Goal: Task Accomplishment & Management: Use online tool/utility

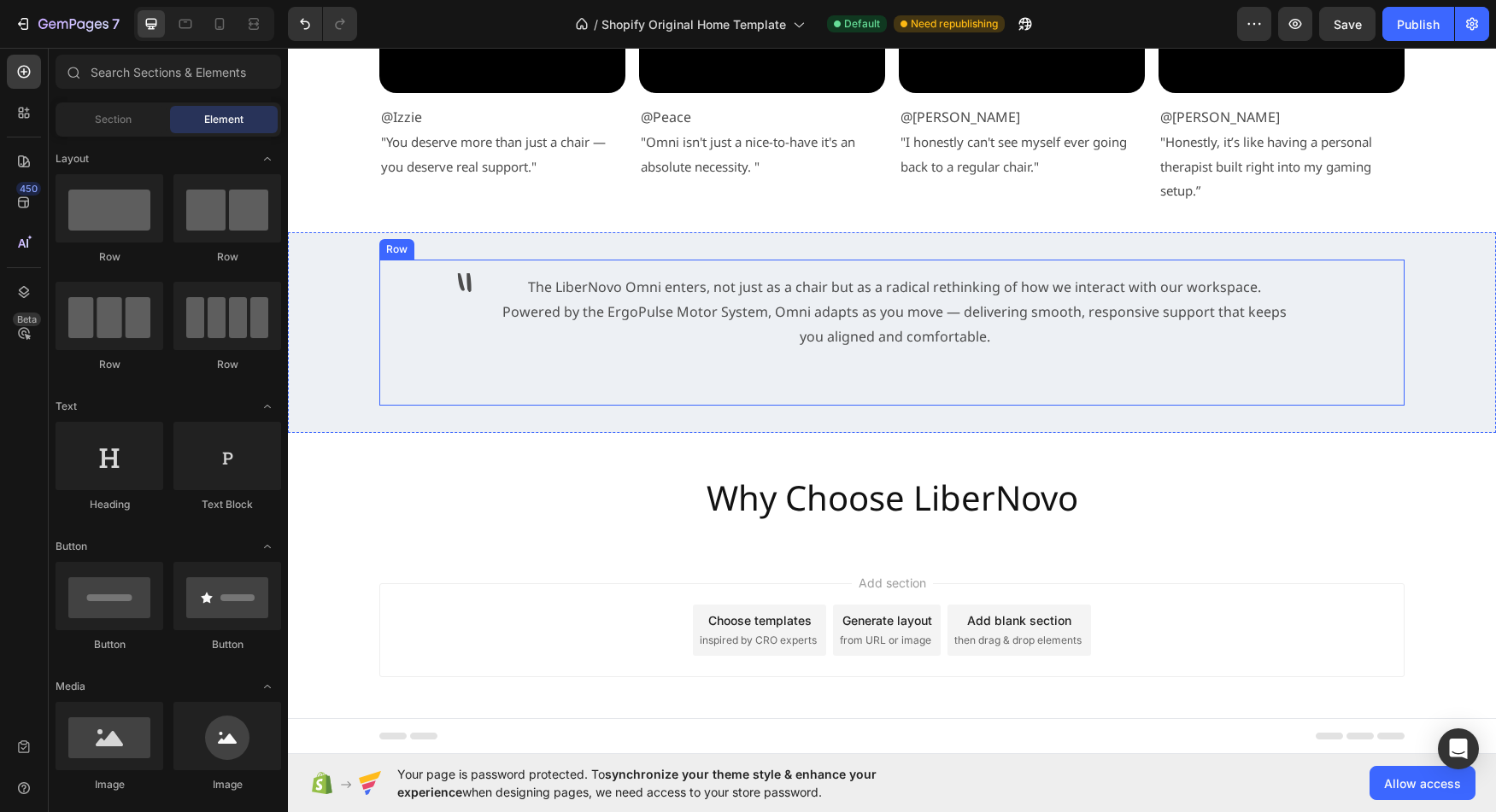
scroll to position [283, 0]
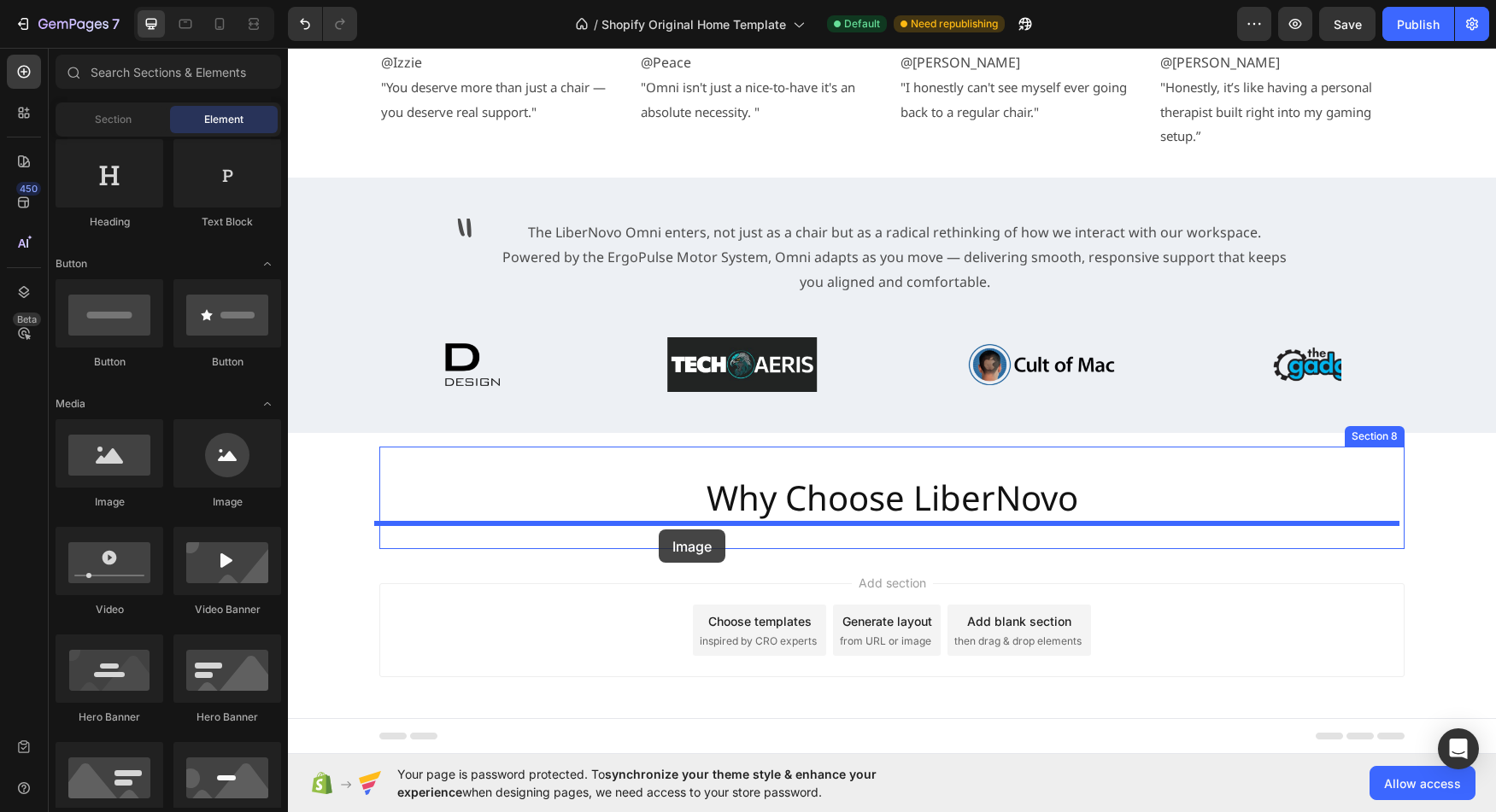
drag, startPoint x: 436, startPoint y: 534, endPoint x: 659, endPoint y: 529, distance: 223.1
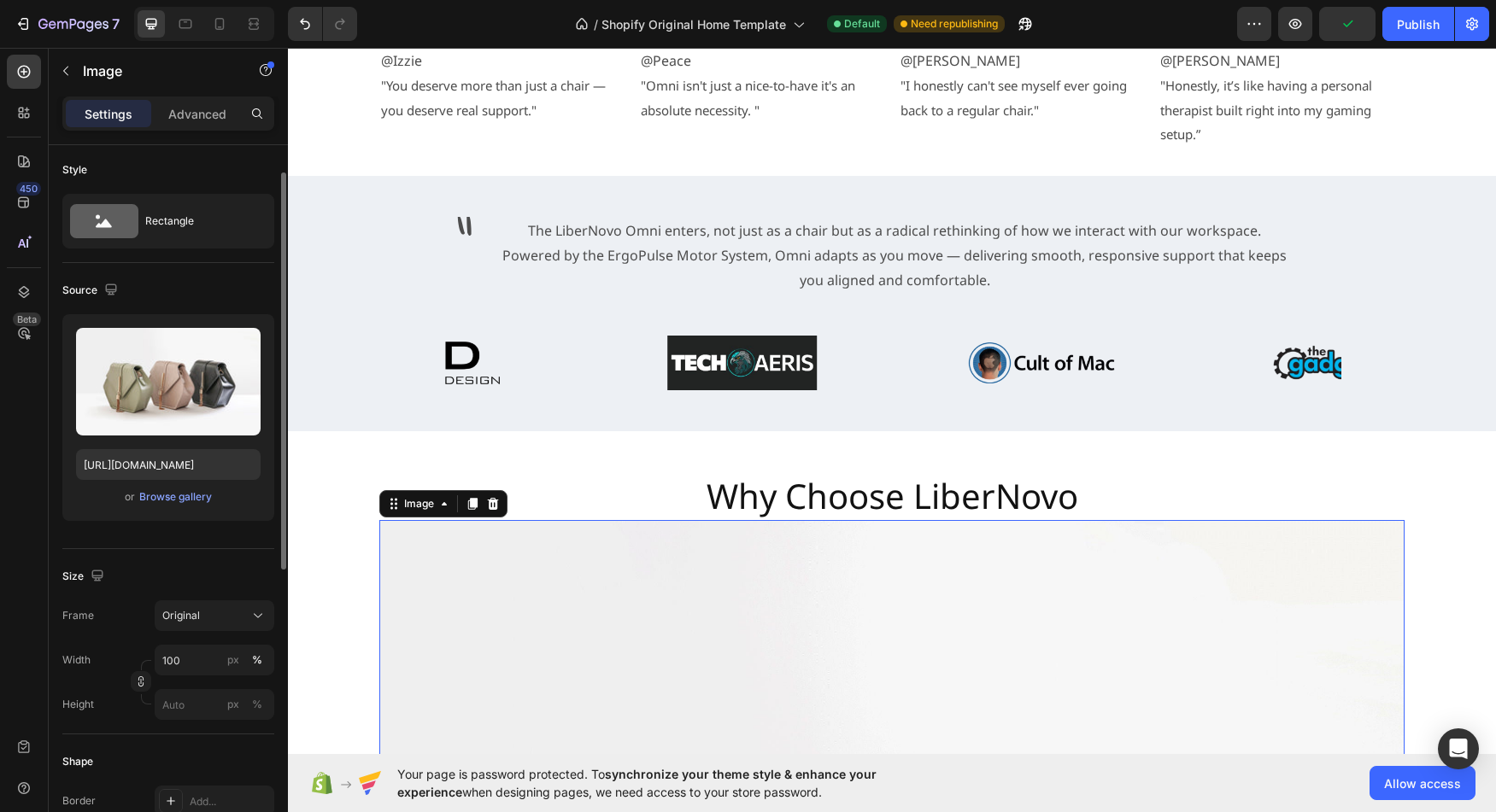
scroll to position [0, 0]
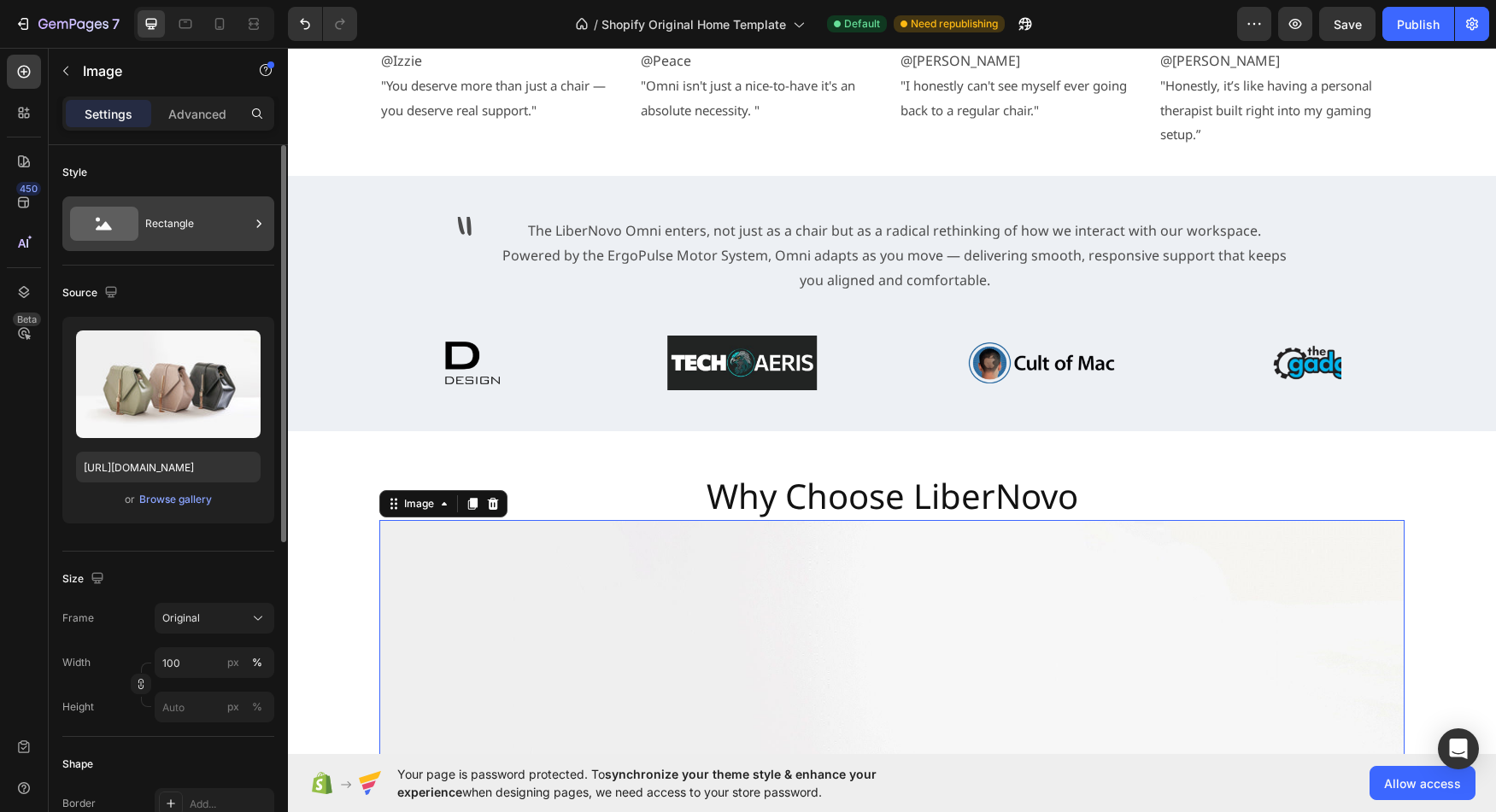
click at [208, 213] on div "Rectangle" at bounding box center [197, 223] width 105 height 39
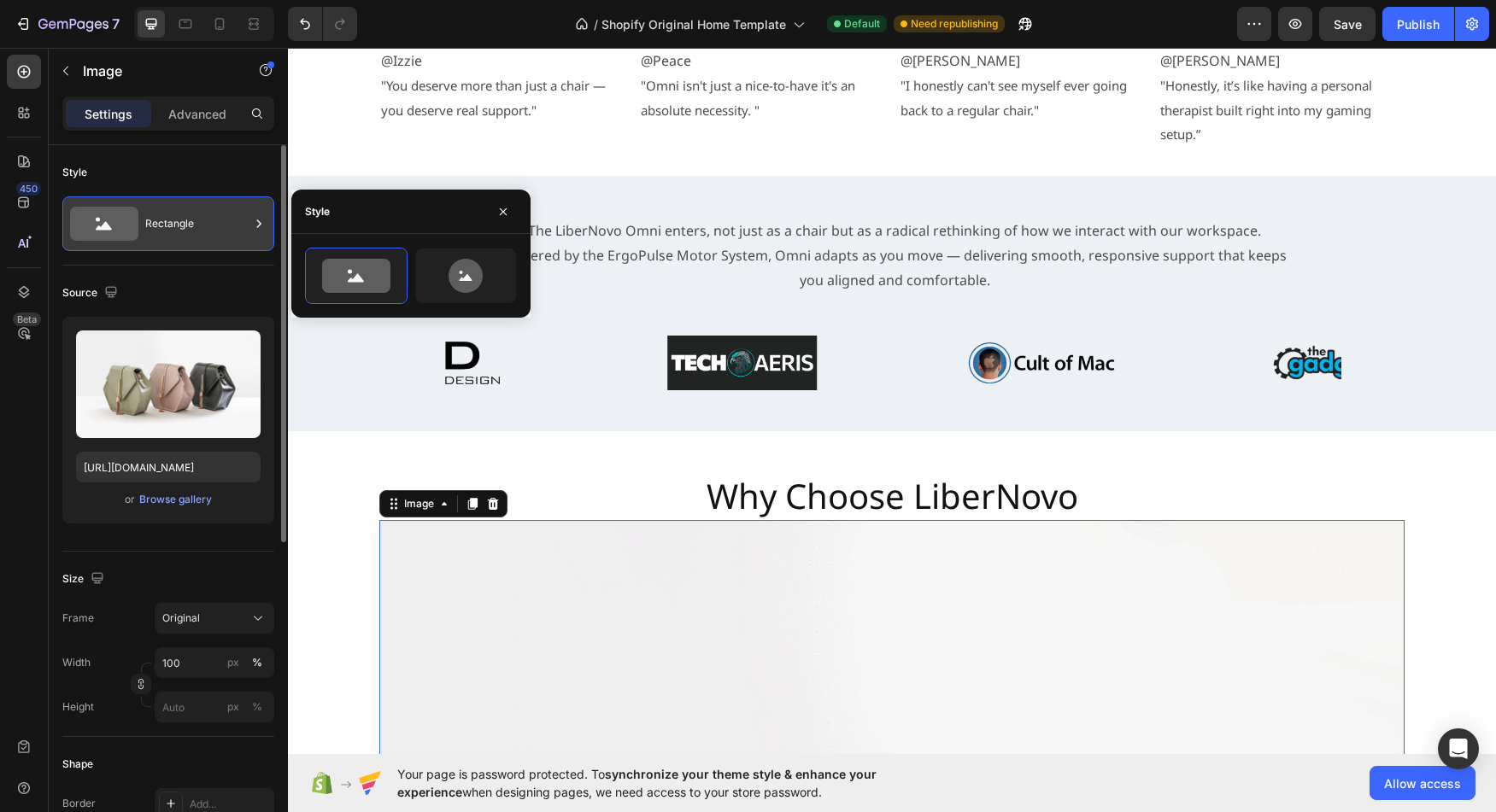
click at [208, 213] on div "Rectangle" at bounding box center [197, 223] width 105 height 39
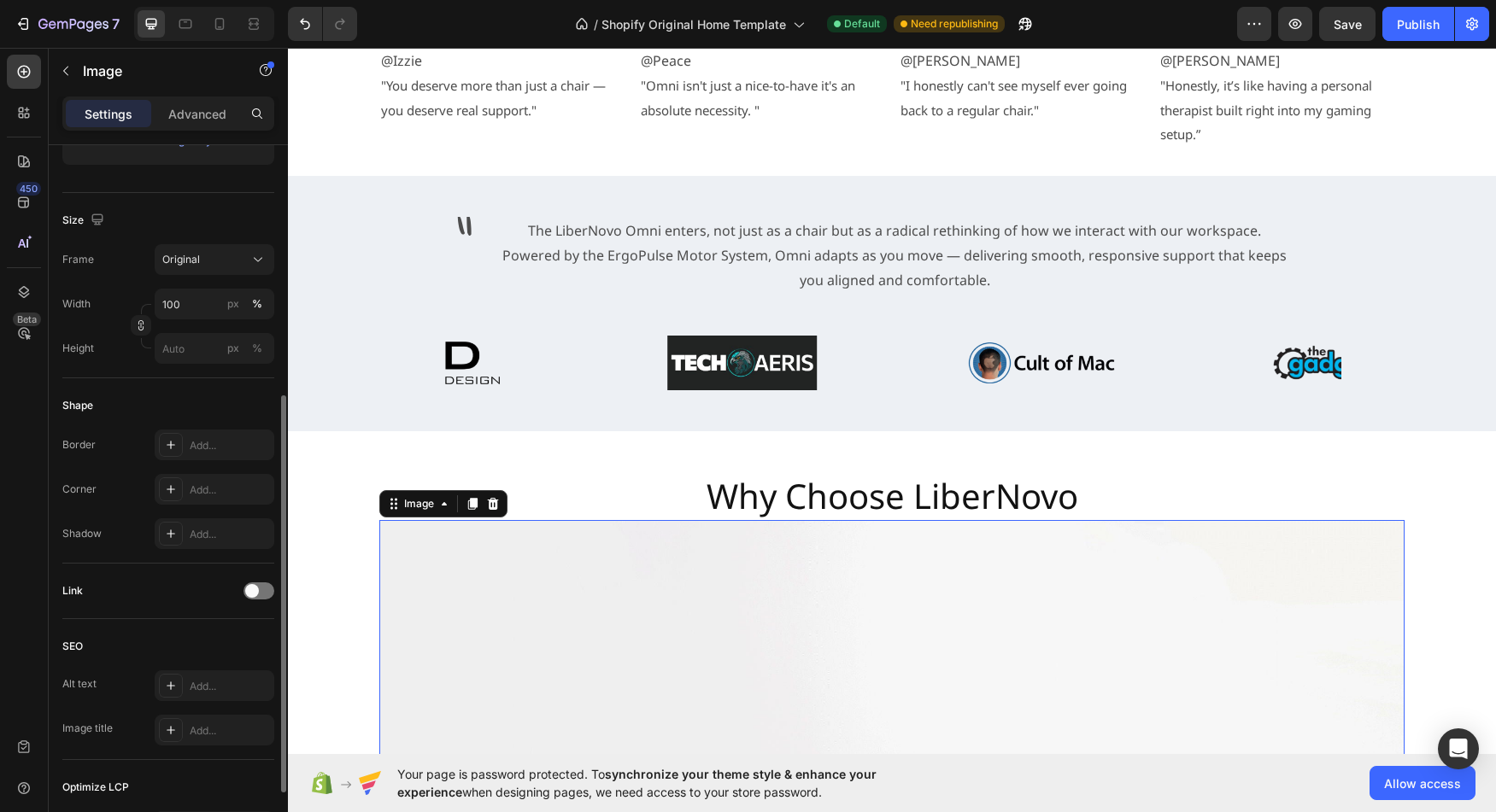
scroll to position [353, 0]
click at [204, 502] on div "Add..." at bounding box center [230, 495] width 81 height 15
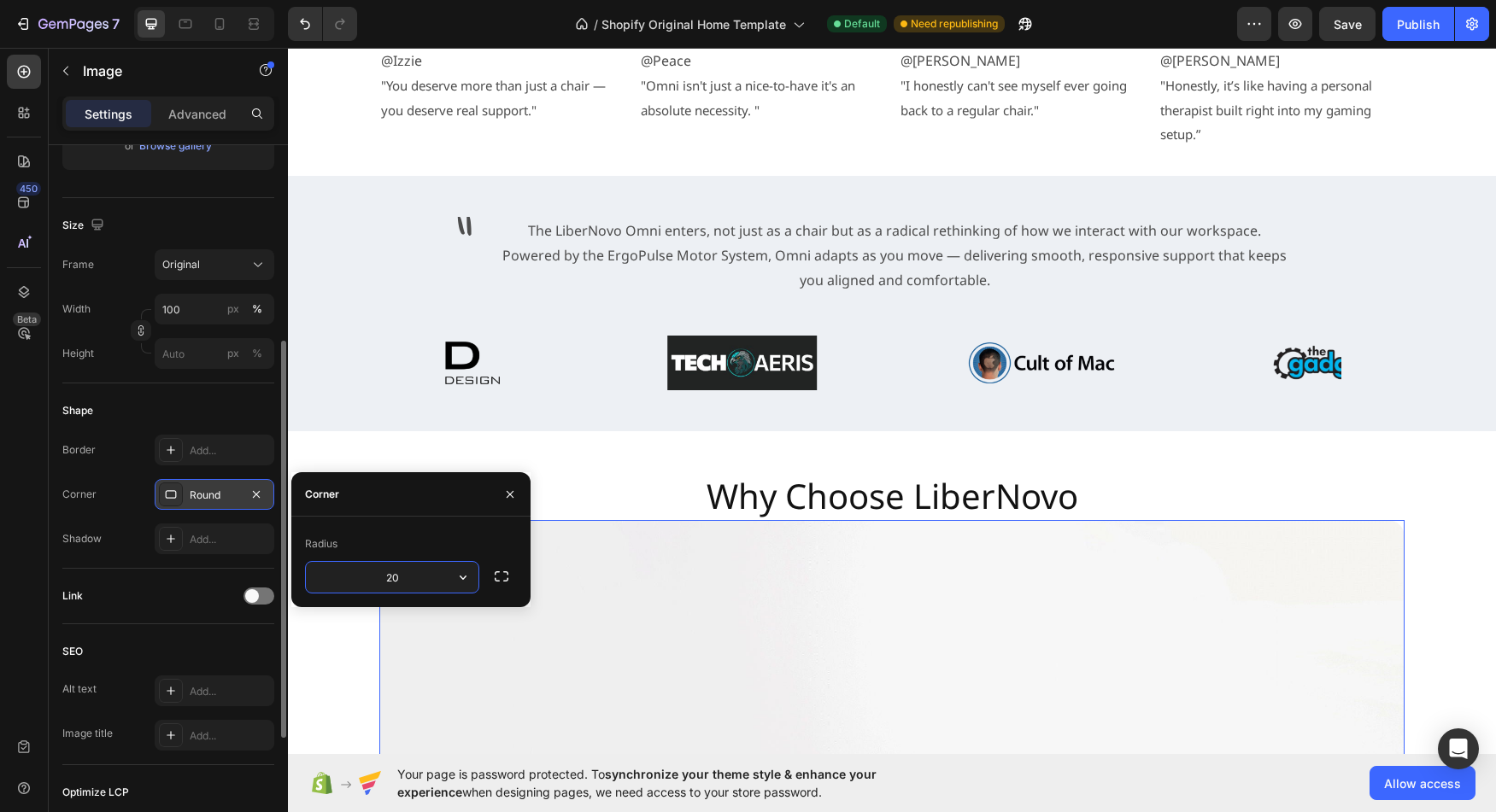
type input "20"
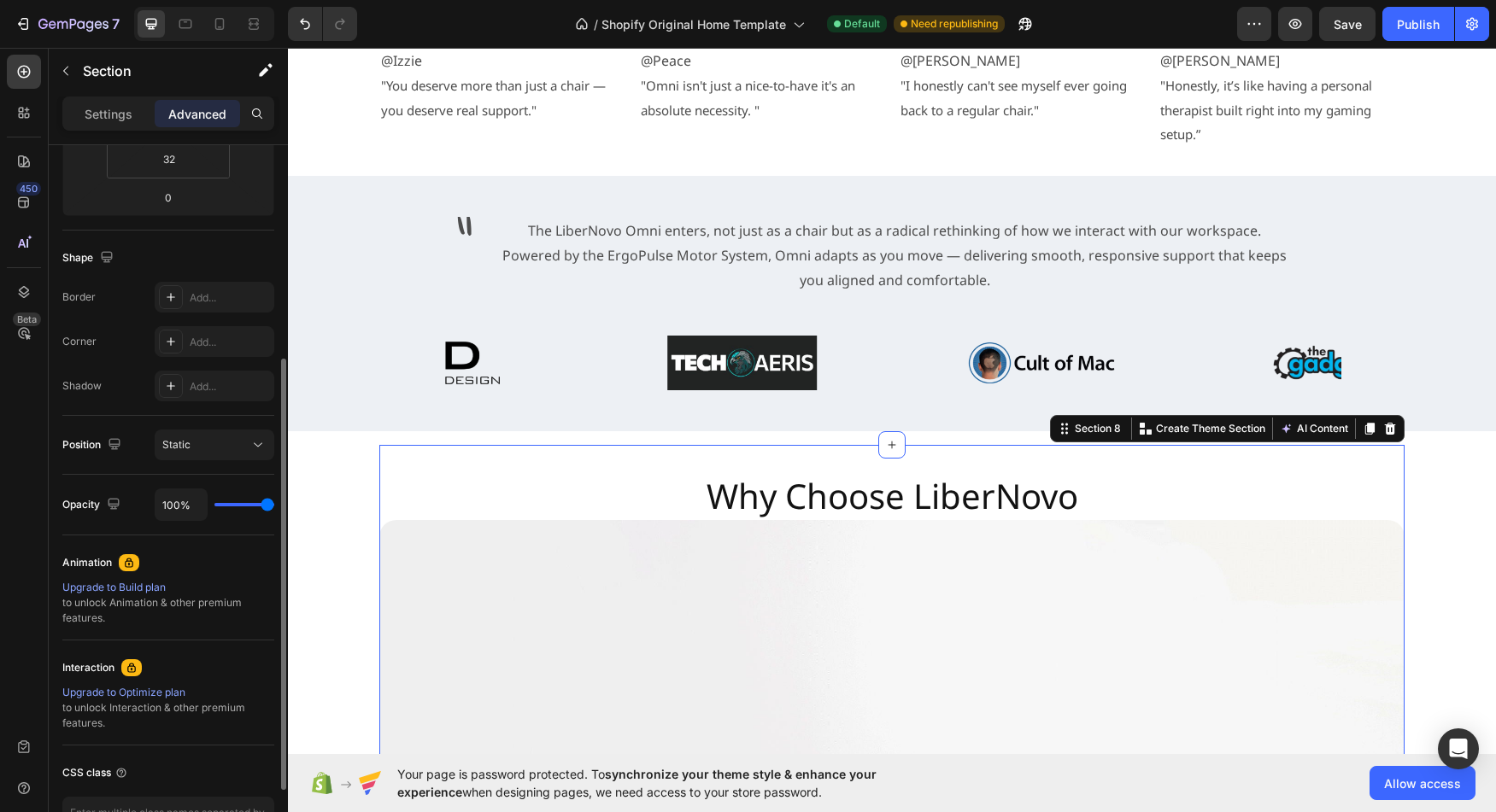
scroll to position [0, 0]
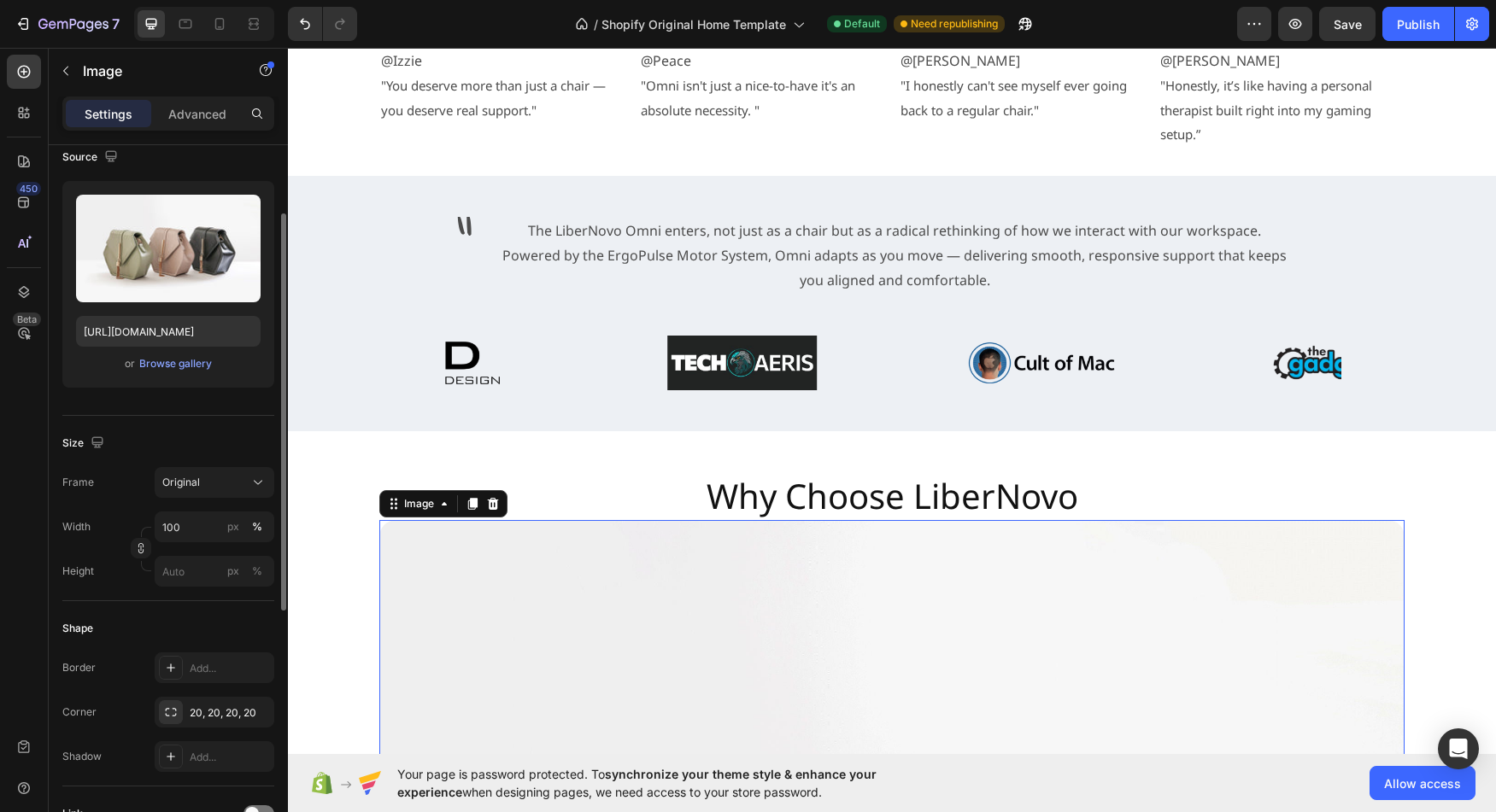
scroll to position [151, 0]
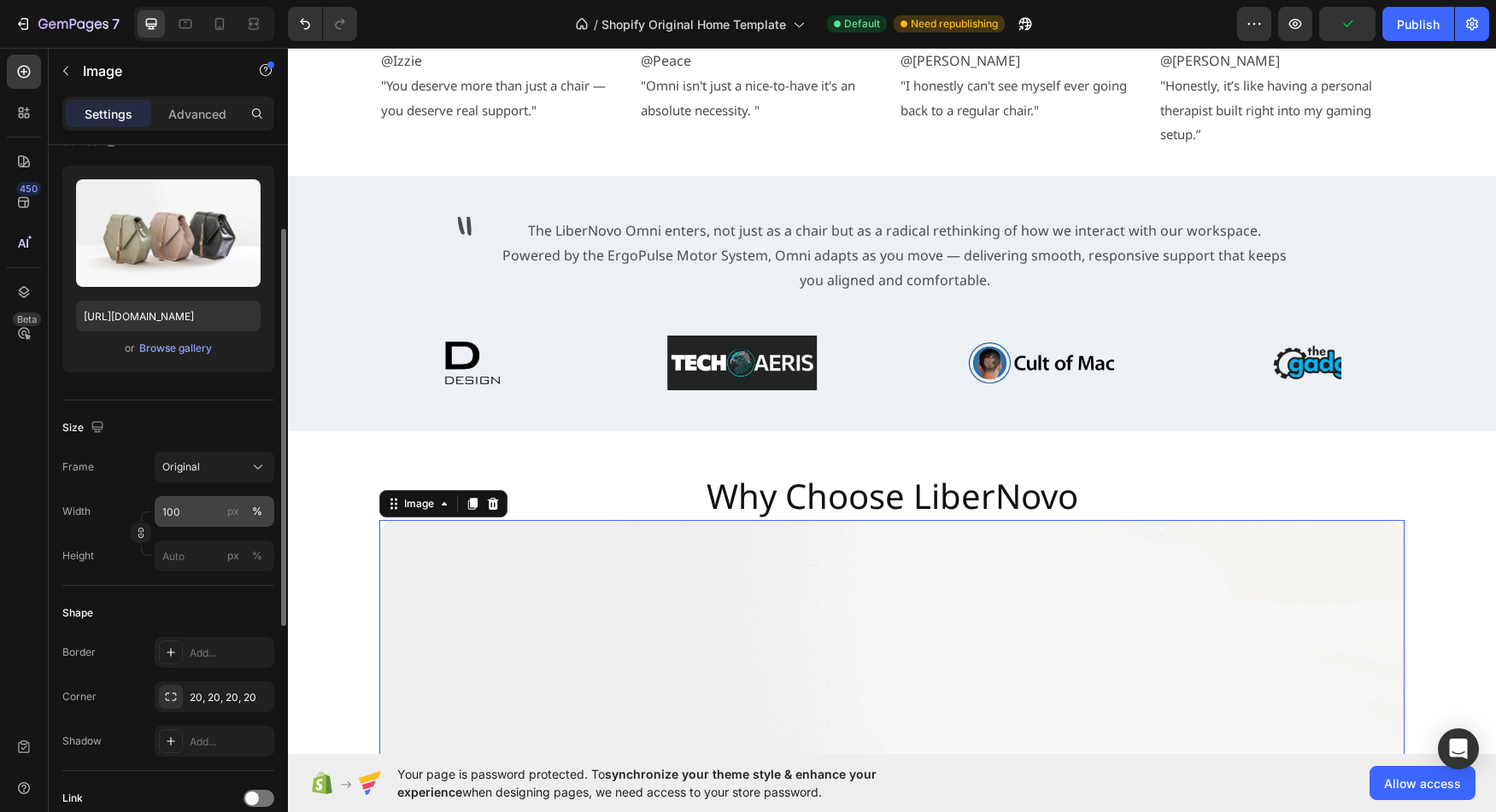
click at [257, 510] on div "%" at bounding box center [257, 510] width 10 height 15
click at [195, 511] on input "100" at bounding box center [214, 511] width 119 height 31
click at [251, 468] on icon at bounding box center [258, 467] width 17 height 17
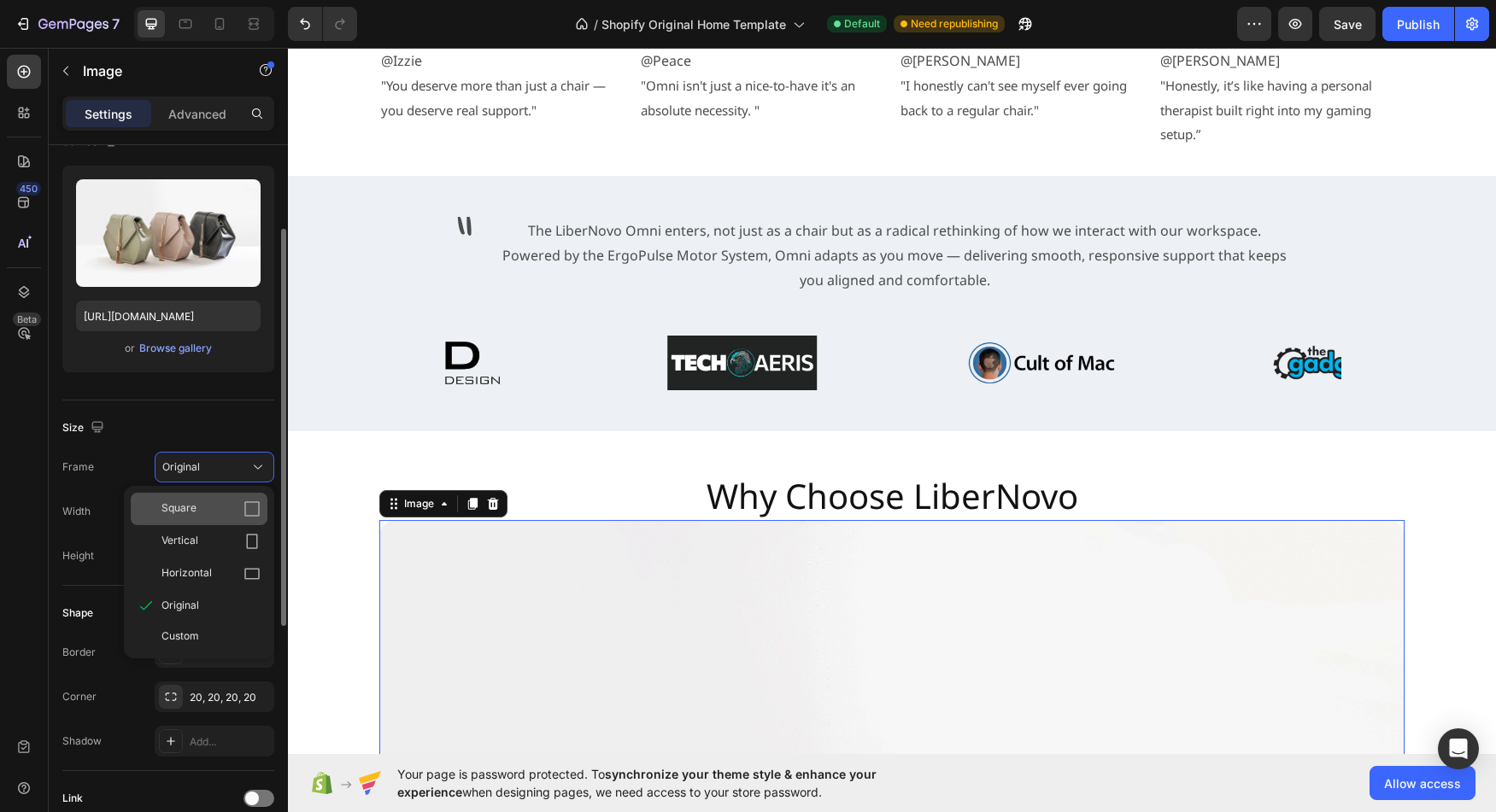
click at [224, 503] on div "Square" at bounding box center [211, 508] width 100 height 17
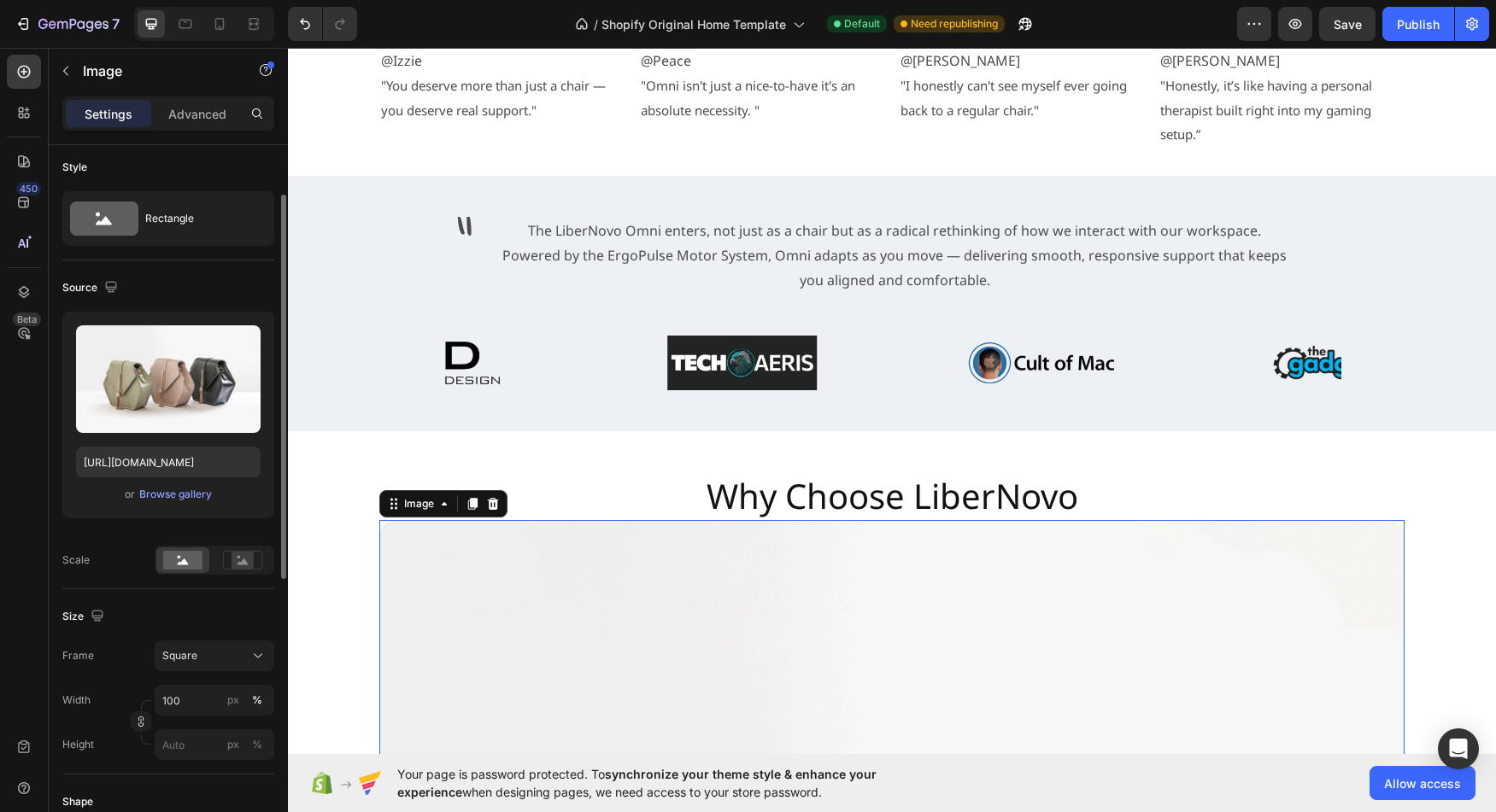
scroll to position [0, 0]
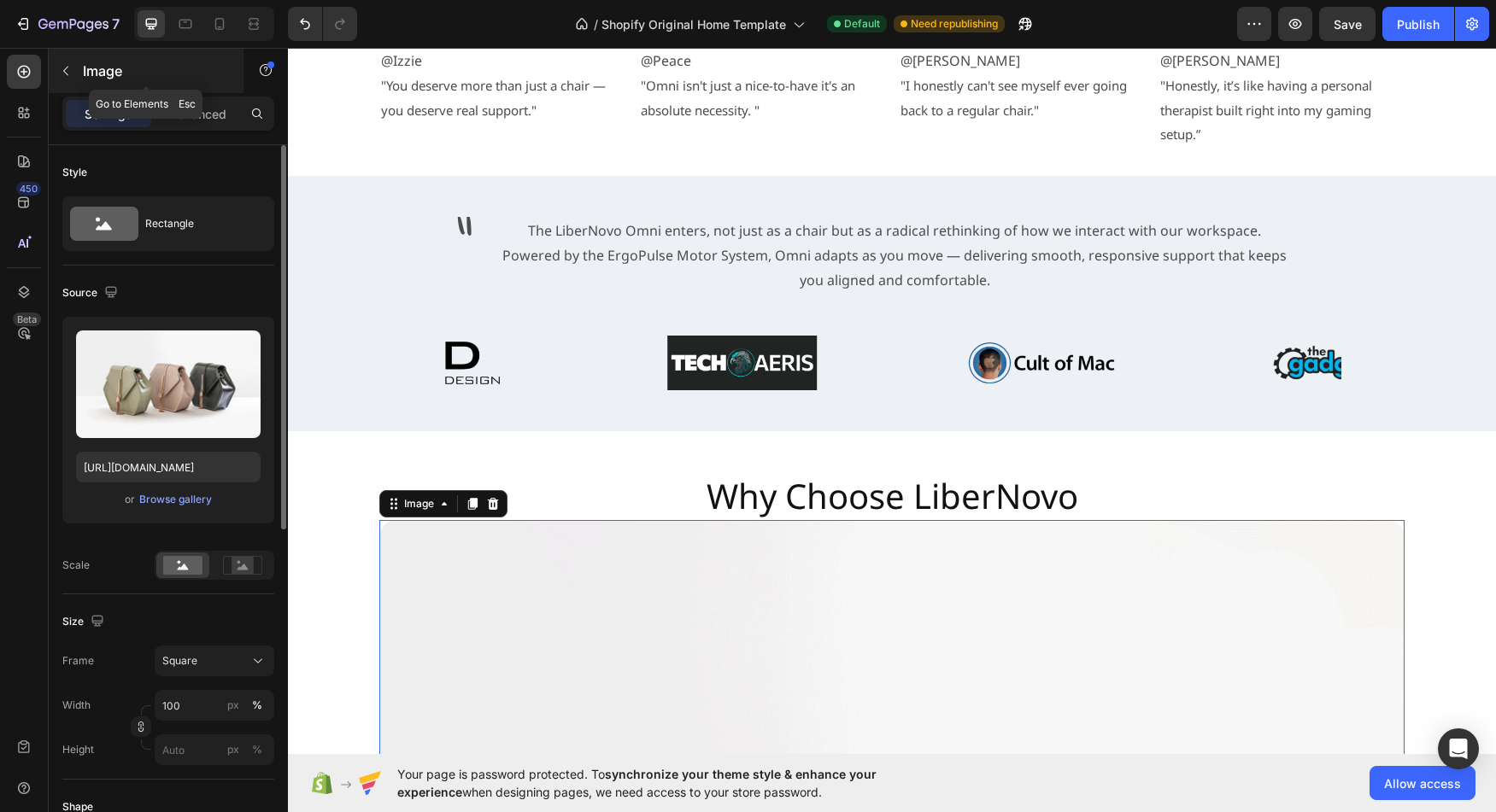
click at [62, 67] on icon "button" at bounding box center [66, 71] width 14 height 14
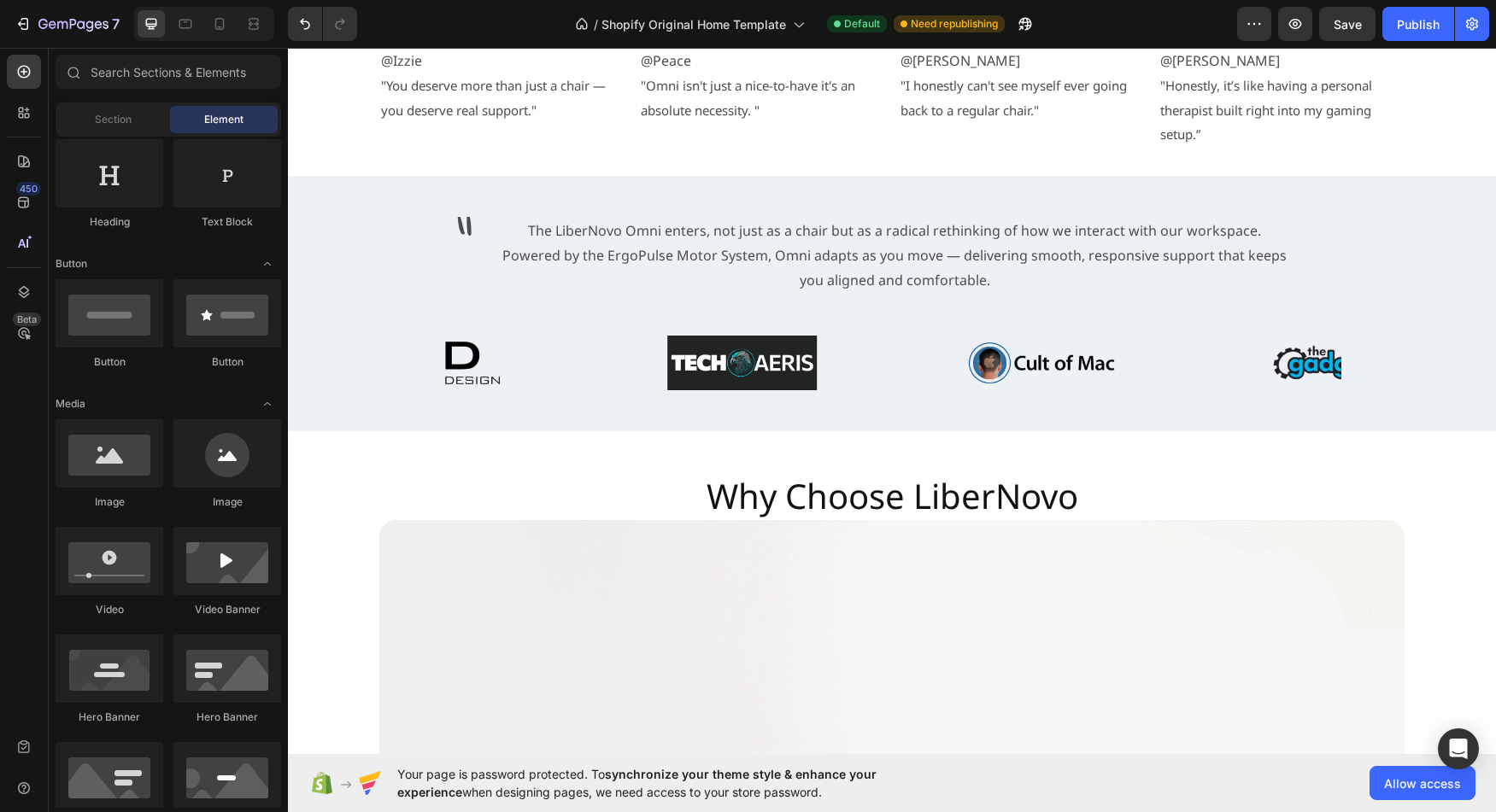
scroll to position [283, 0]
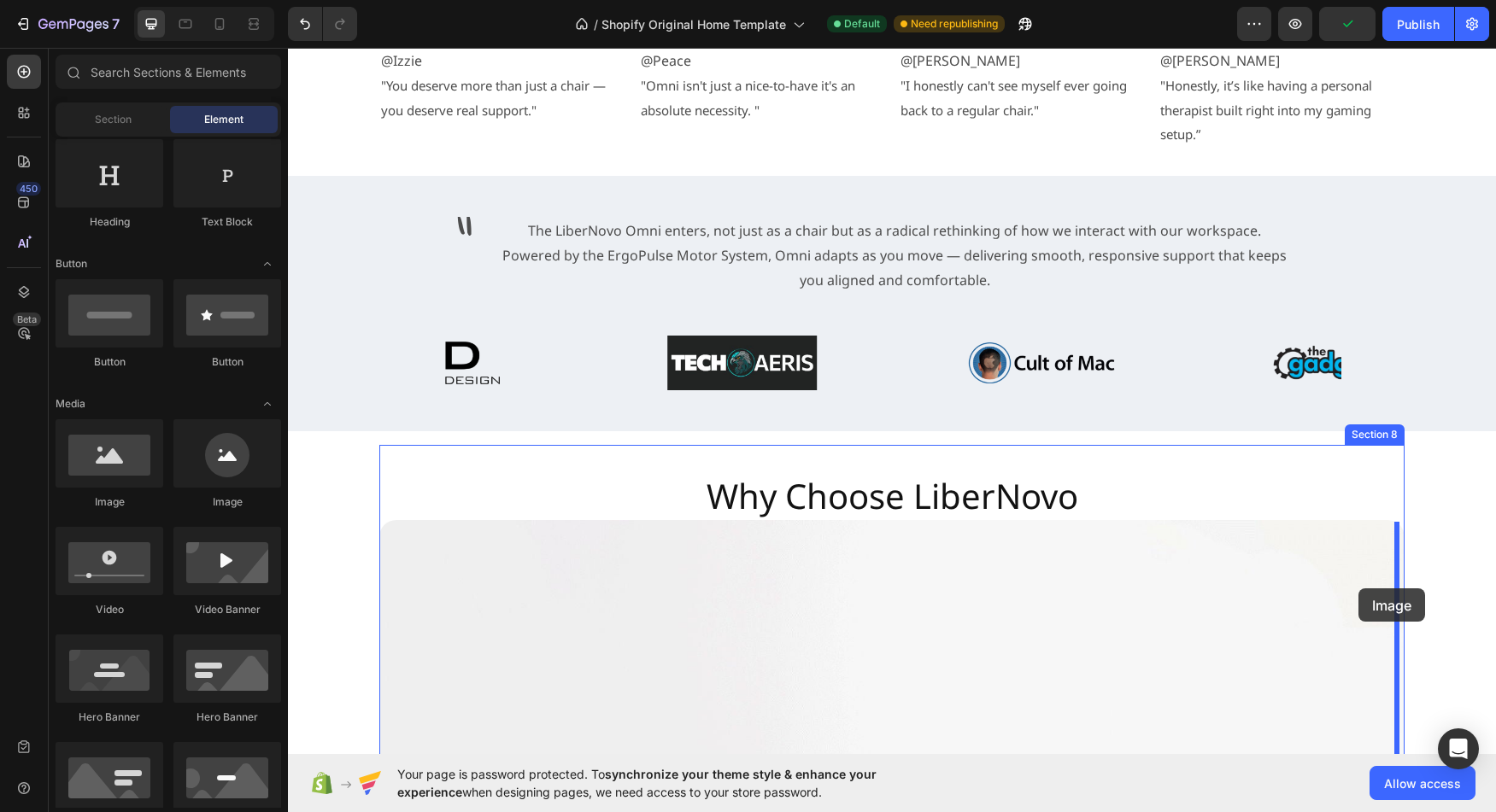
drag, startPoint x: 397, startPoint y: 503, endPoint x: 1359, endPoint y: 588, distance: 965.7
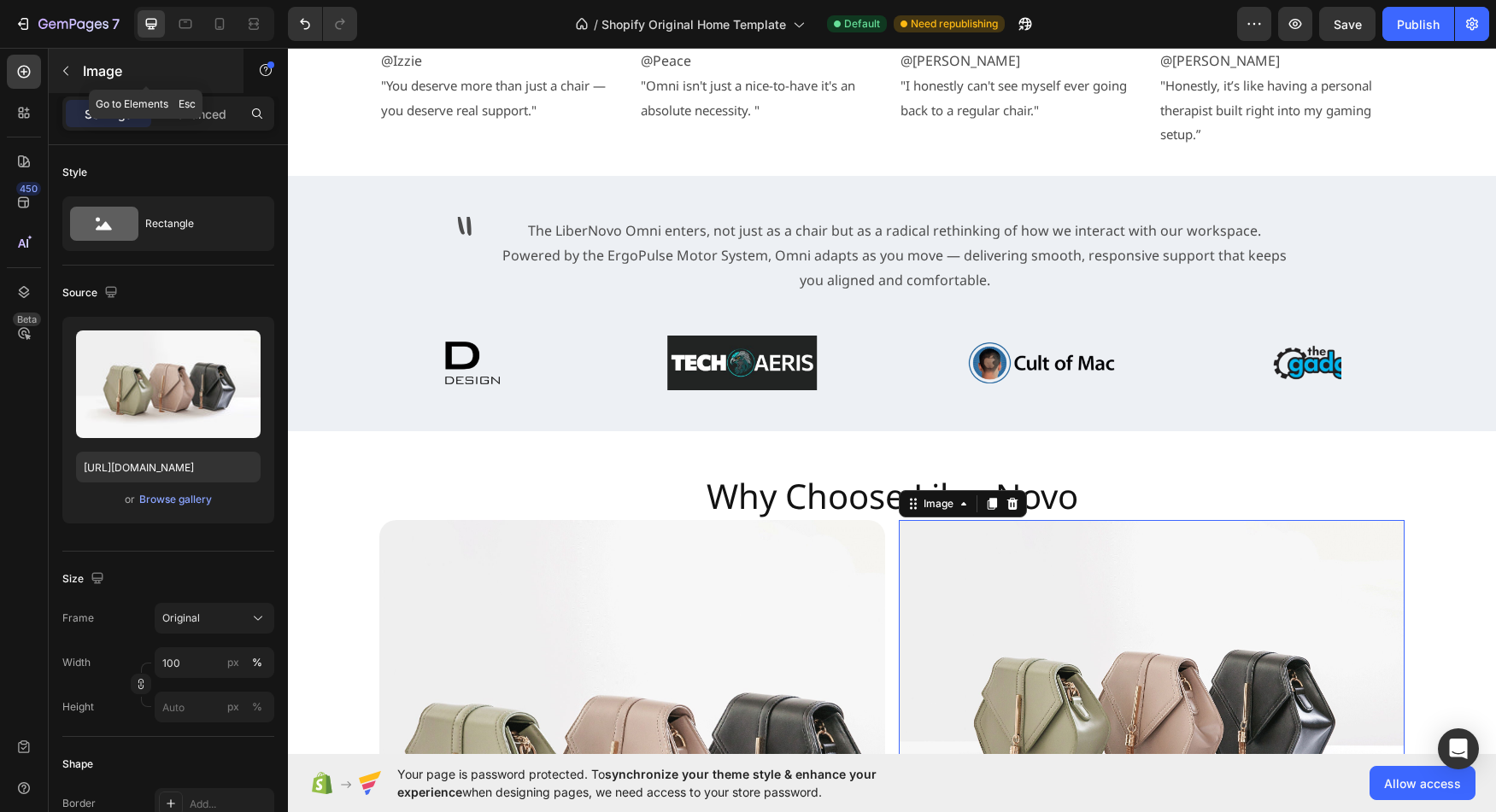
click at [64, 70] on icon "button" at bounding box center [66, 71] width 14 height 14
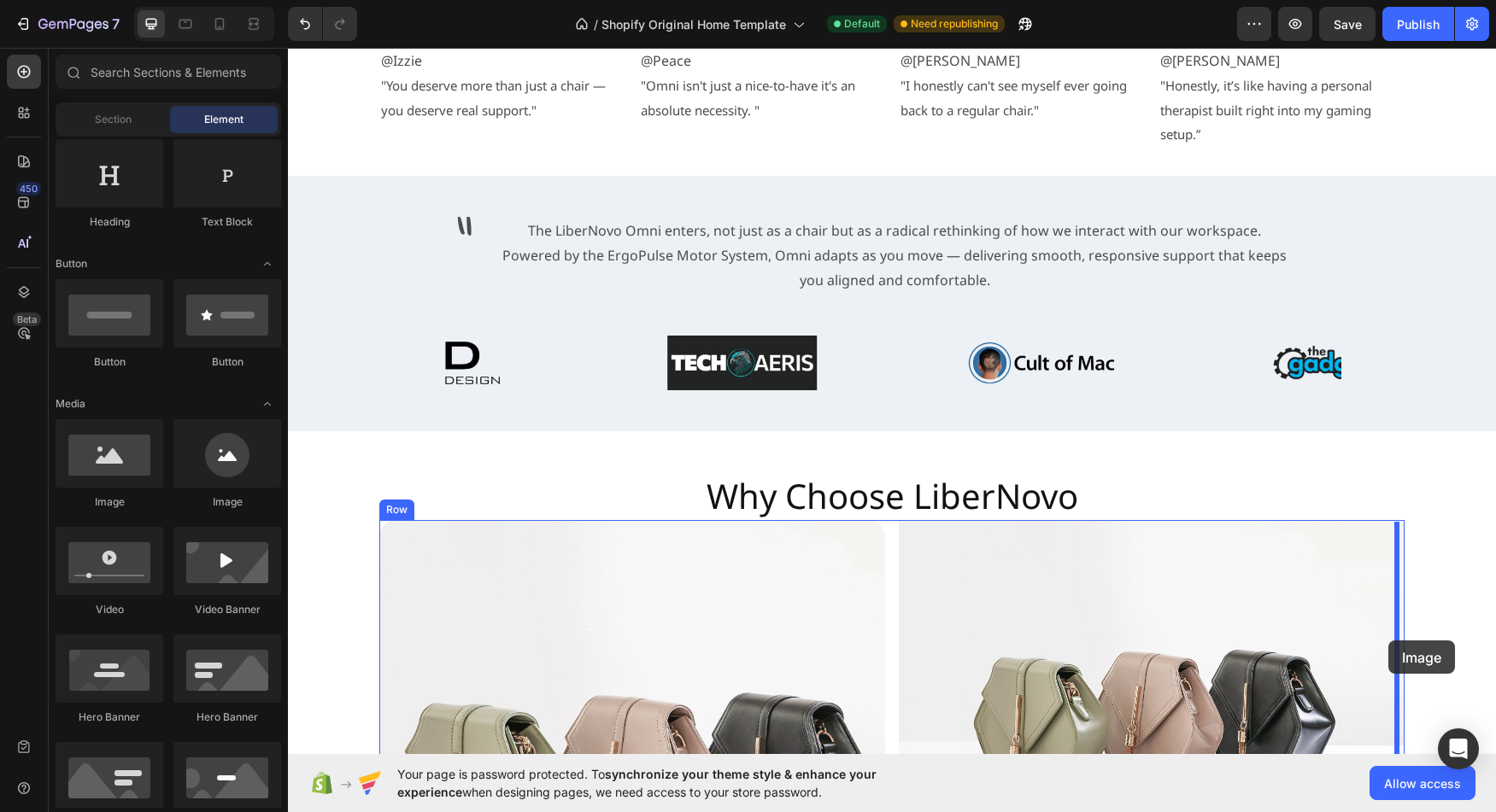
drag, startPoint x: 392, startPoint y: 509, endPoint x: 1389, endPoint y: 641, distance: 1005.7
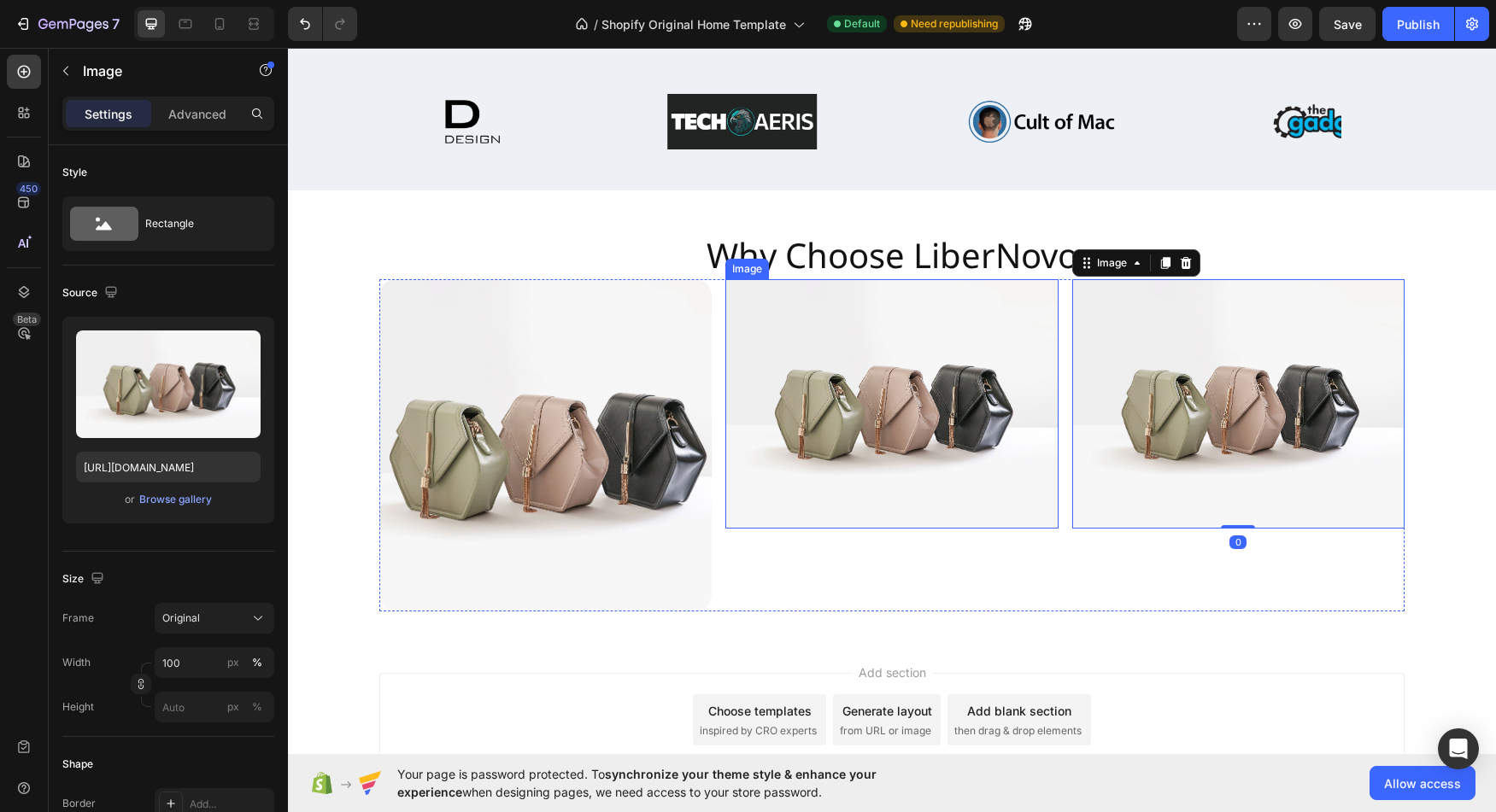
scroll to position [4109, 0]
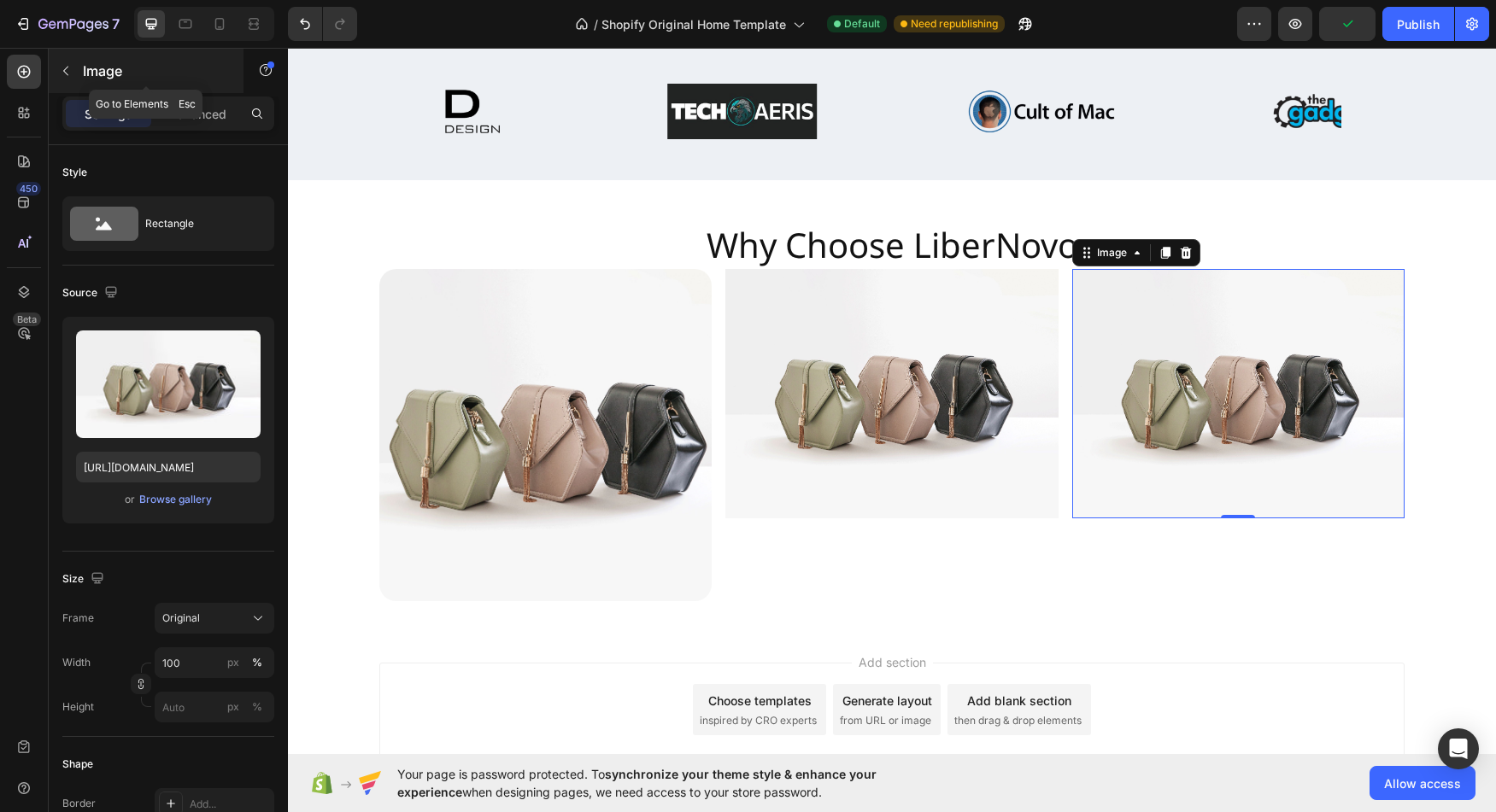
click at [69, 73] on icon "button" at bounding box center [66, 71] width 14 height 14
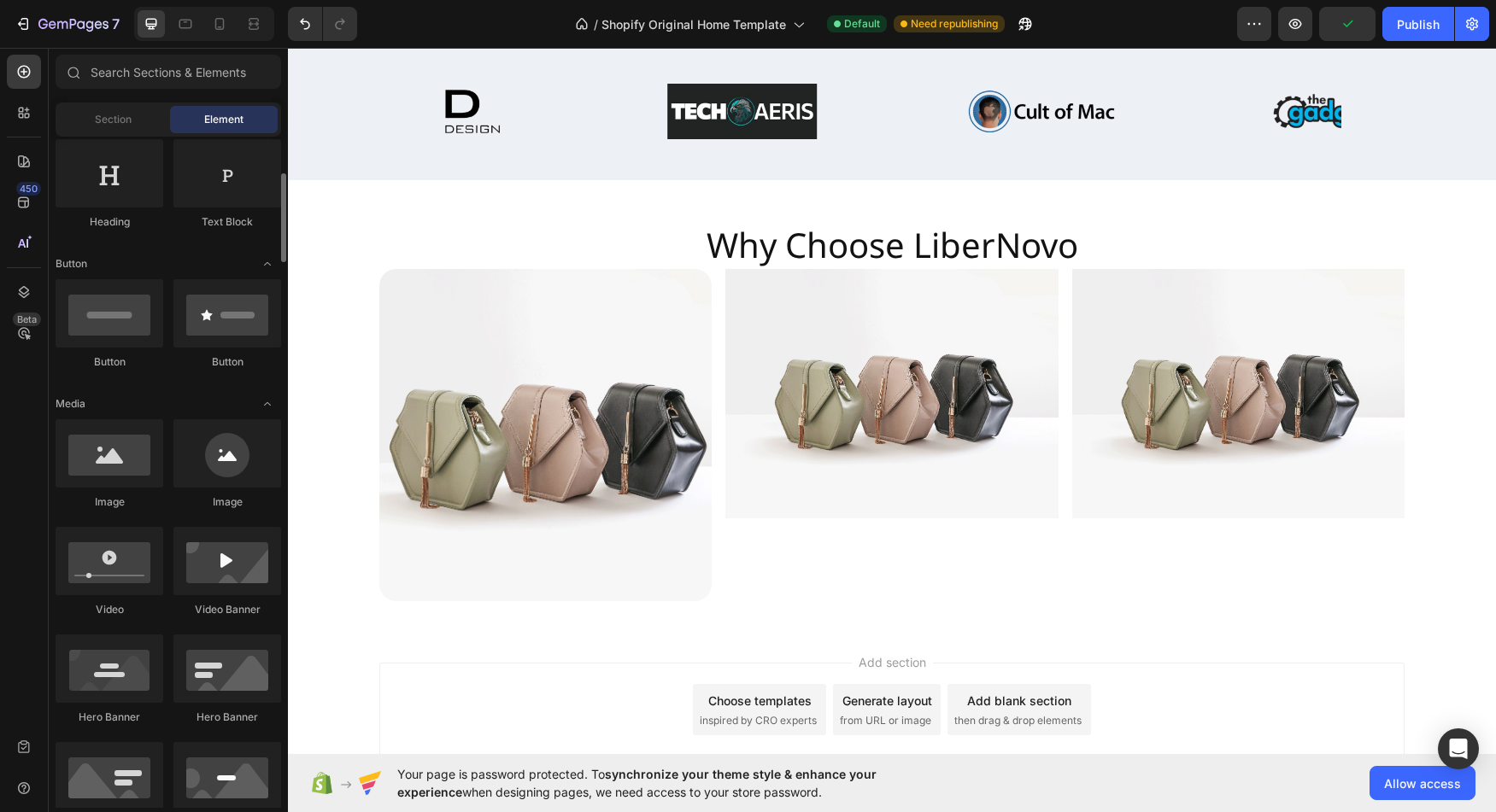
scroll to position [283, 0]
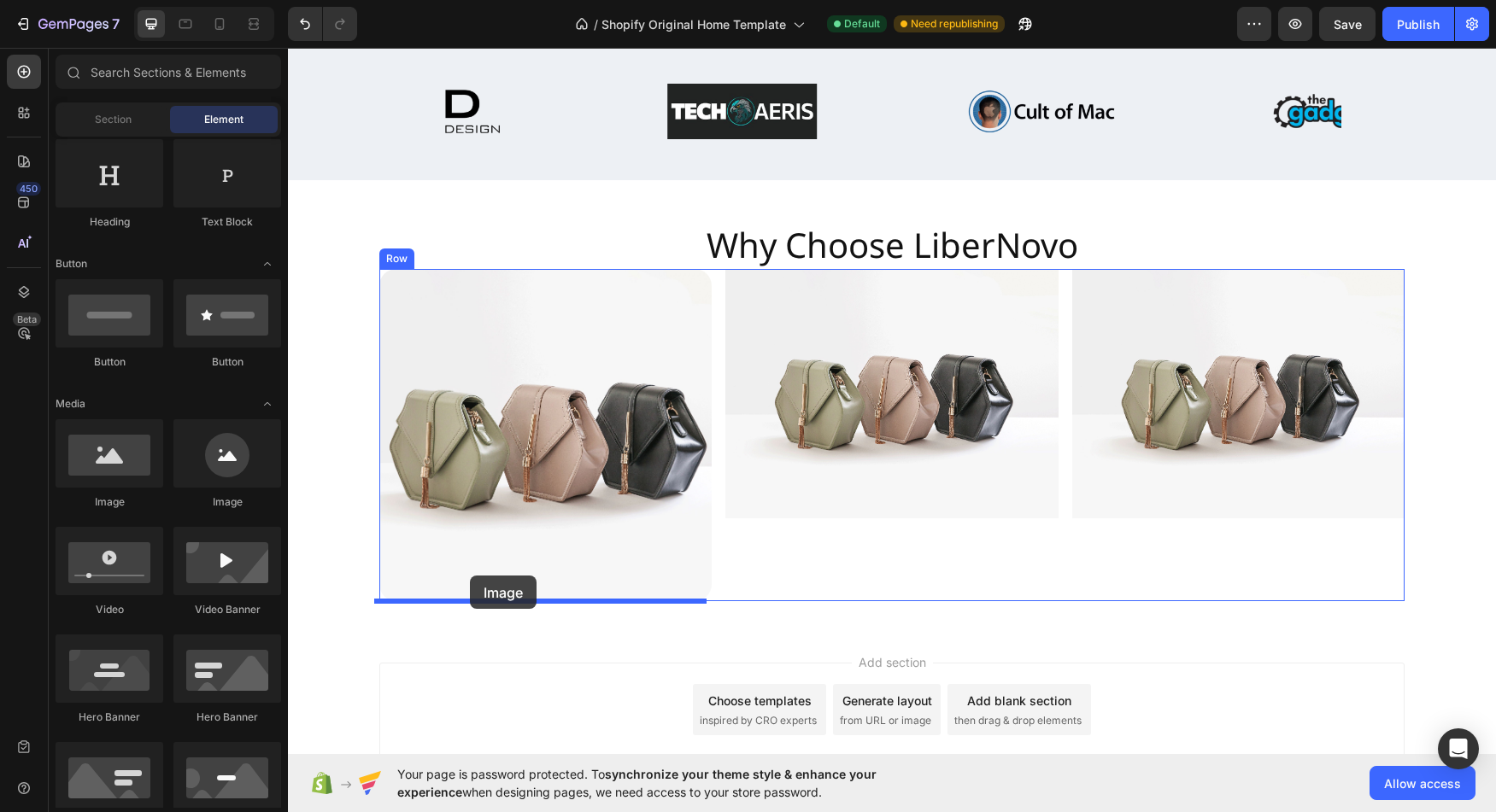
drag, startPoint x: 384, startPoint y: 504, endPoint x: 470, endPoint y: 576, distance: 112.2
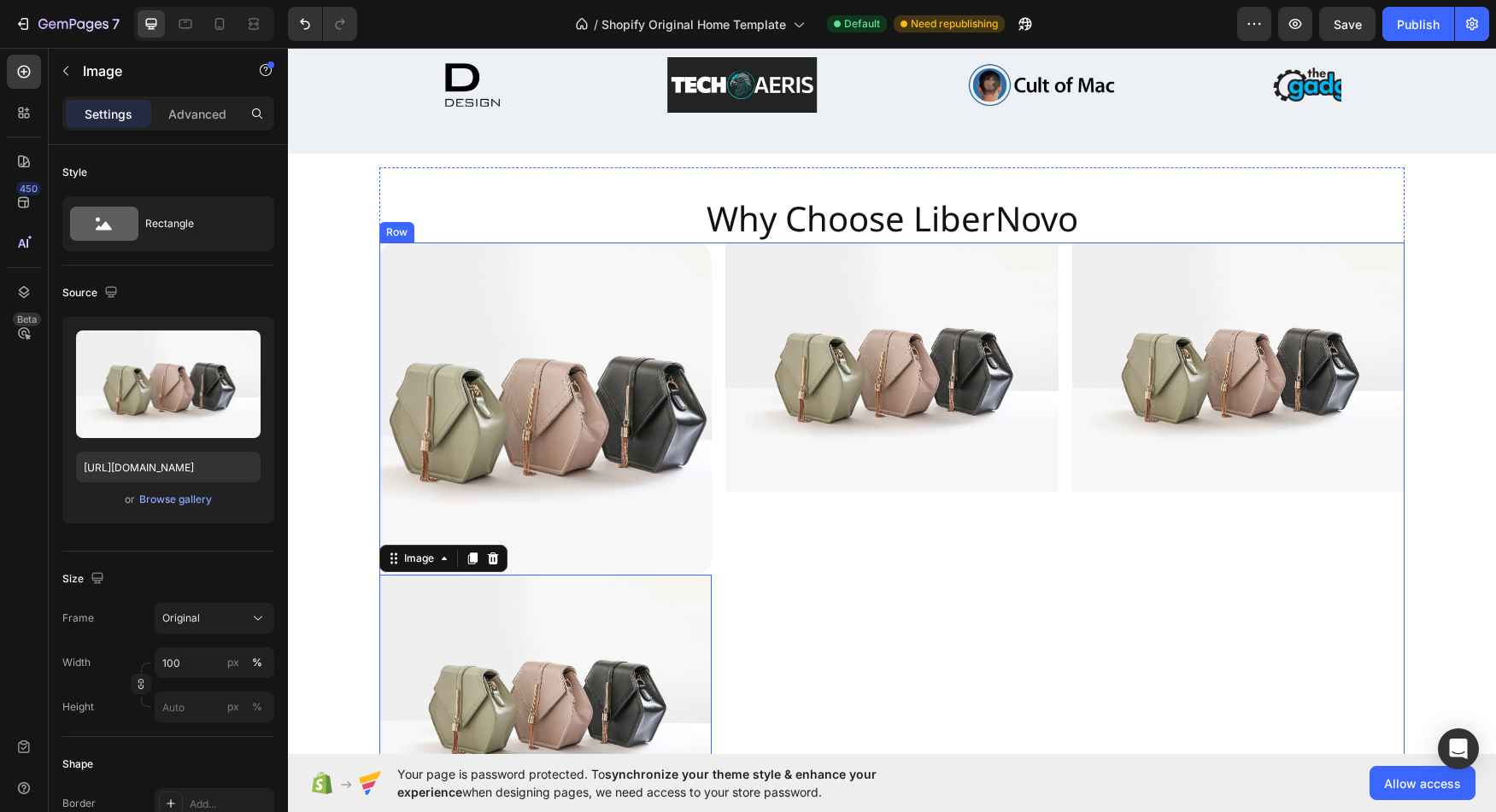
scroll to position [4141, 0]
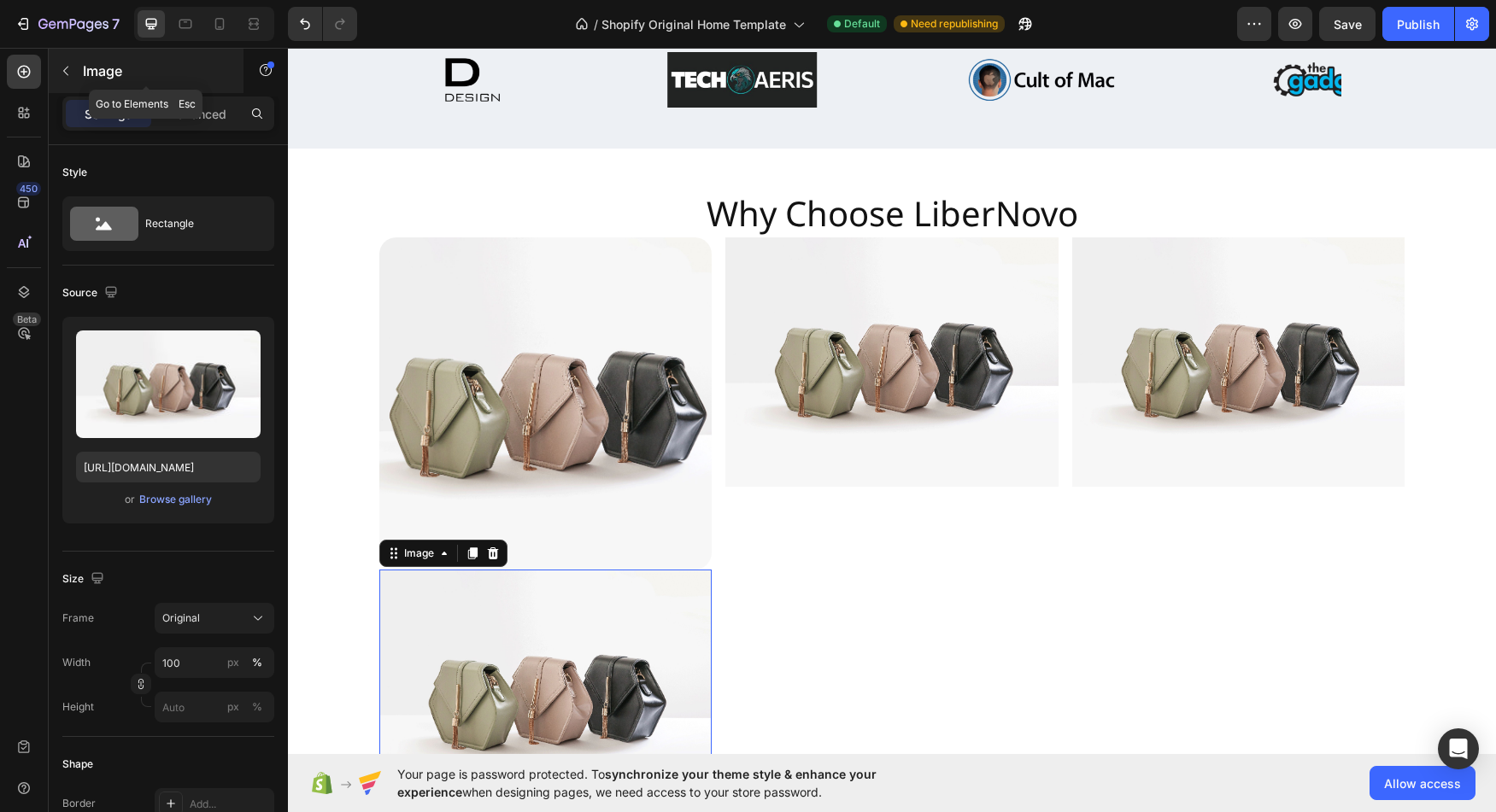
click at [70, 78] on button "button" at bounding box center [65, 71] width 27 height 27
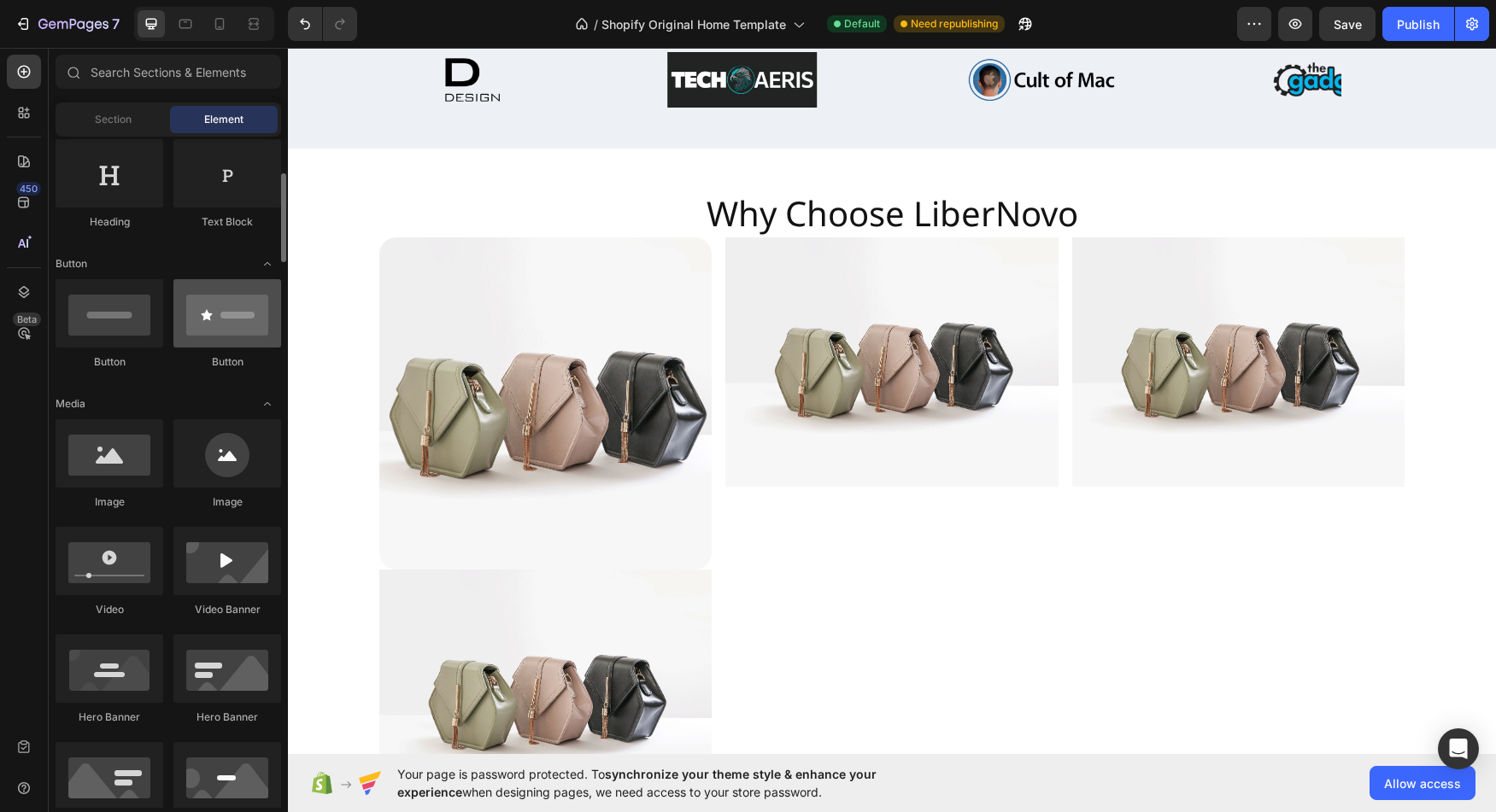
scroll to position [283, 0]
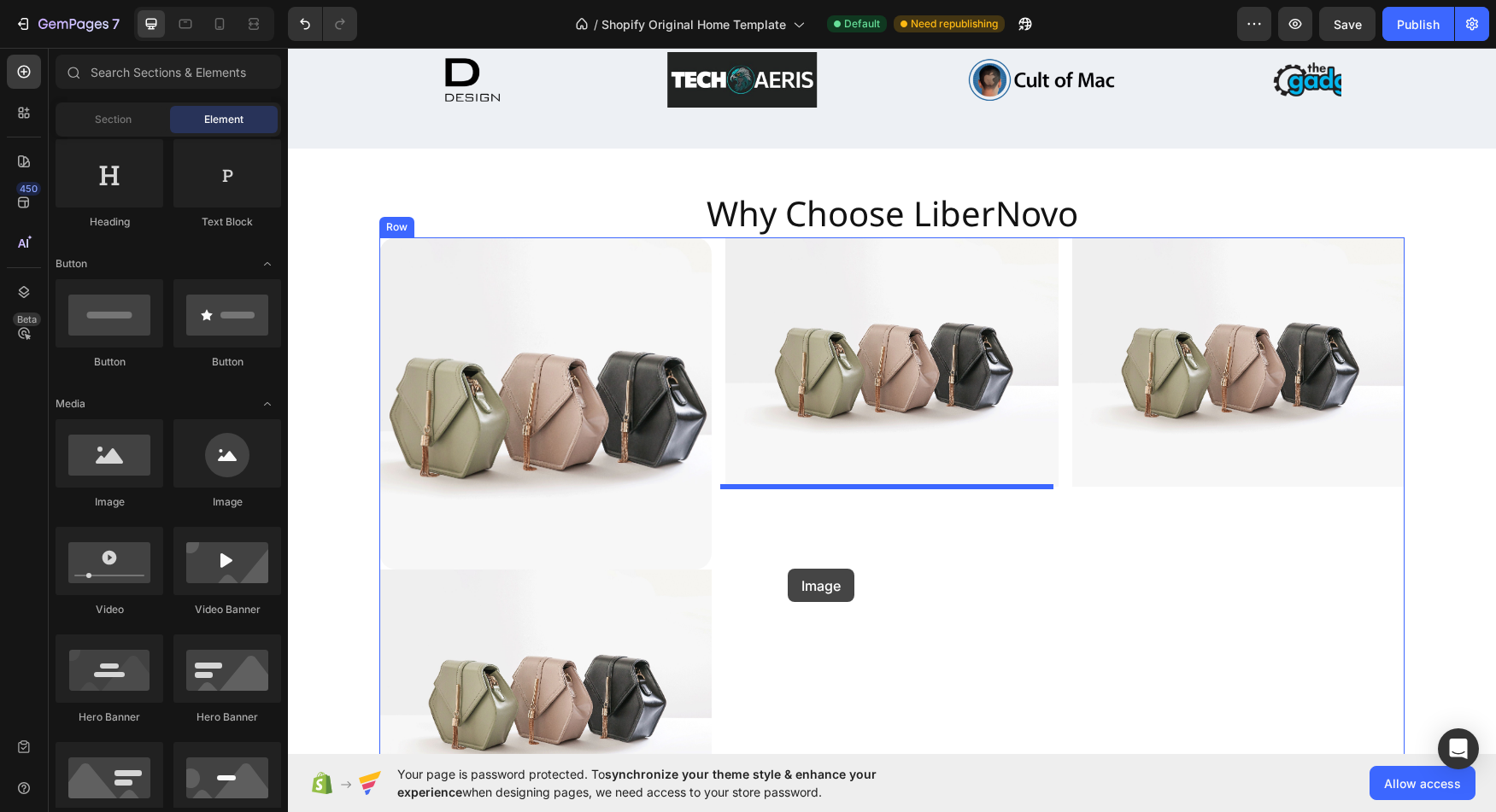
drag, startPoint x: 393, startPoint y: 510, endPoint x: 788, endPoint y: 569, distance: 399.4
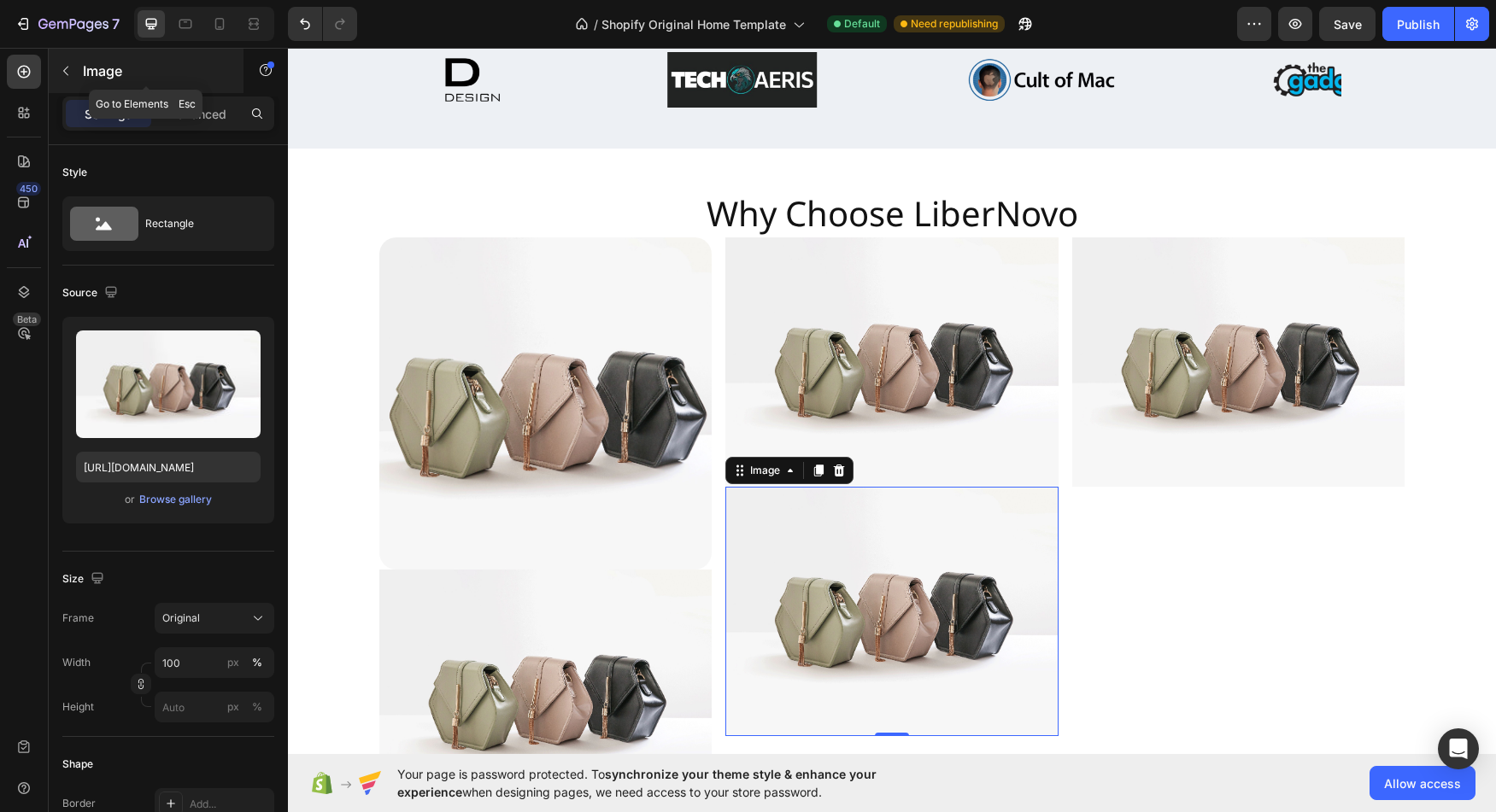
click at [71, 73] on icon "button" at bounding box center [66, 71] width 14 height 14
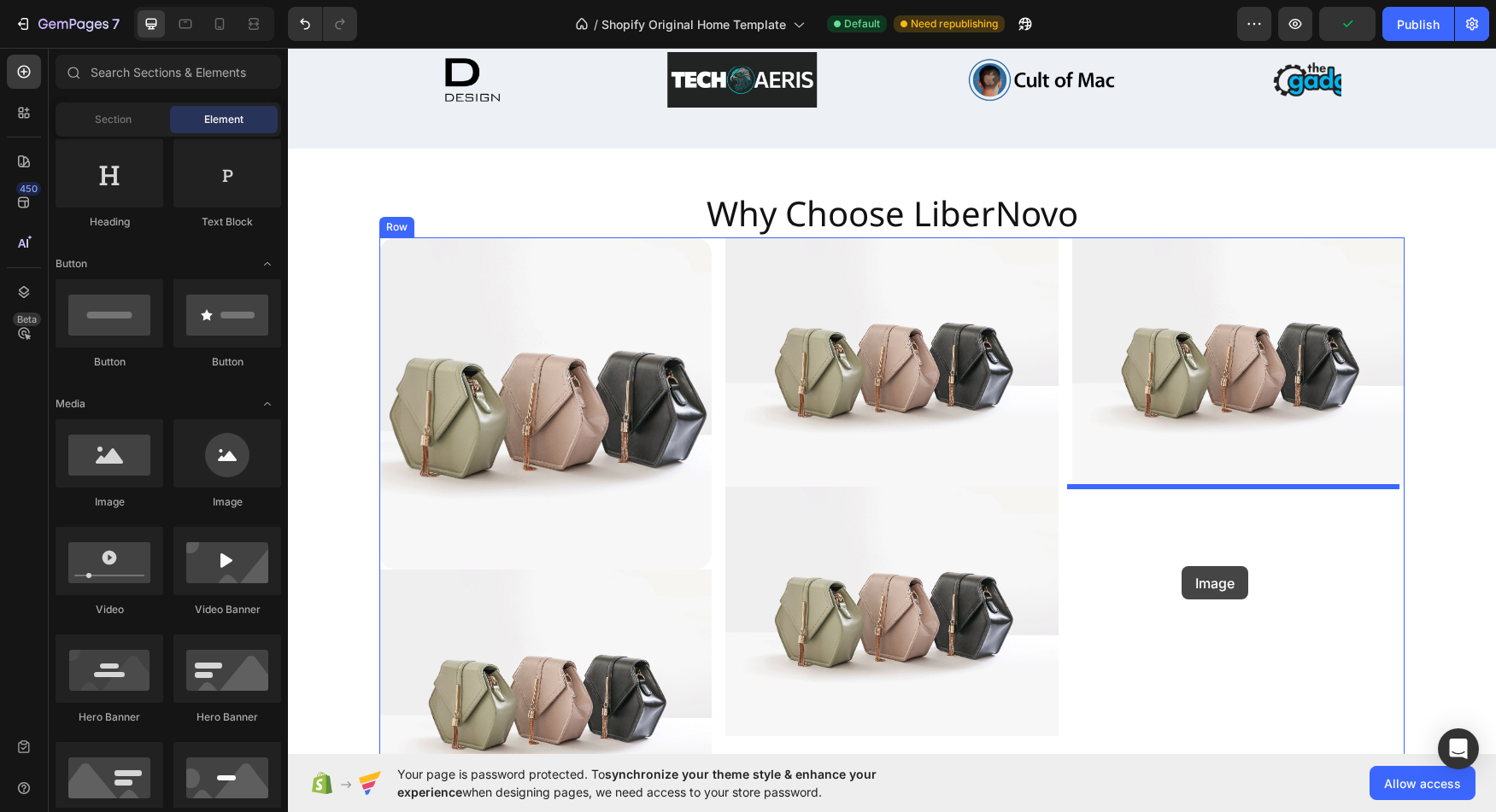
drag, startPoint x: 389, startPoint y: 515, endPoint x: 1181, endPoint y: 566, distance: 793.6
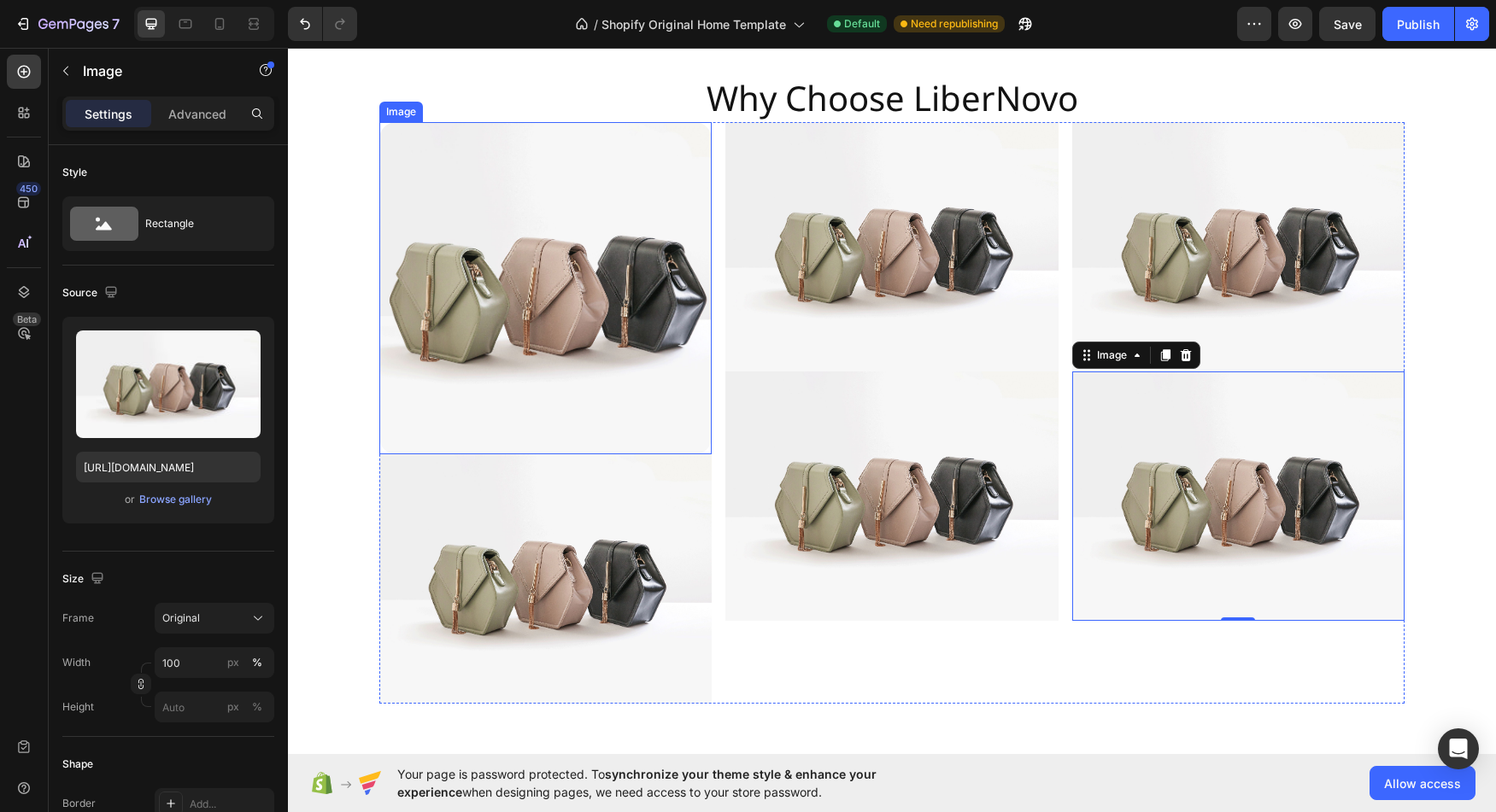
scroll to position [4195, 0]
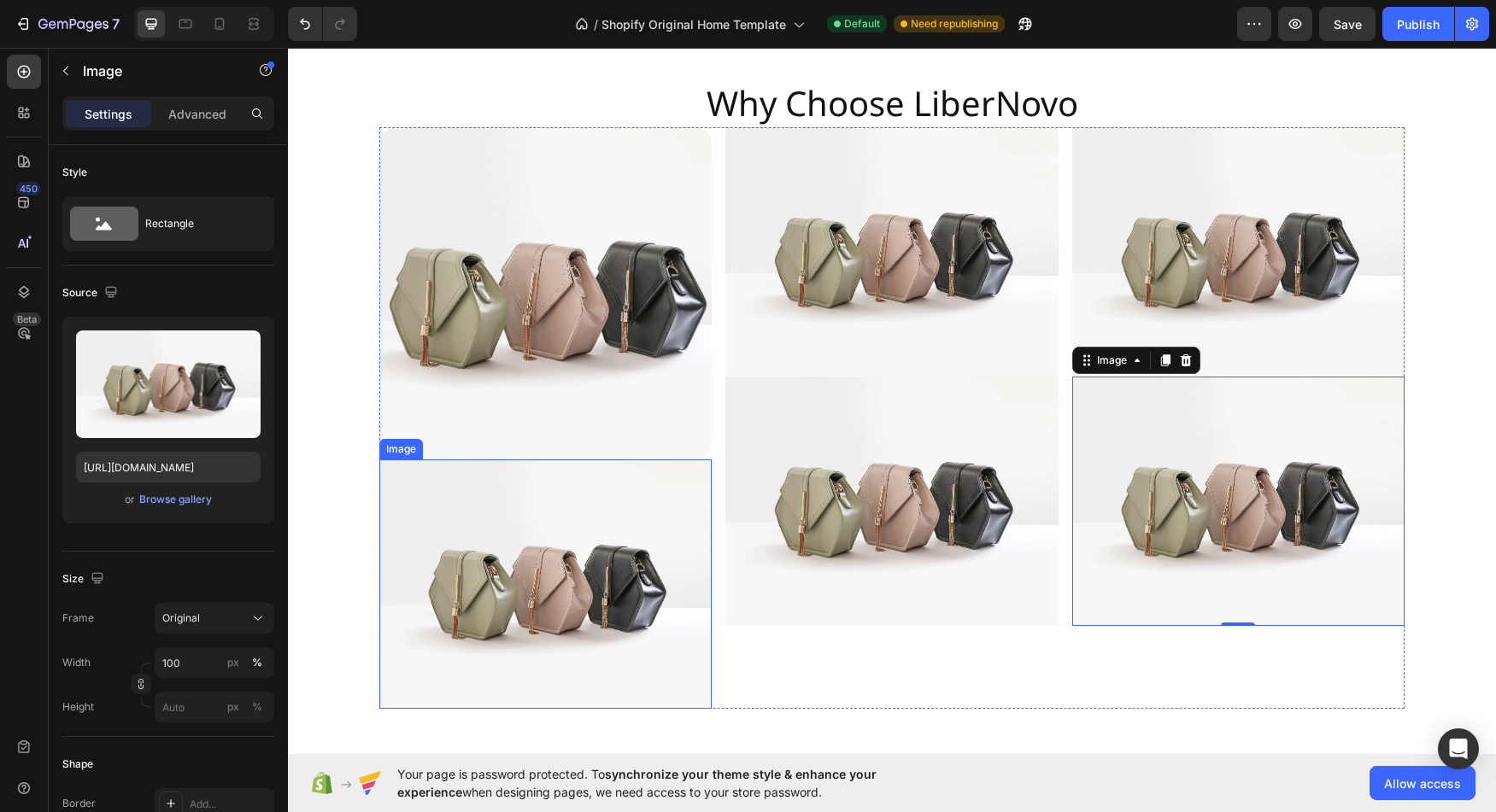
click at [595, 527] on img at bounding box center [545, 584] width 332 height 250
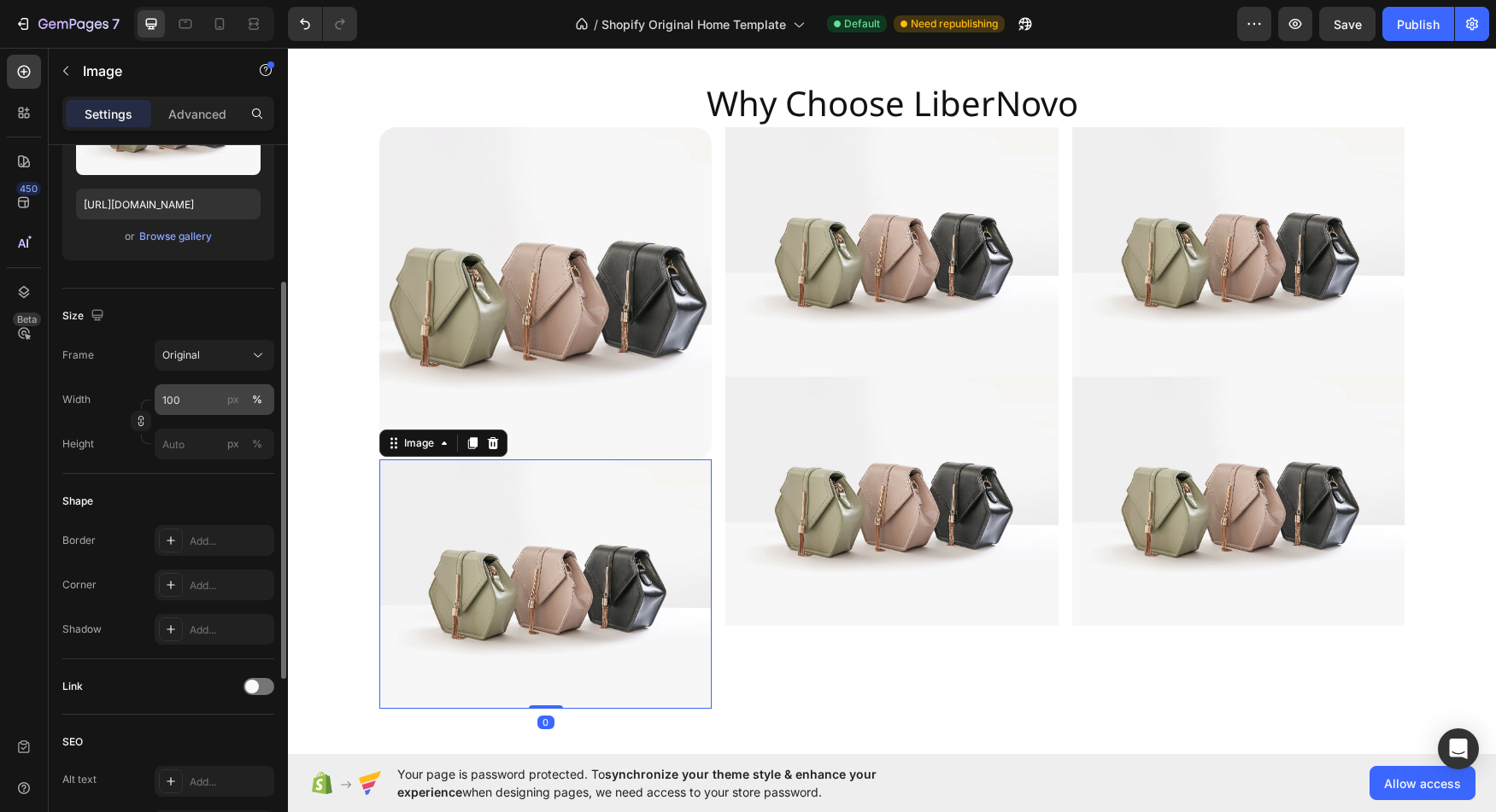
scroll to position [295, 0]
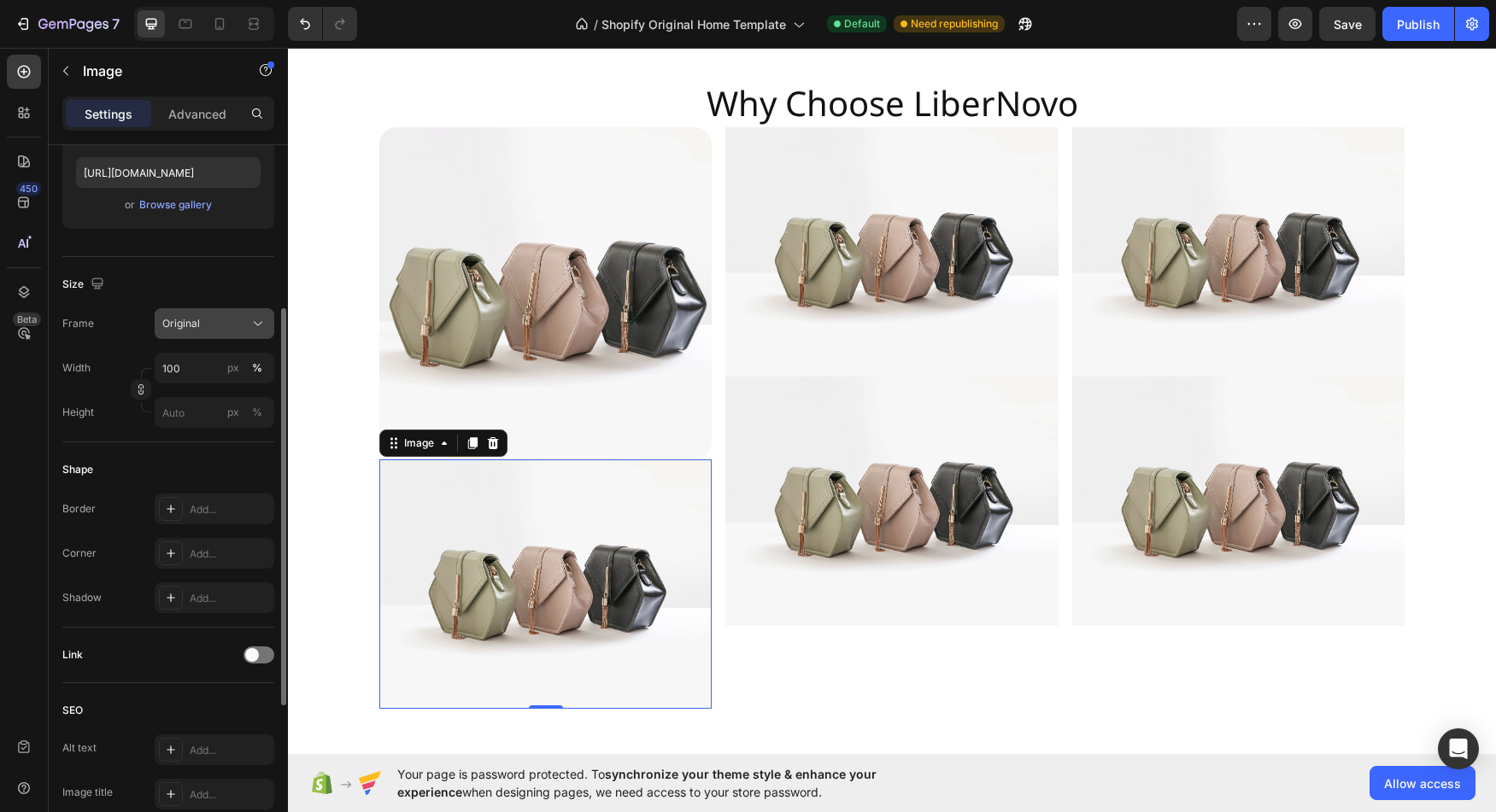
click at [249, 322] on div "Original" at bounding box center [214, 323] width 105 height 17
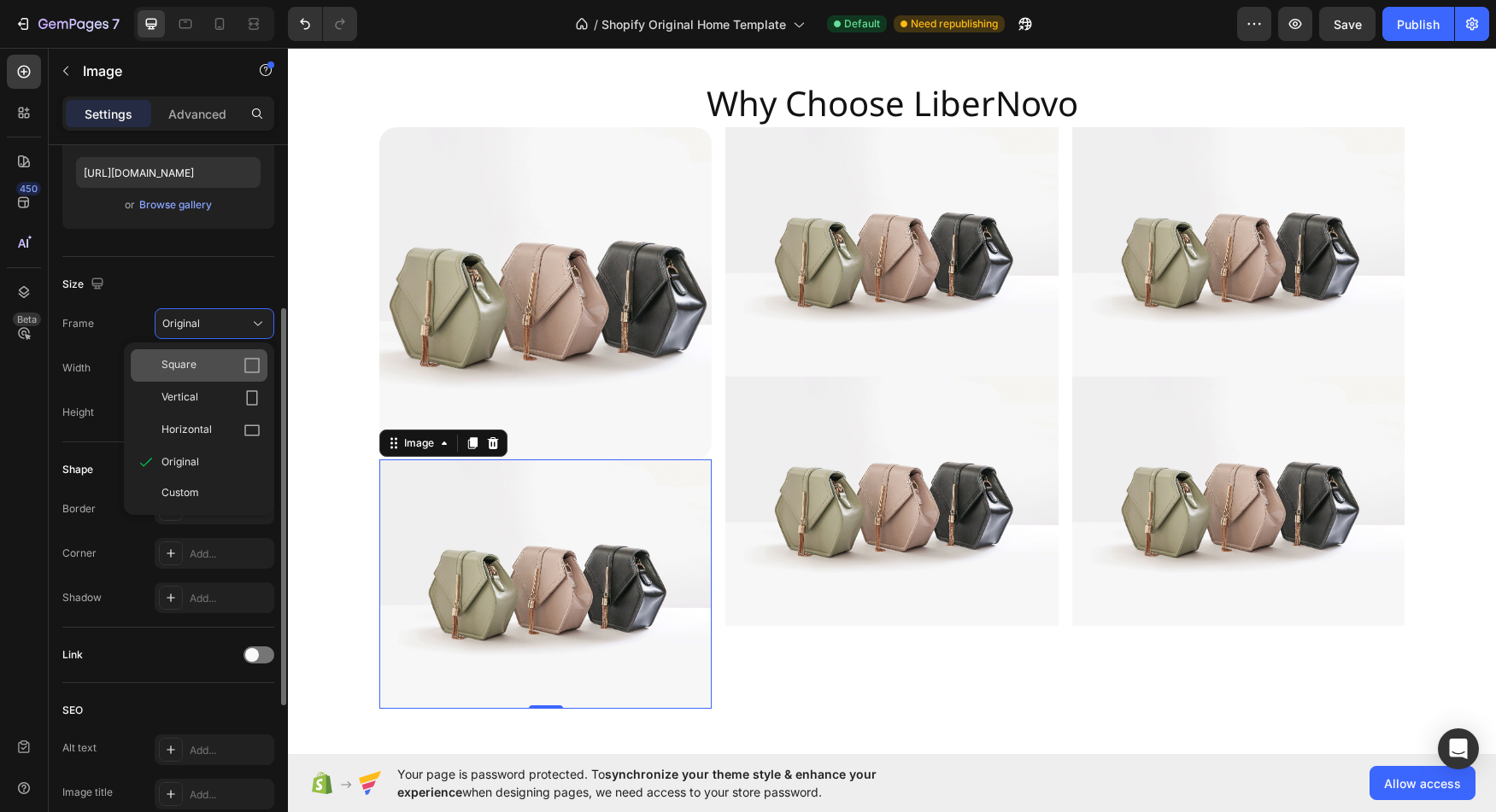
click at [231, 369] on div "Square" at bounding box center [211, 365] width 100 height 17
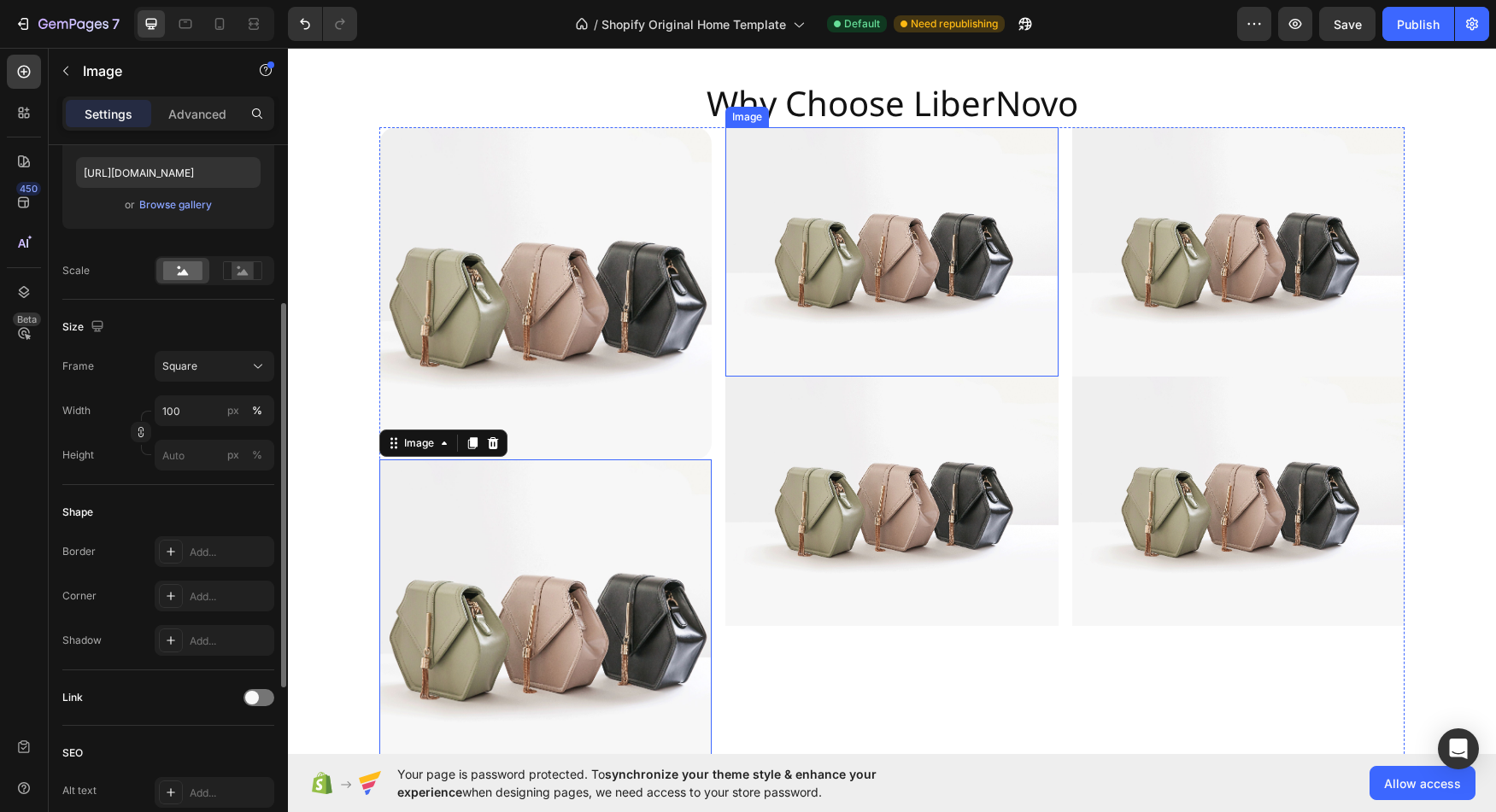
click at [818, 312] on img at bounding box center [892, 252] width 332 height 250
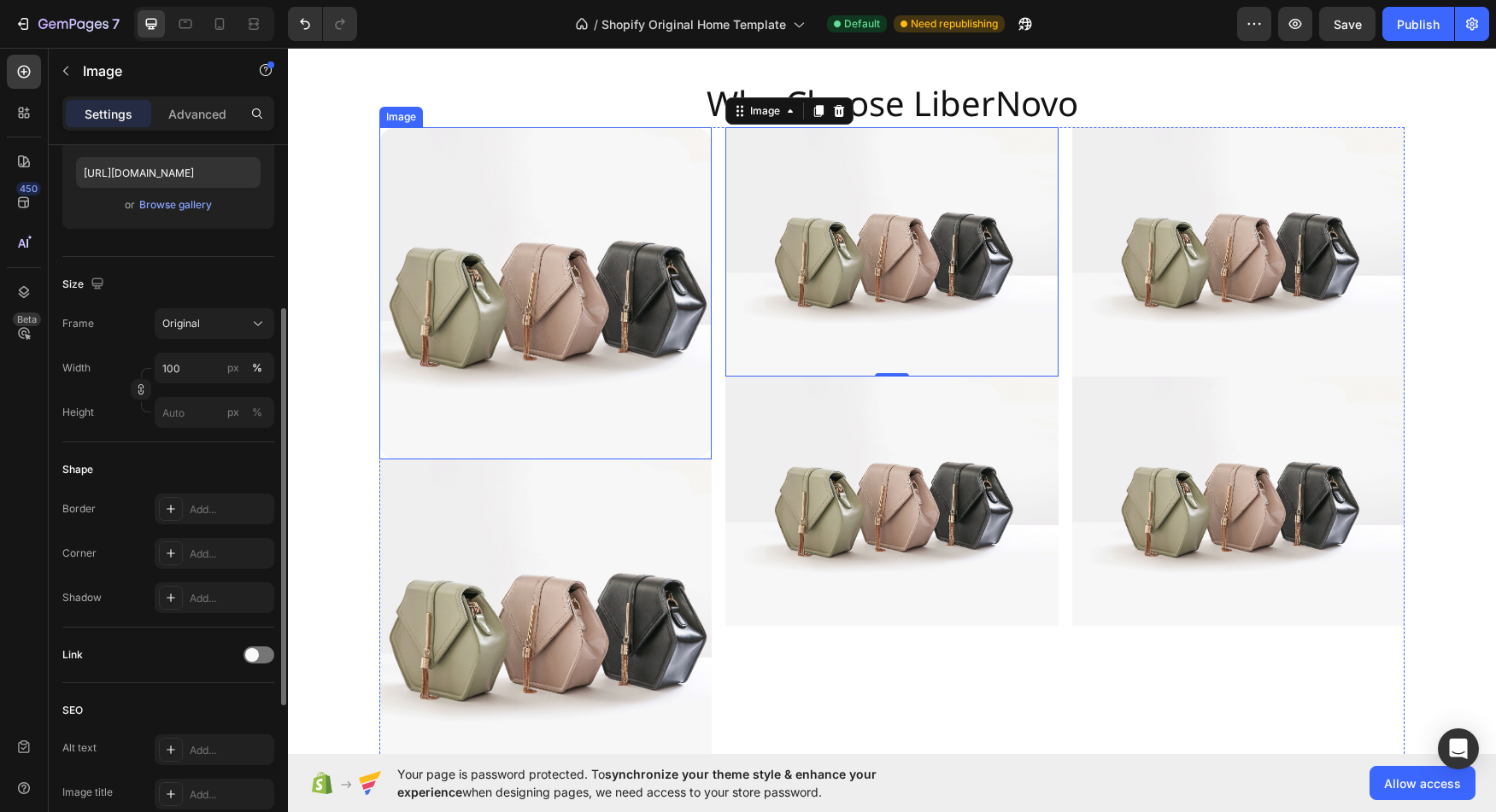
click at [553, 365] on img at bounding box center [545, 294] width 332 height 332
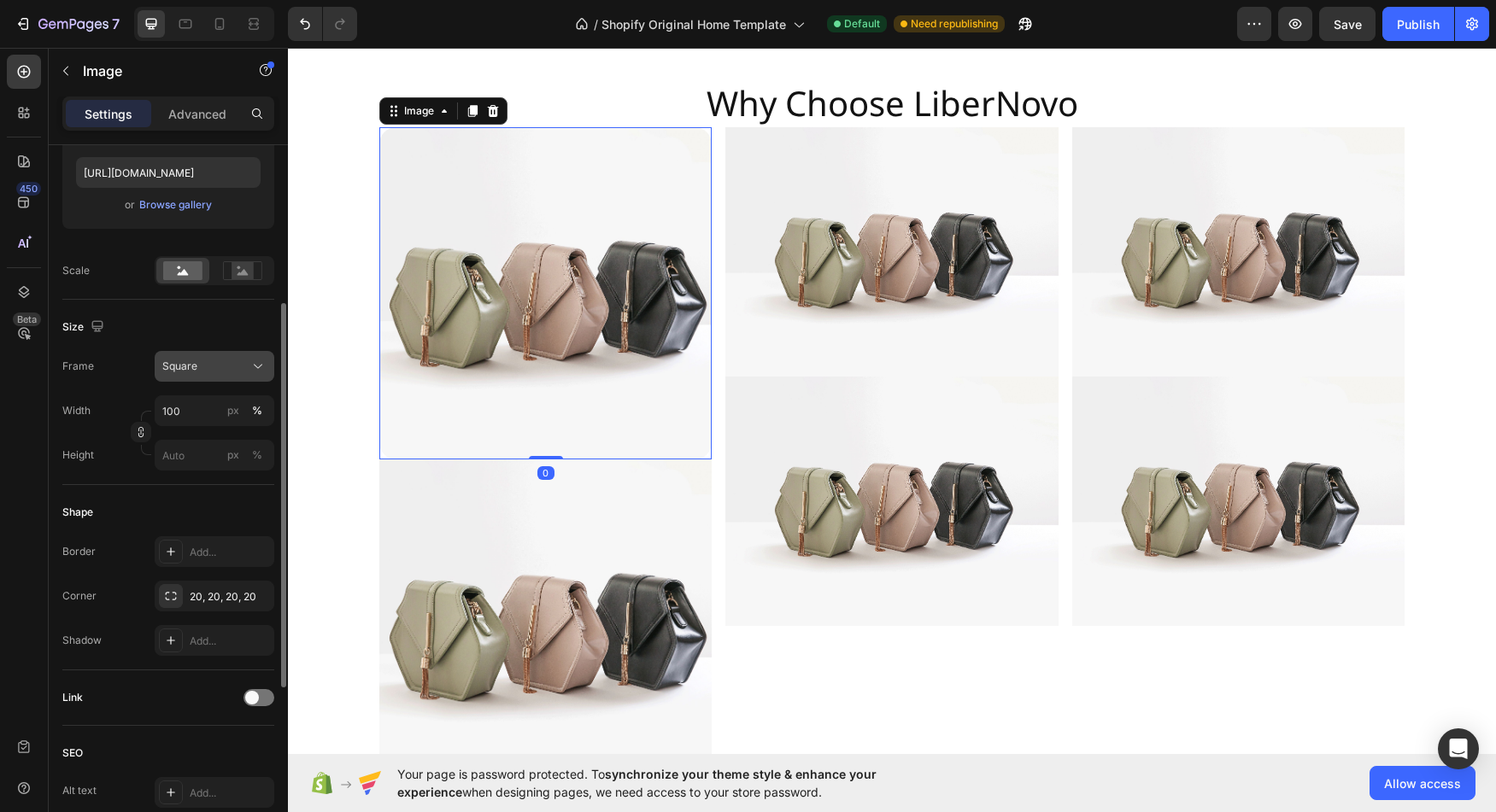
click at [244, 373] on div "Square" at bounding box center [204, 366] width 84 height 15
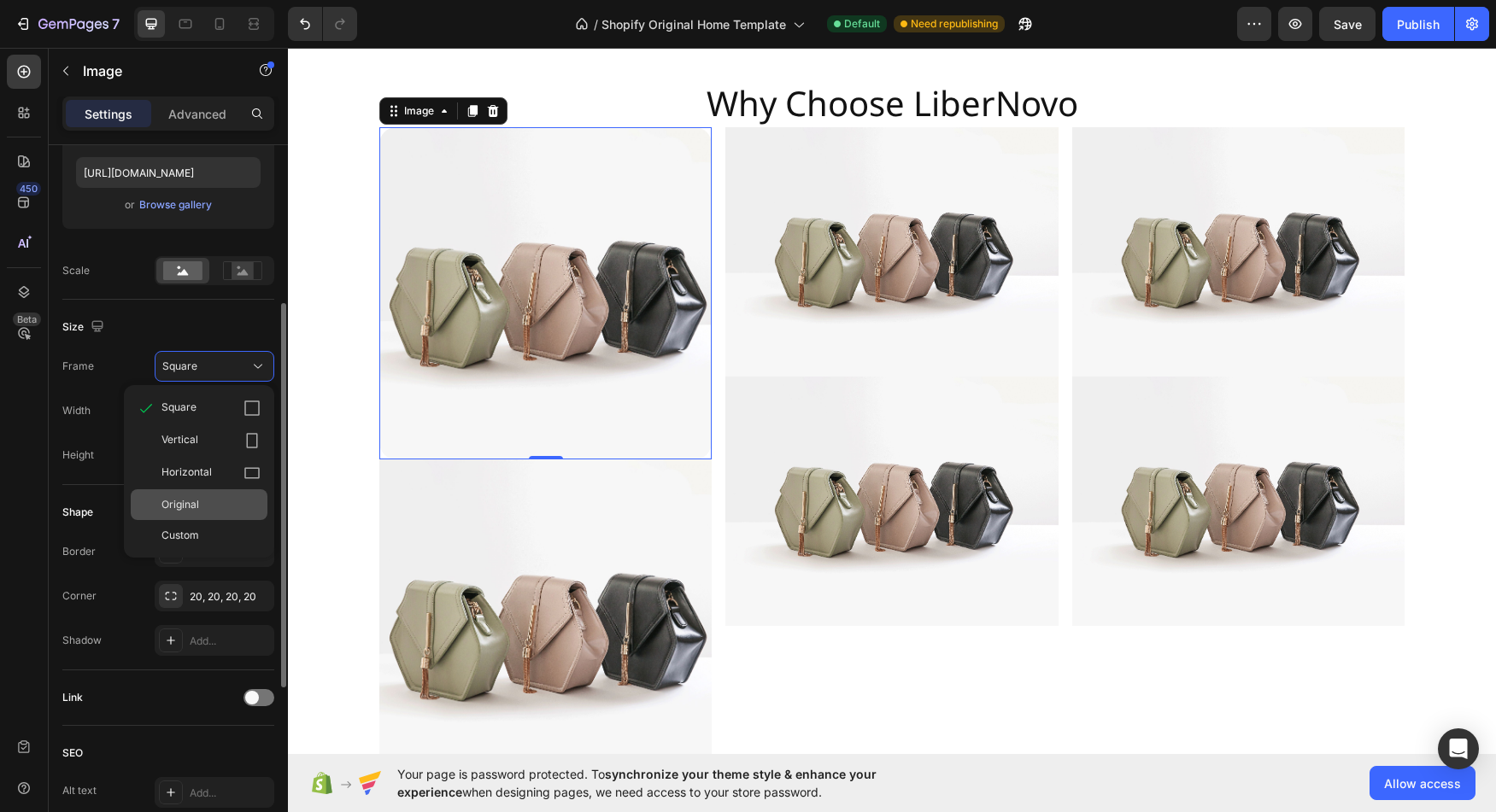
click at [220, 517] on div "Original" at bounding box center [198, 505] width 136 height 31
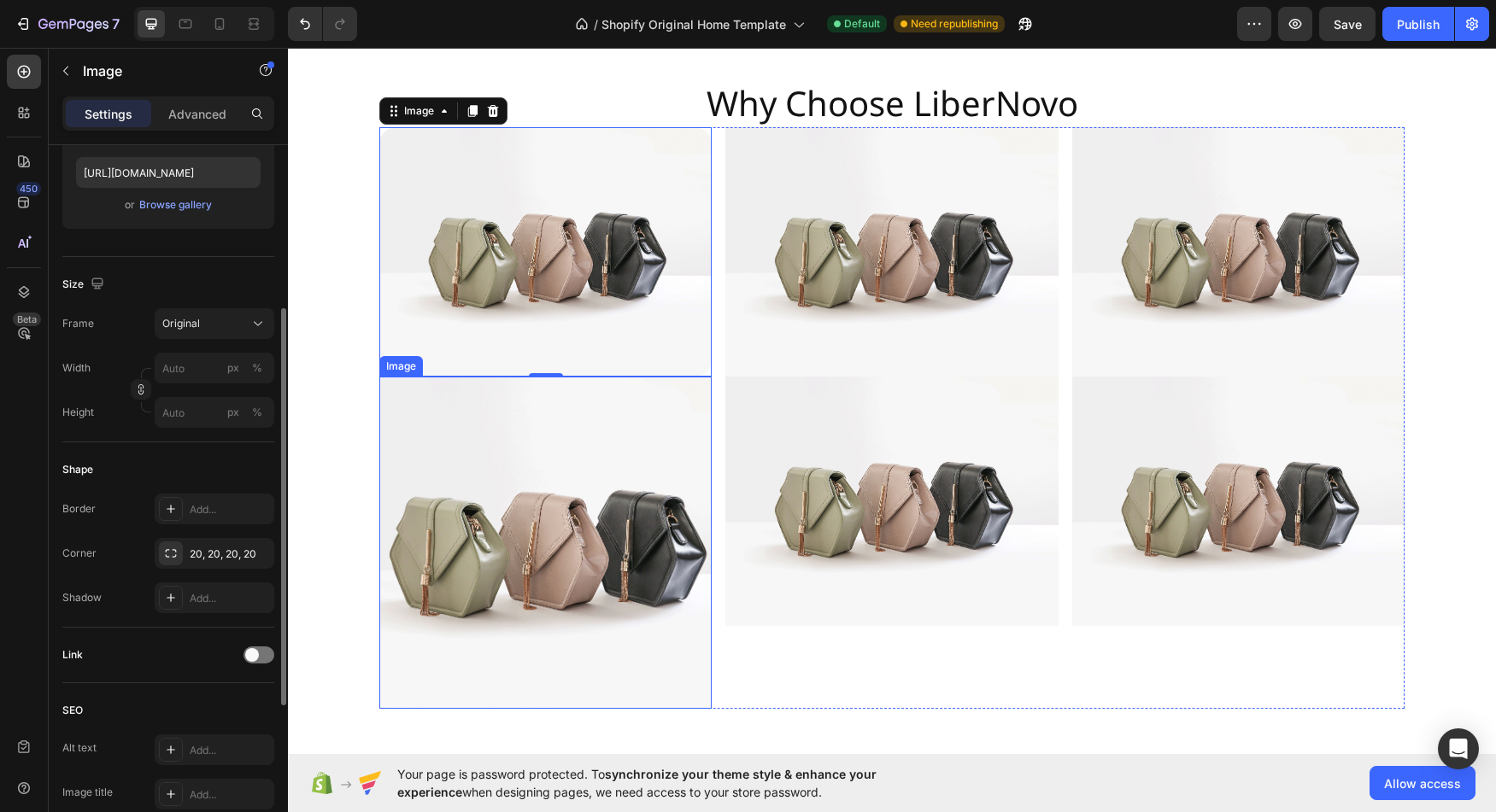
click at [510, 468] on img at bounding box center [545, 543] width 332 height 332
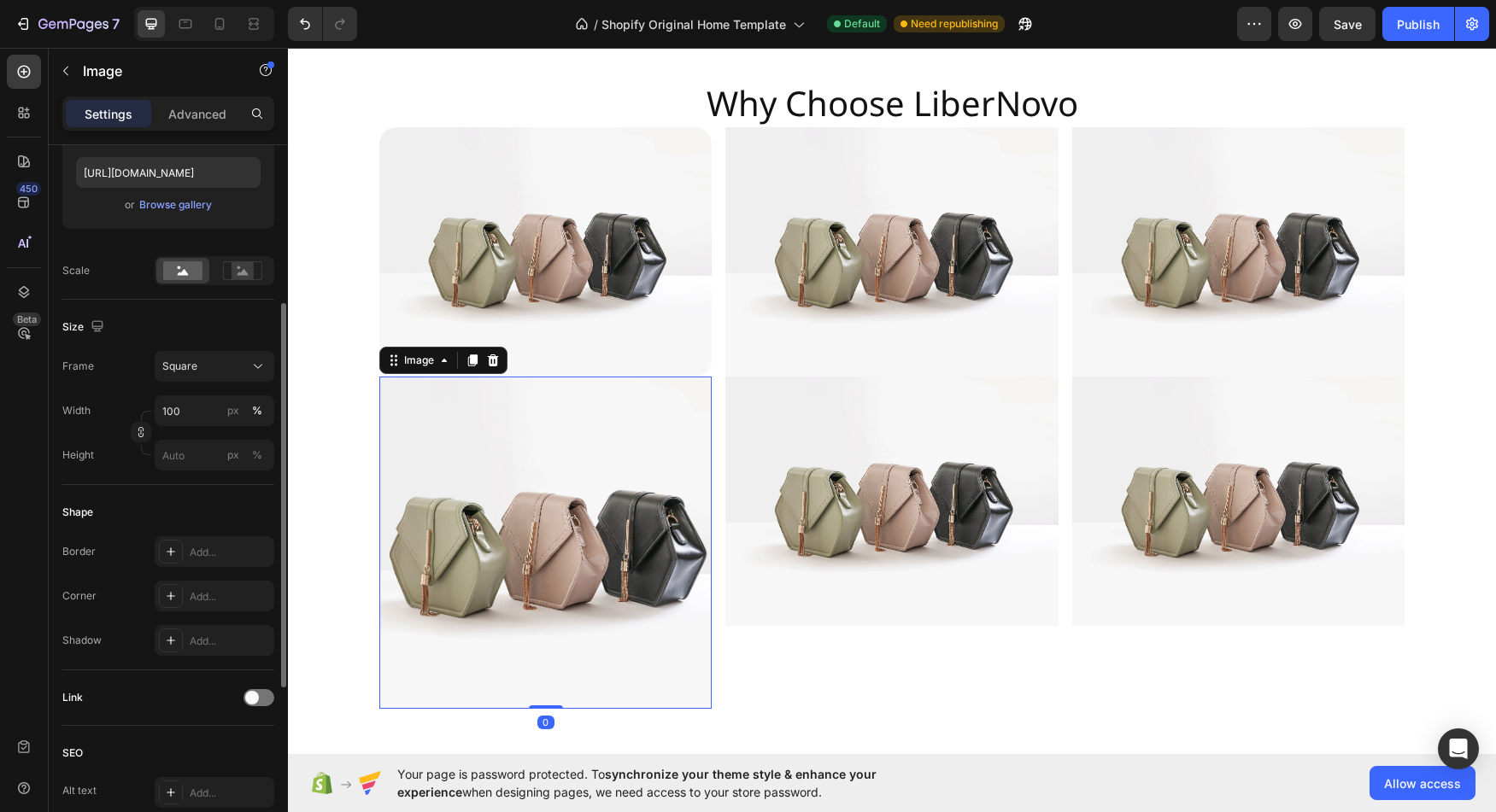
click at [212, 387] on div "Frame Square Width 100 px % Height px %" at bounding box center [168, 411] width 212 height 119
click at [217, 375] on div "Square" at bounding box center [214, 366] width 105 height 17
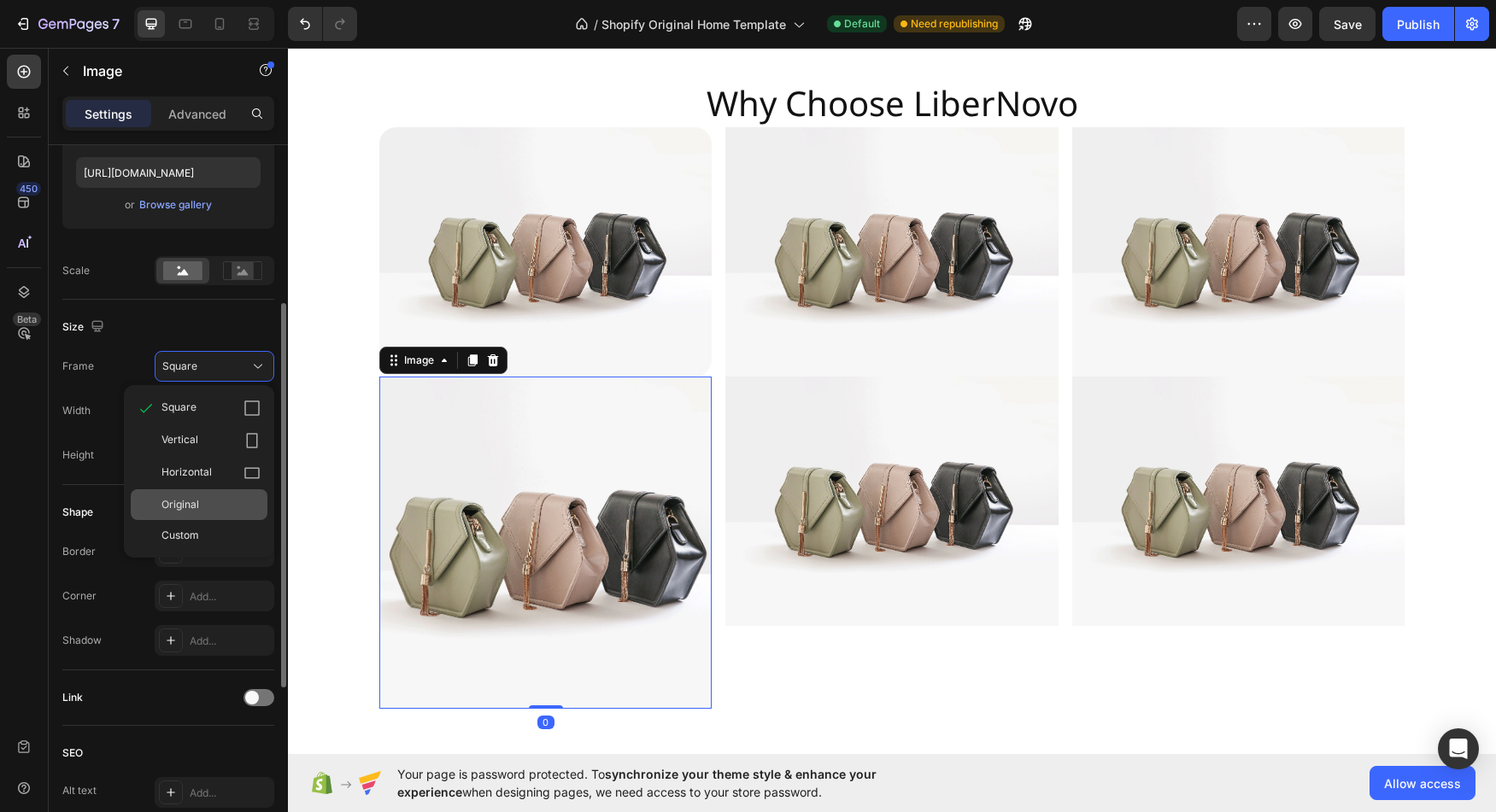
click at [210, 503] on div "Original" at bounding box center [211, 505] width 100 height 15
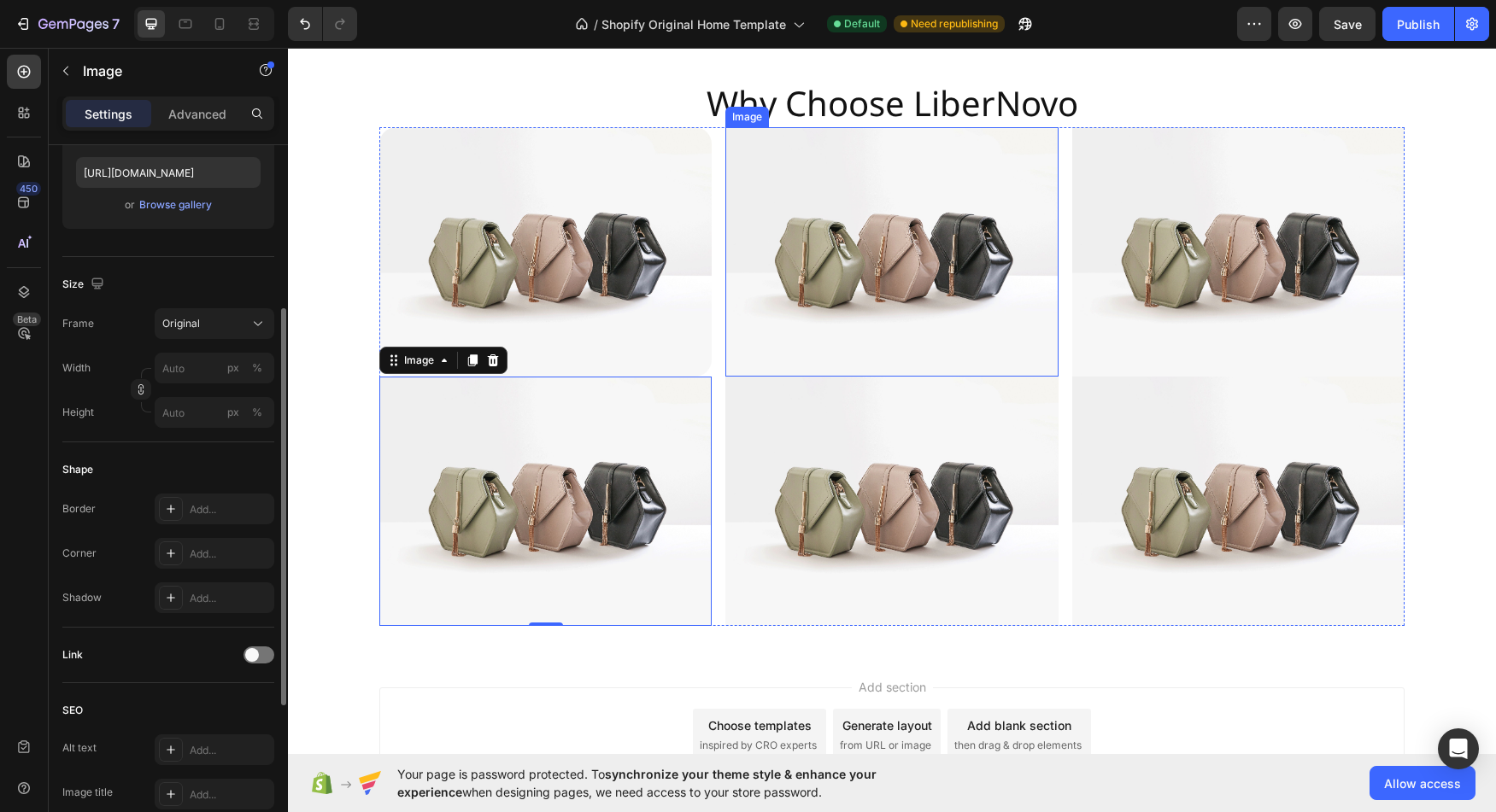
click at [938, 239] on img at bounding box center [892, 252] width 332 height 250
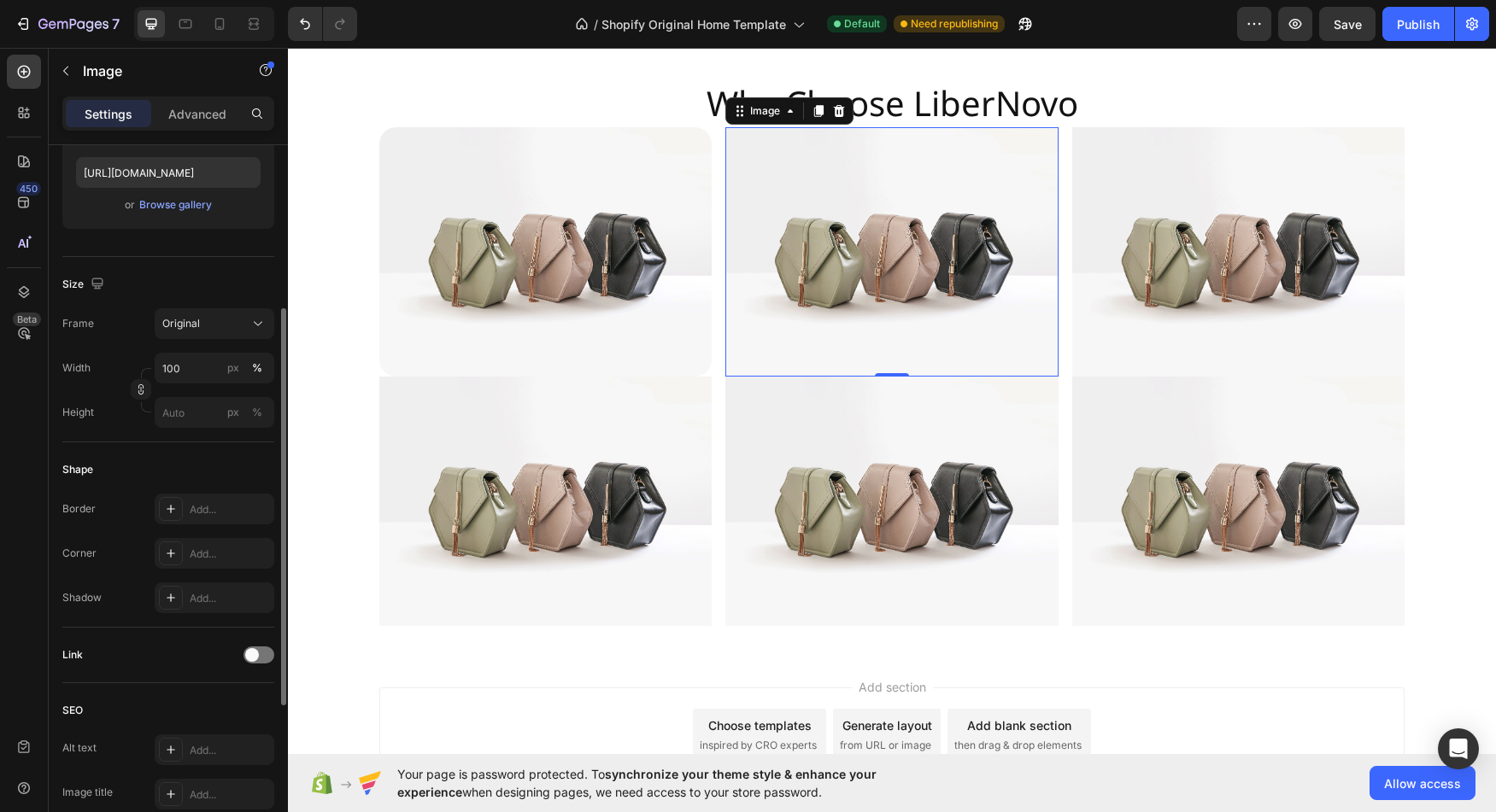
click at [870, 255] on img at bounding box center [892, 252] width 332 height 250
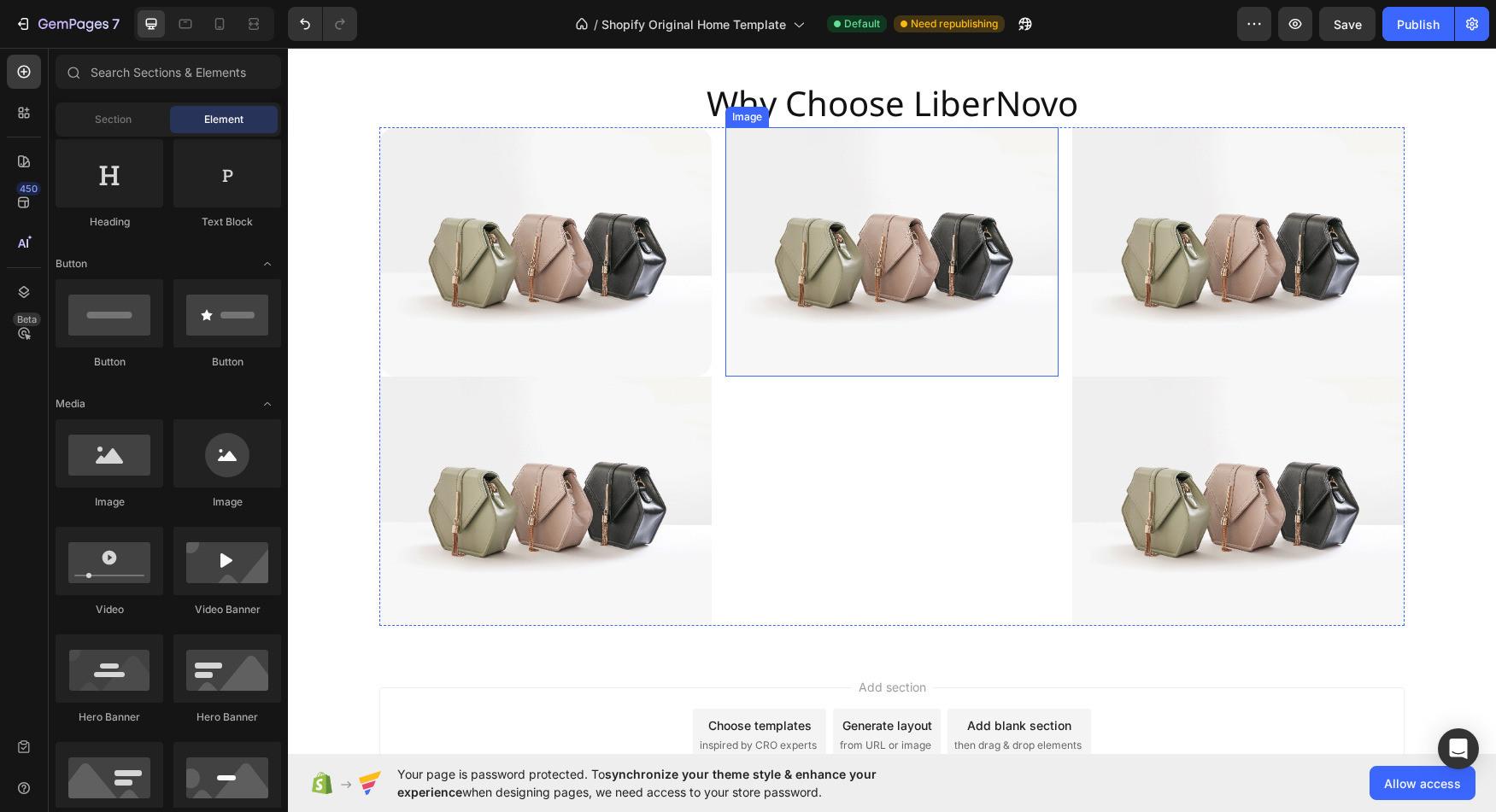
click at [959, 260] on img at bounding box center [892, 252] width 332 height 250
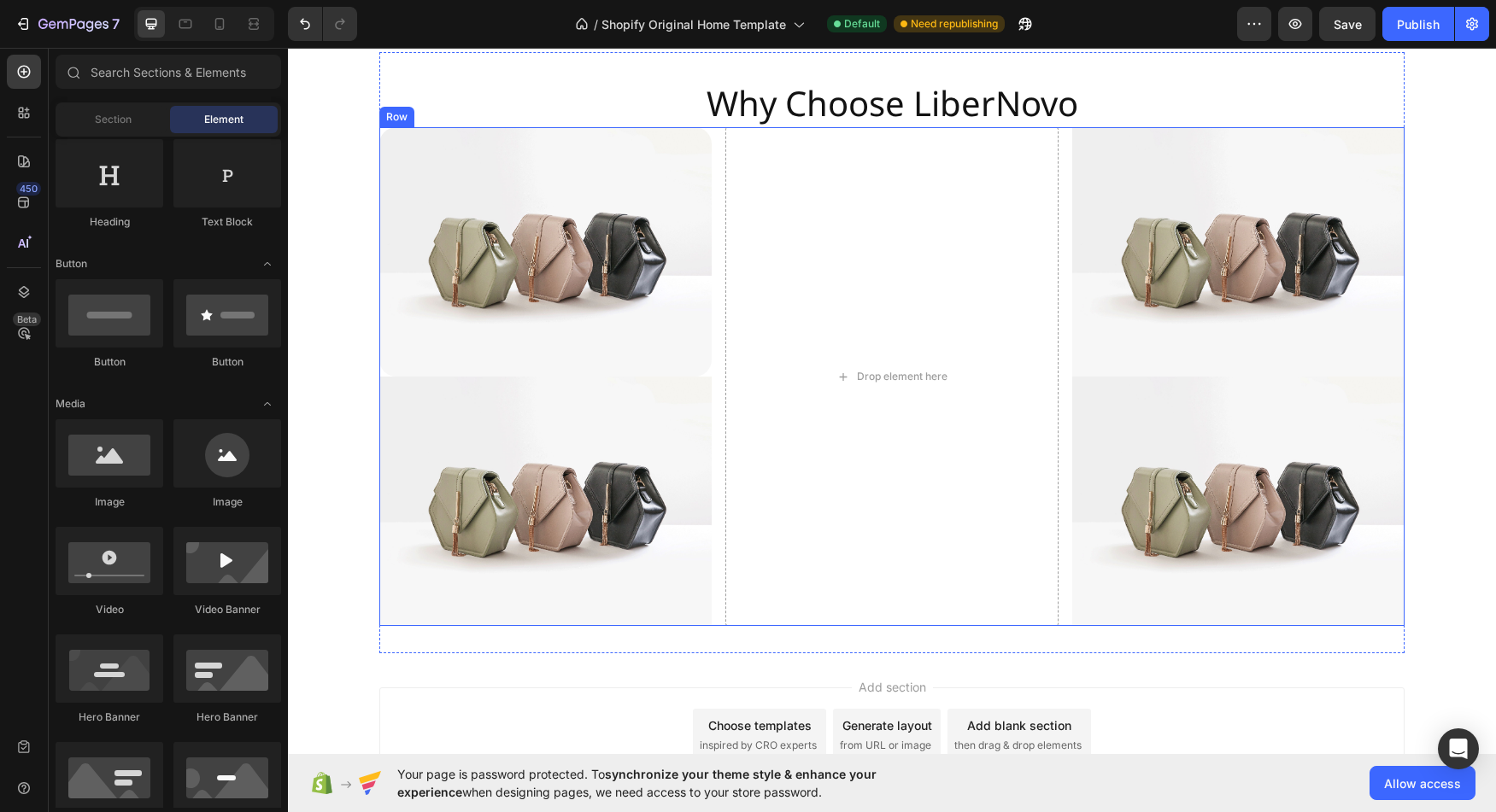
click at [1157, 266] on img at bounding box center [1238, 252] width 332 height 250
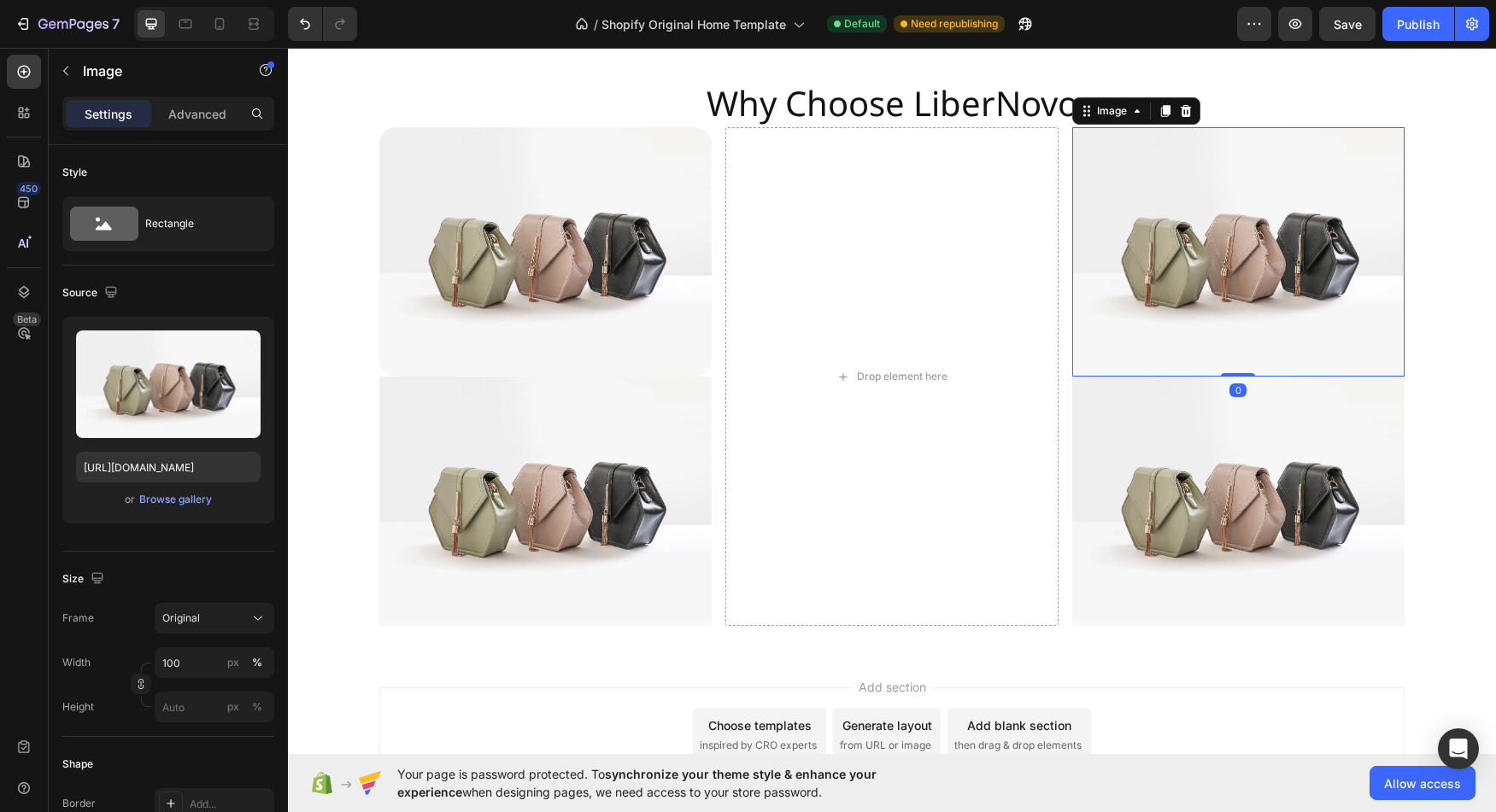
scroll to position [283, 0]
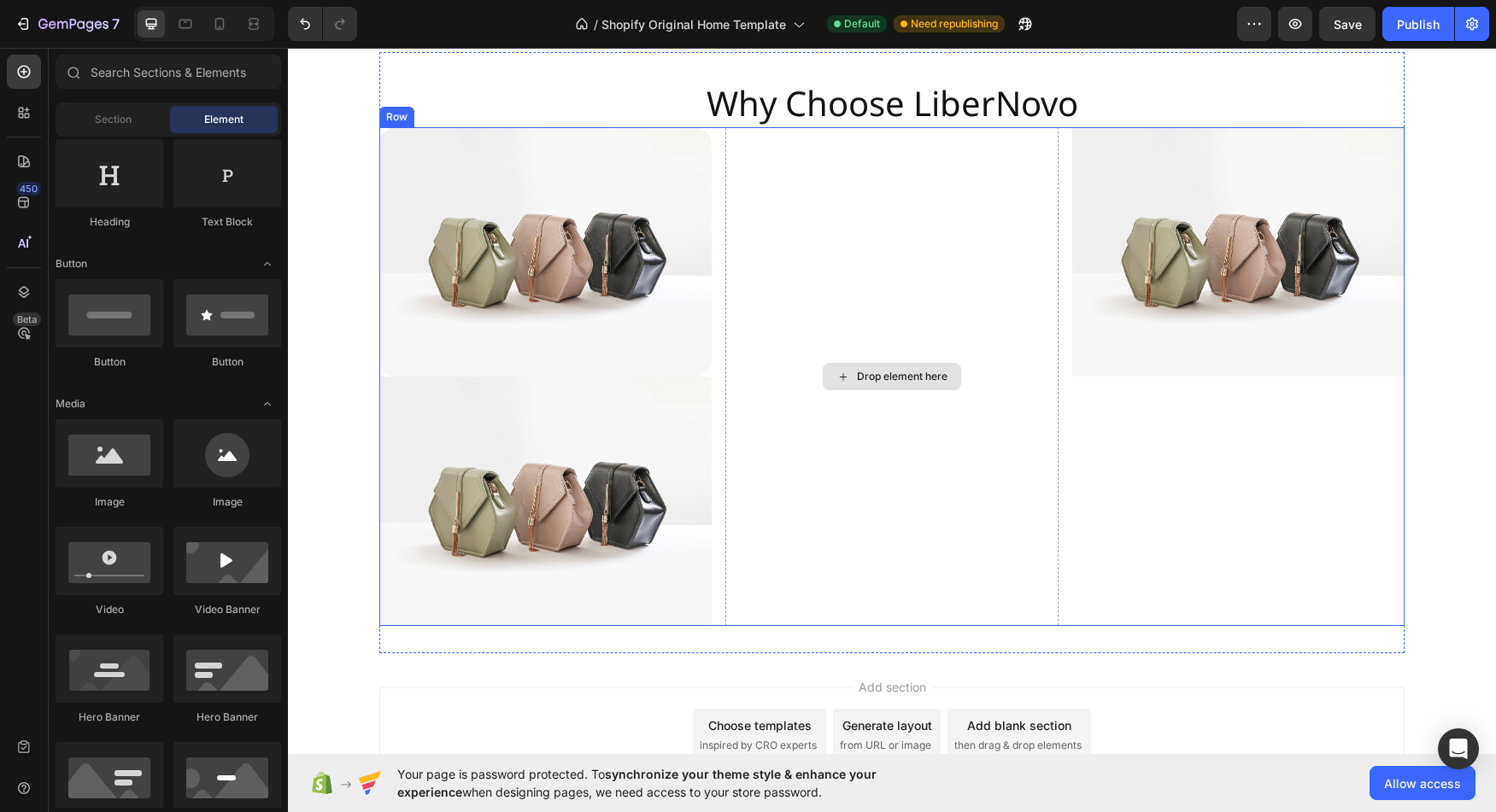
click at [679, 466] on img at bounding box center [545, 502] width 332 height 250
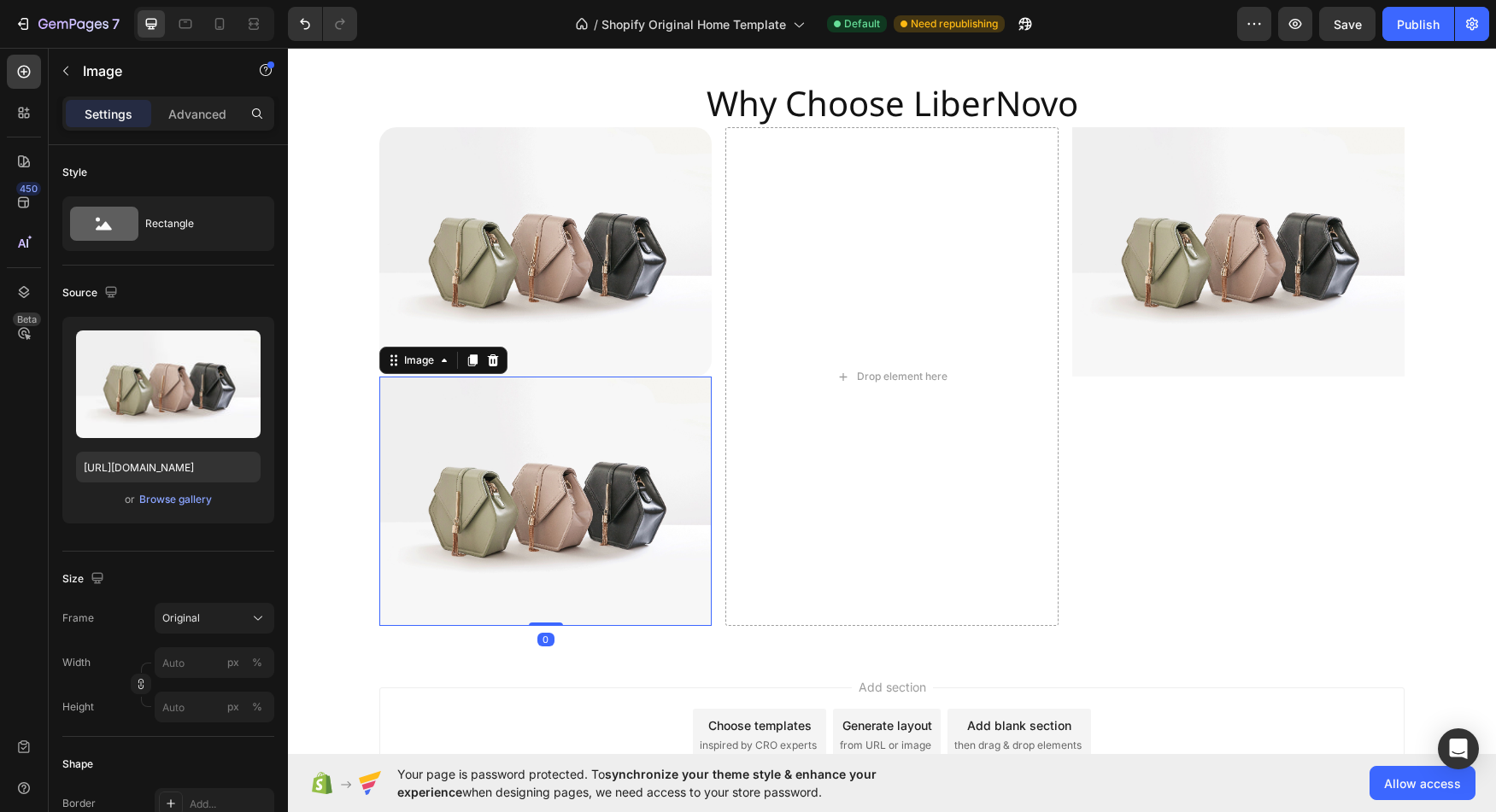
scroll to position [4050, 0]
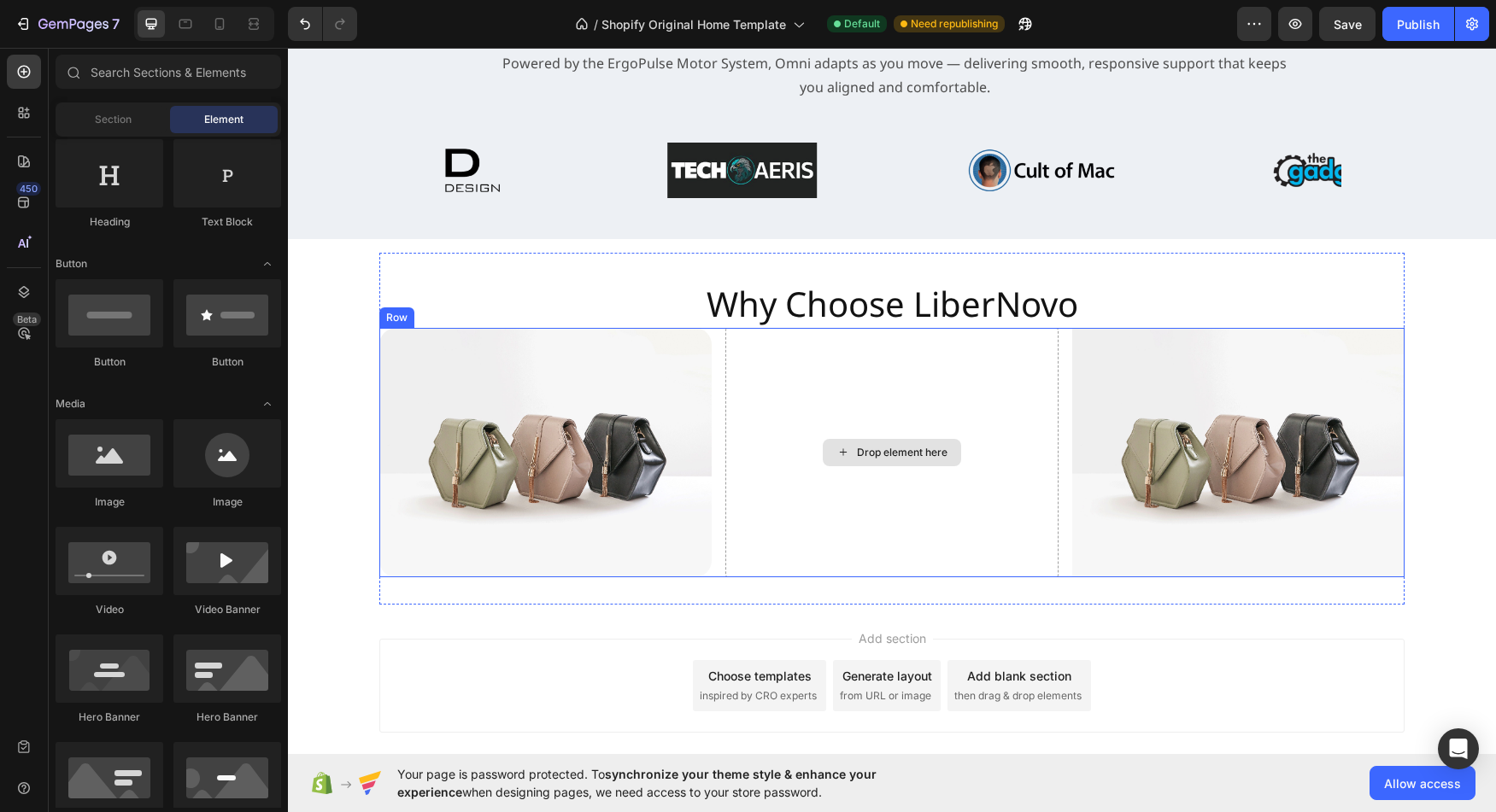
click at [1138, 450] on img at bounding box center [1238, 453] width 332 height 250
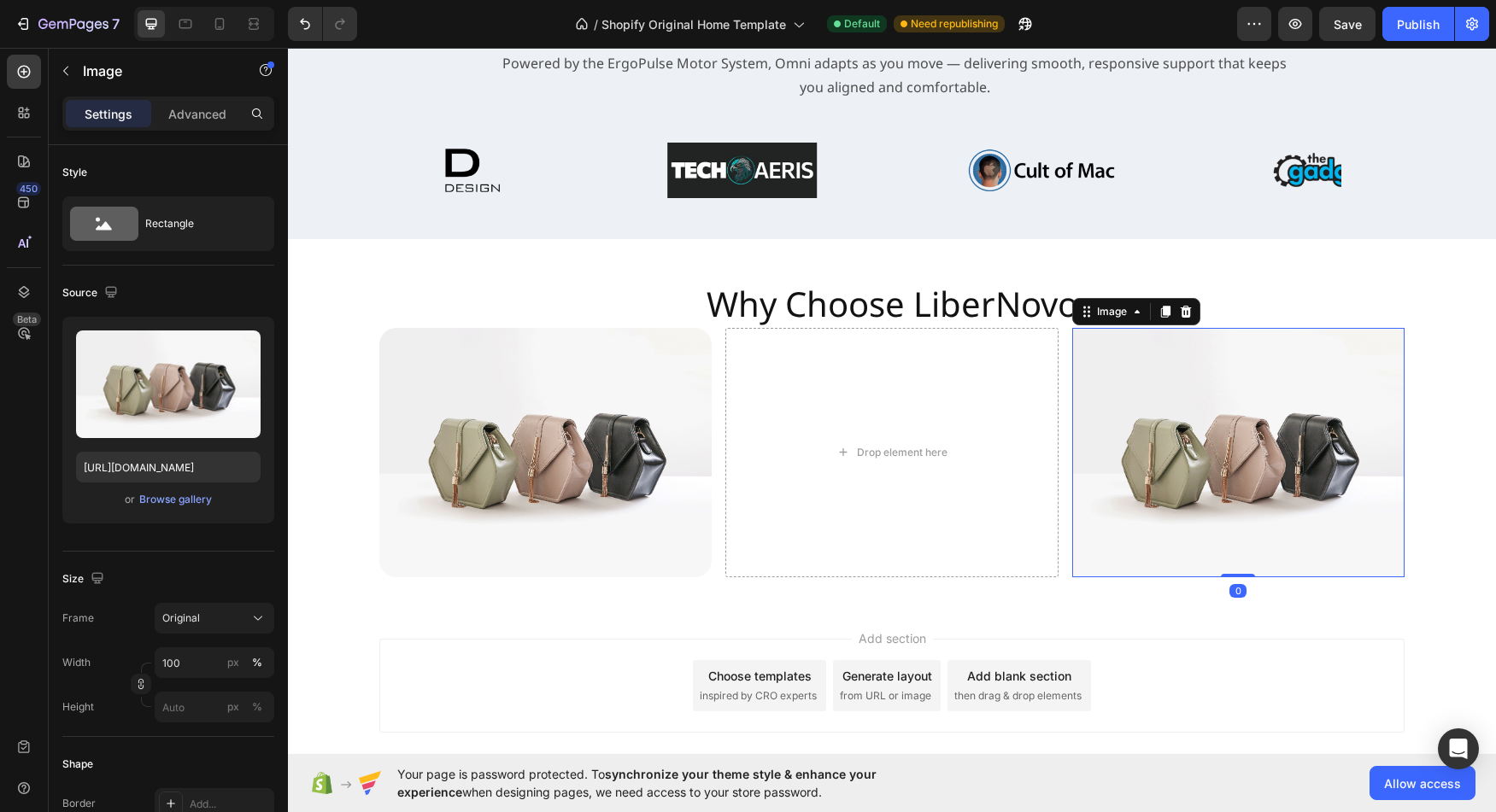
scroll to position [283, 0]
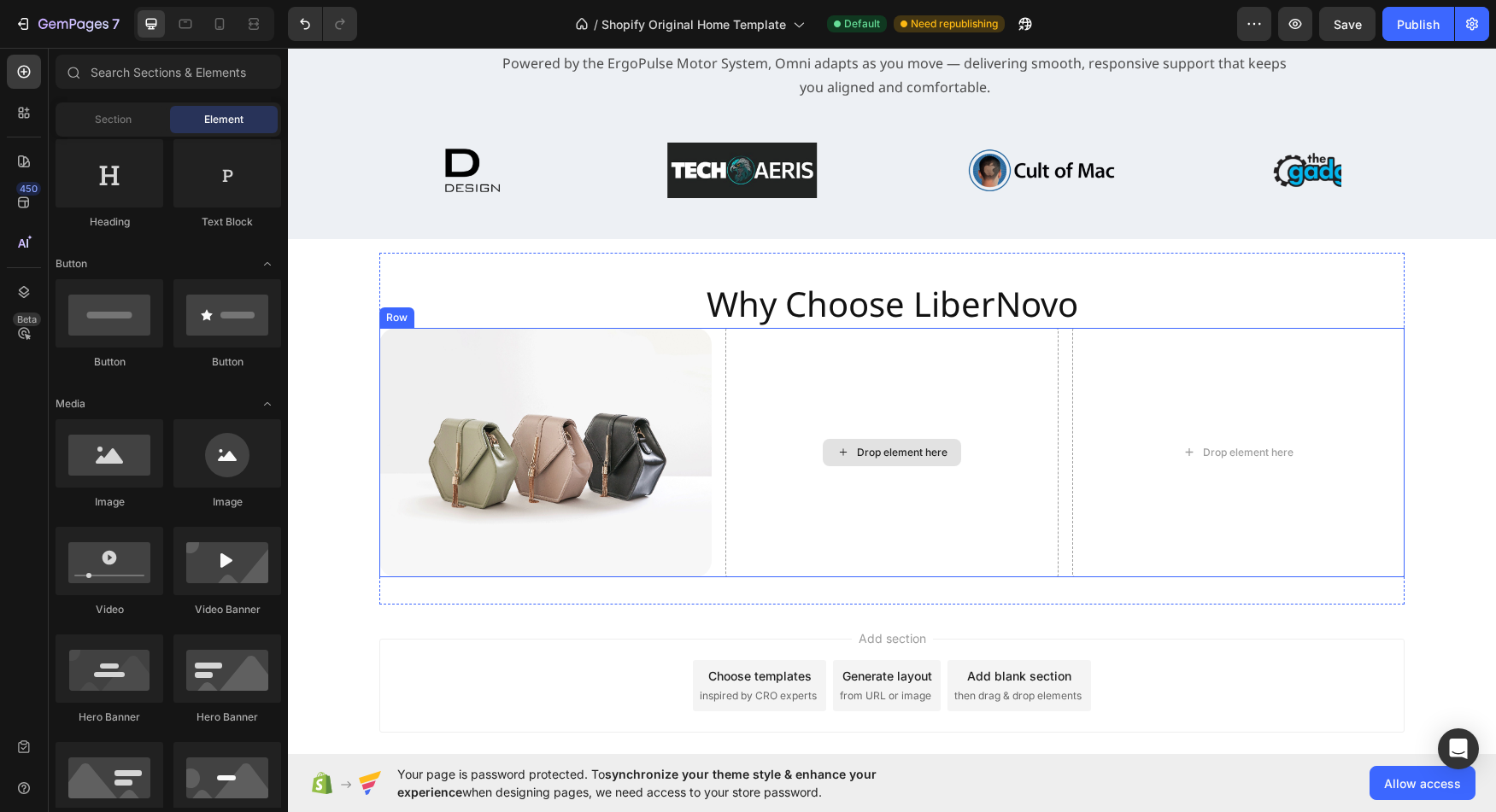
click at [795, 449] on div "Drop element here" at bounding box center [892, 453] width 332 height 250
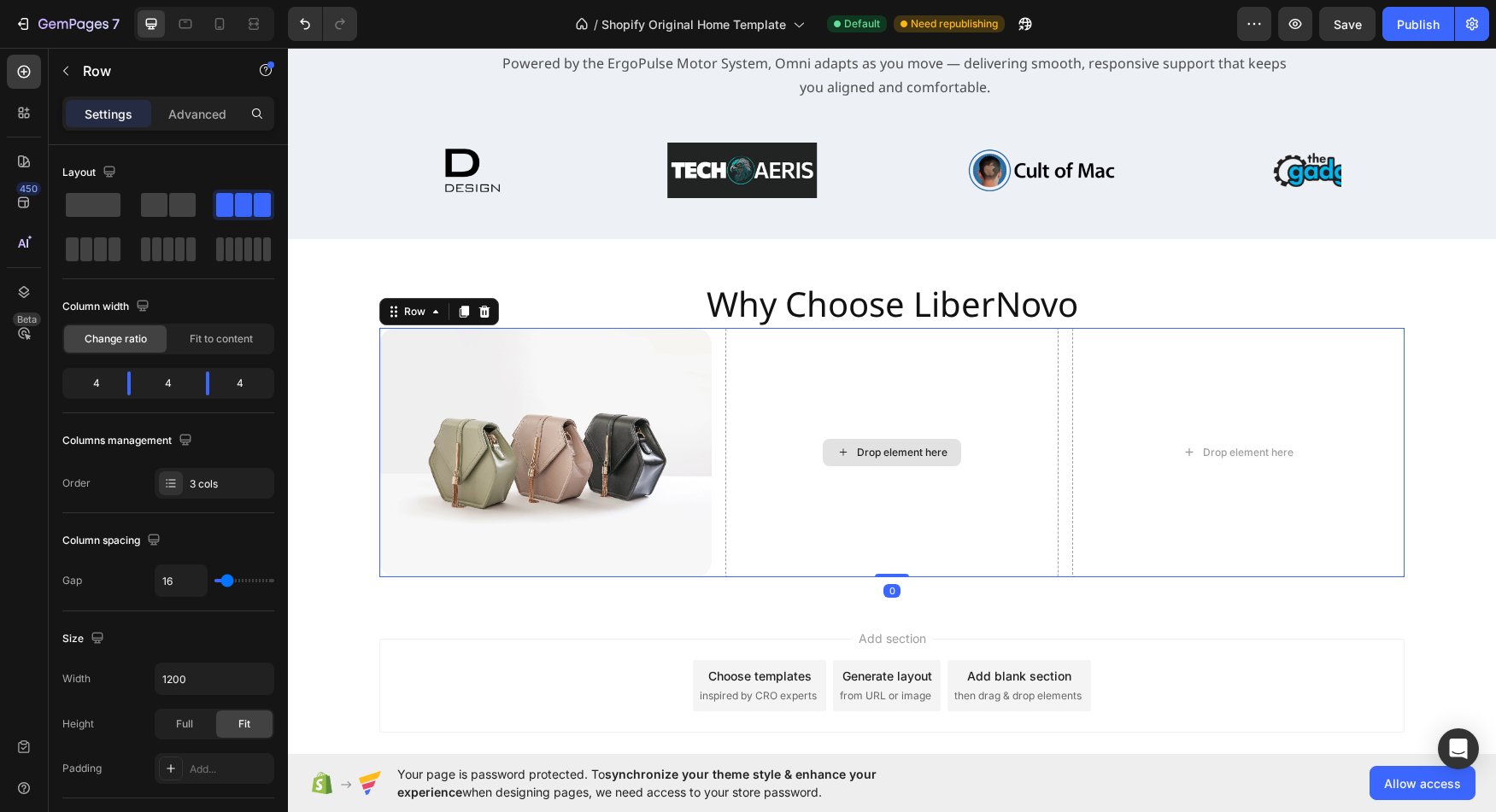
click at [796, 346] on div "Drop element here" at bounding box center [892, 453] width 332 height 250
click at [103, 206] on span at bounding box center [93, 205] width 55 height 24
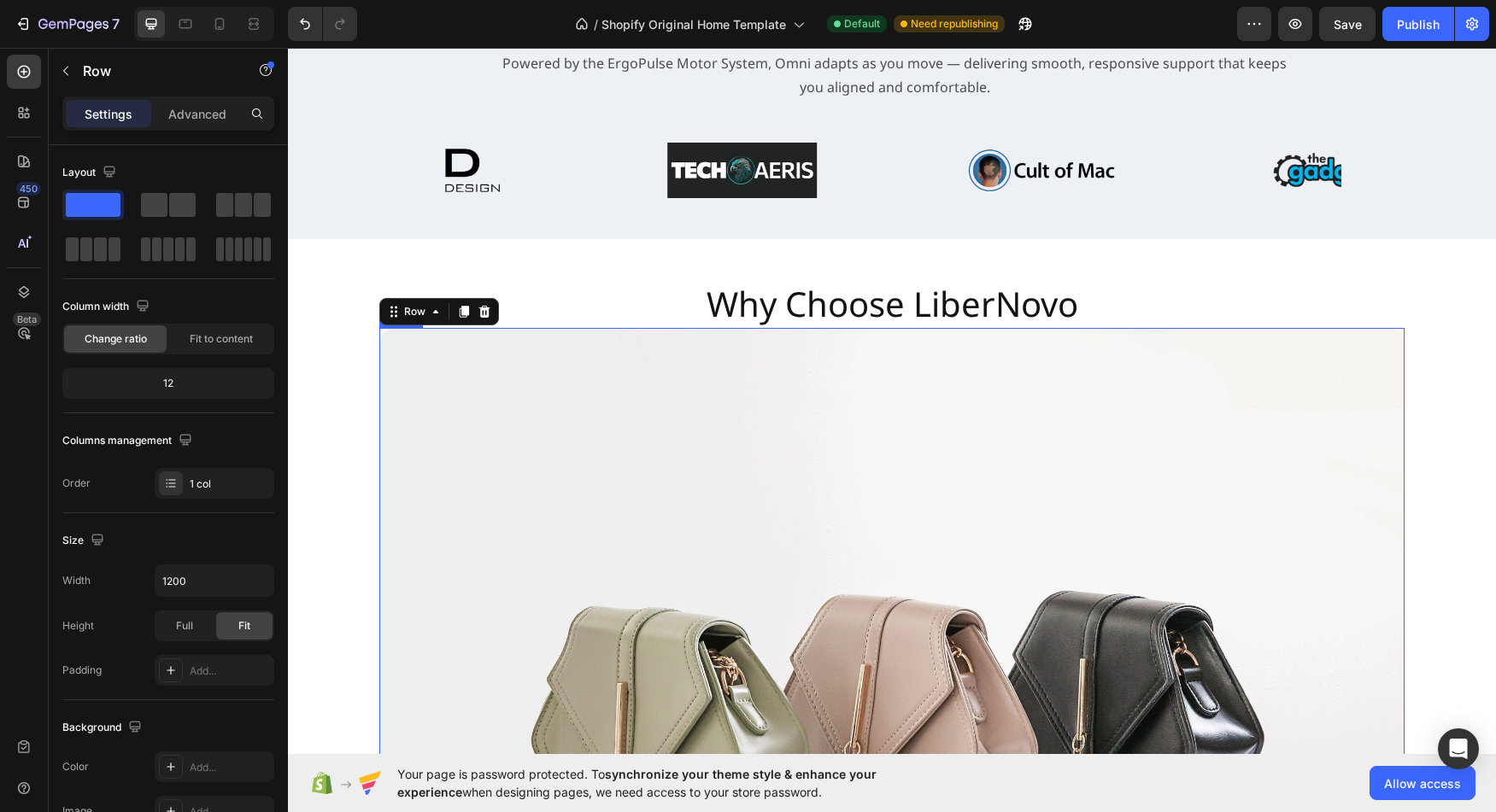
click at [917, 470] on img at bounding box center [892, 712] width 1025 height 769
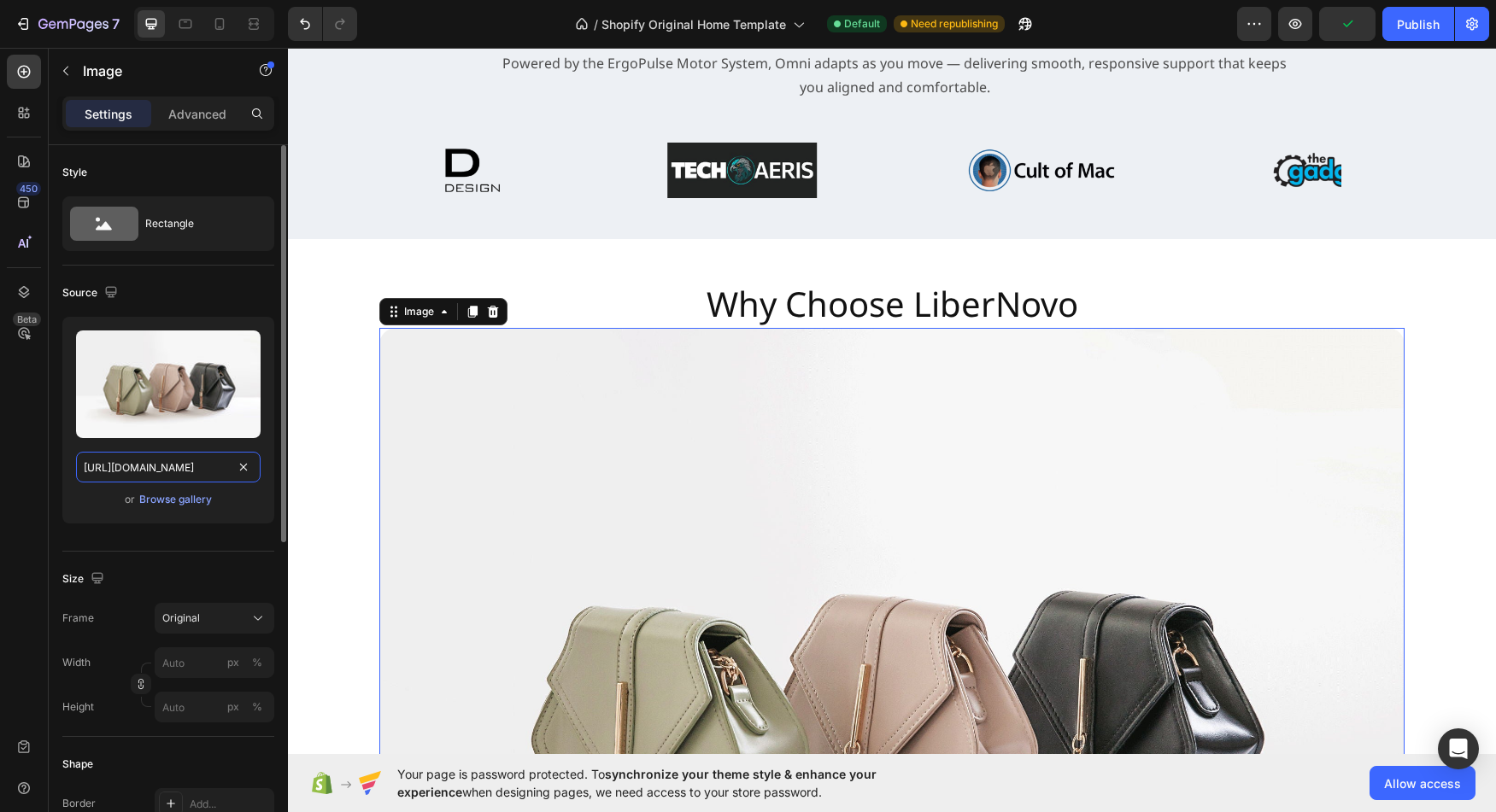
click at [160, 468] on input "[URL][DOMAIN_NAME]" at bounding box center [167, 467] width 184 height 31
type input "[URL][DOMAIN_NAME]"
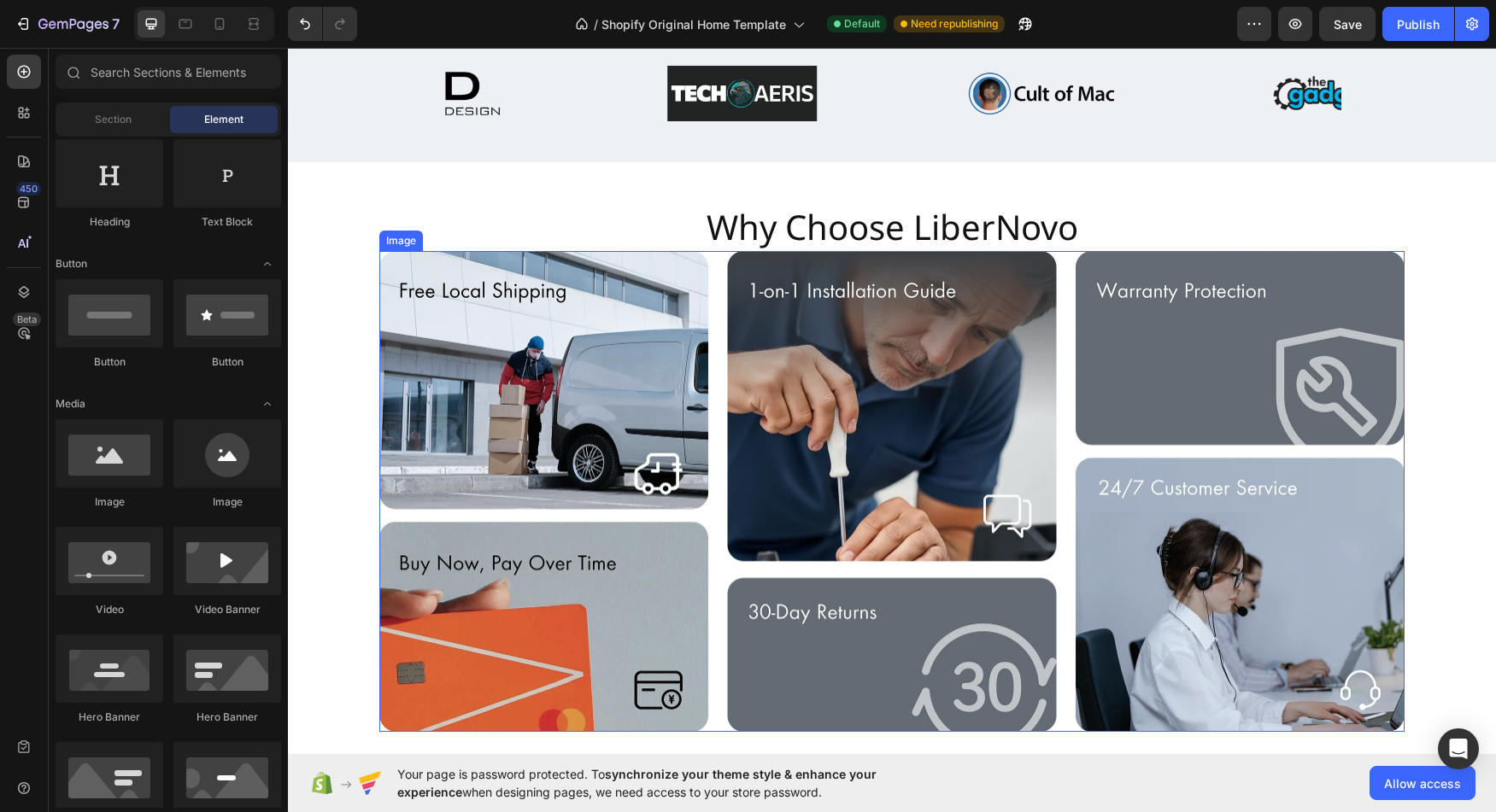
scroll to position [4104, 0]
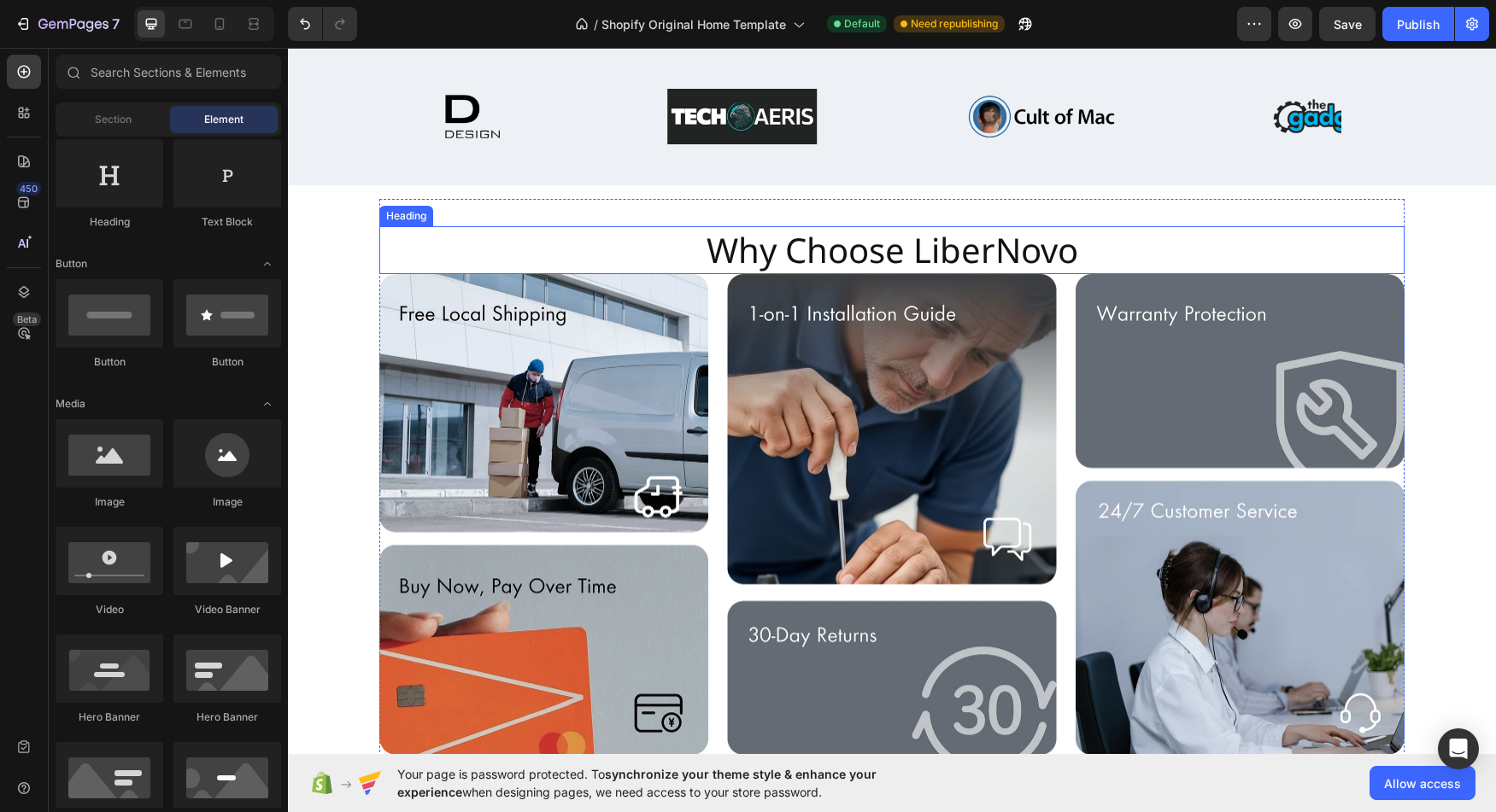
click at [923, 251] on h2 "Why Choose LiberNovo" at bounding box center [892, 250] width 375 height 48
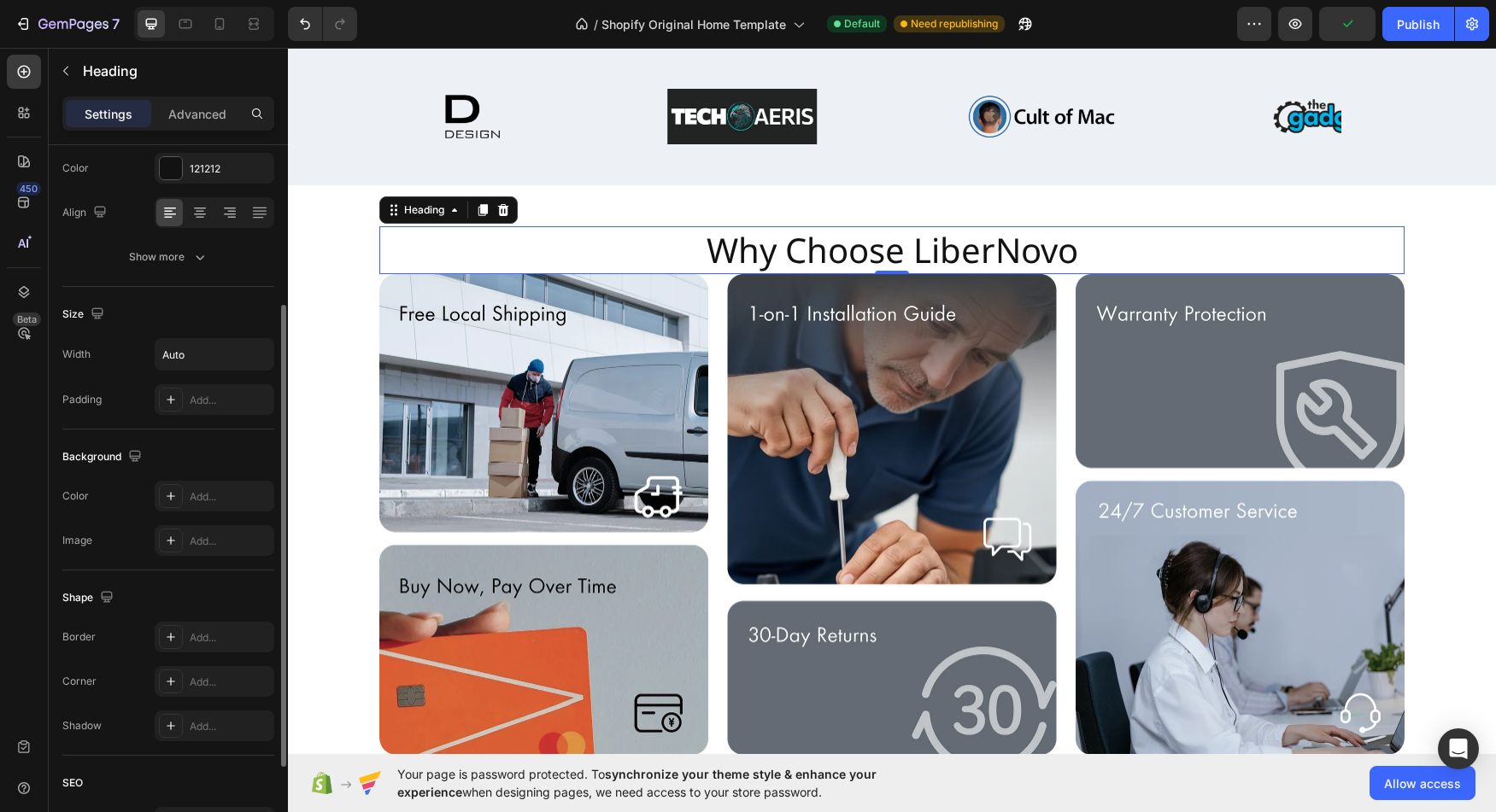
scroll to position [225, 0]
click at [169, 264] on div "Show more" at bounding box center [169, 259] width 80 height 17
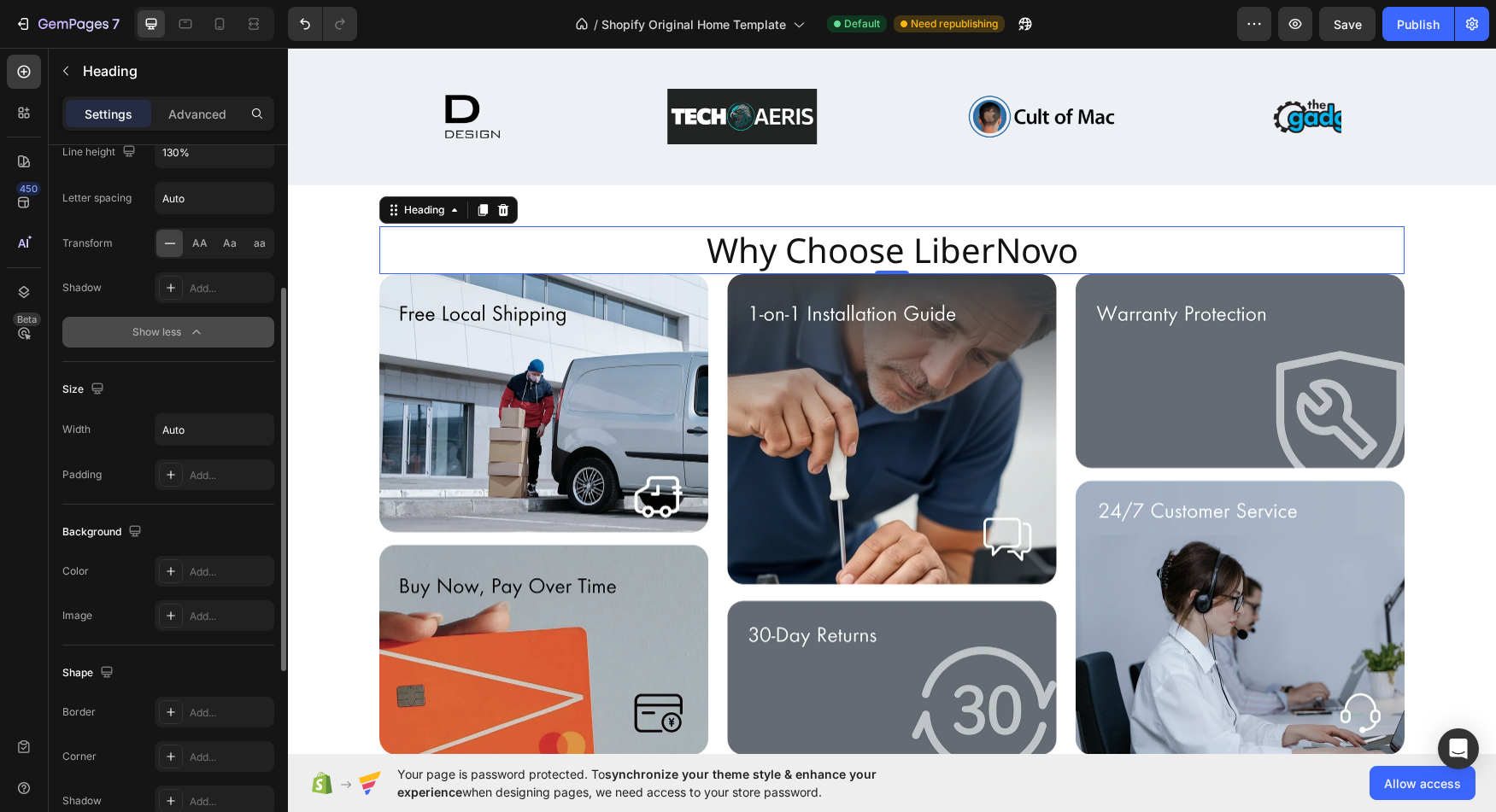
scroll to position [390, 0]
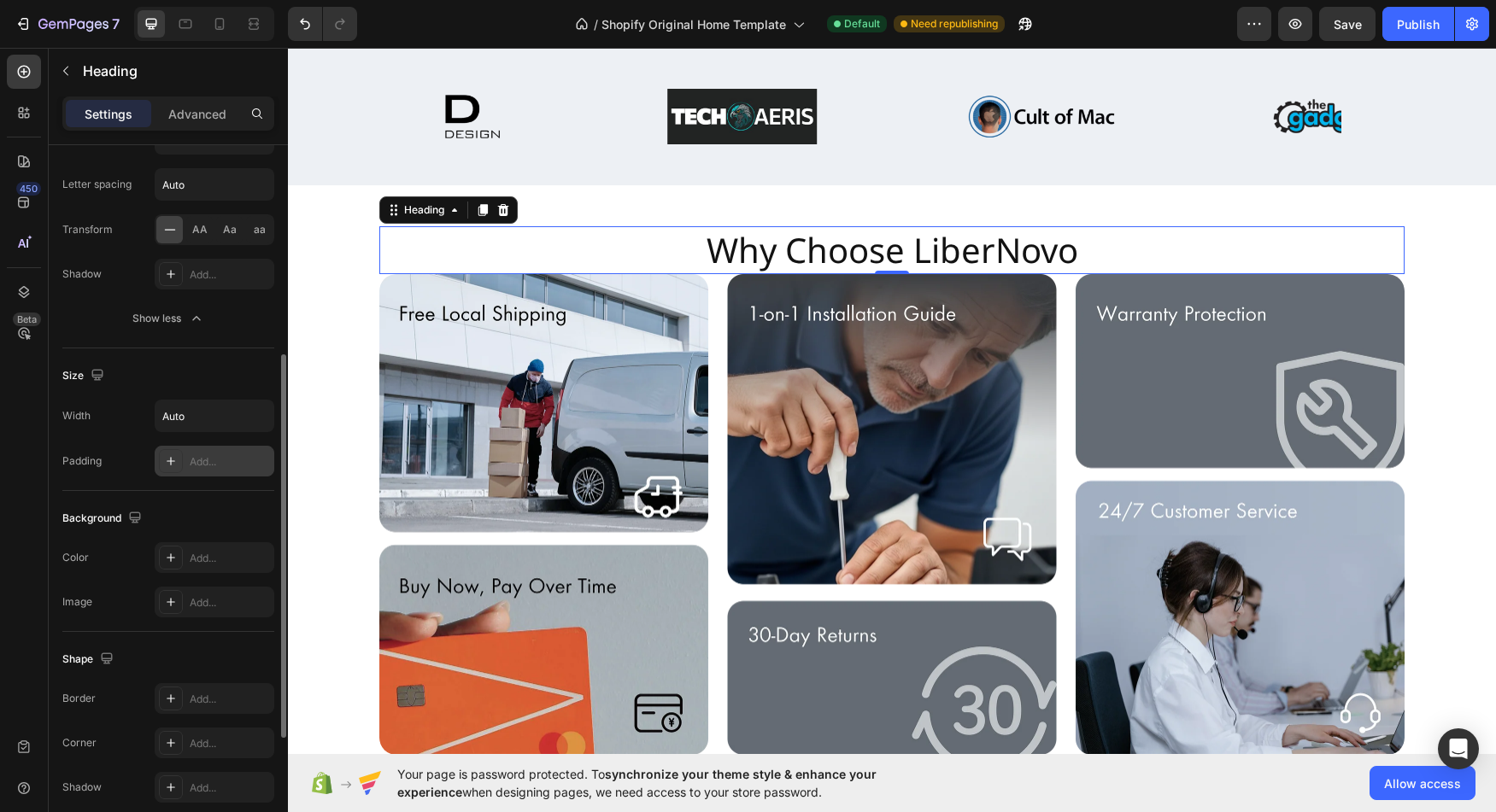
click at [160, 460] on div at bounding box center [171, 462] width 24 height 24
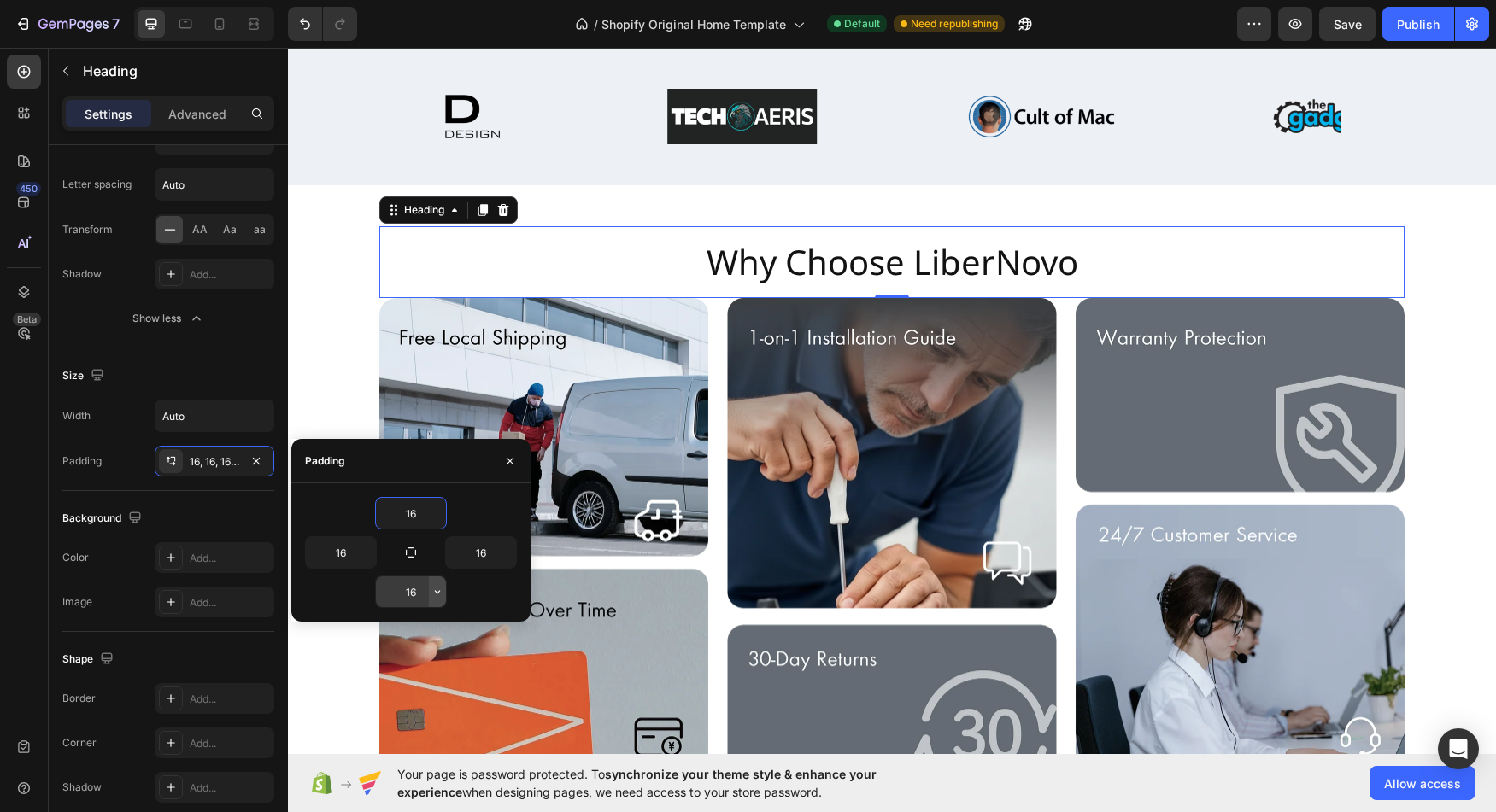
click at [437, 594] on icon "button" at bounding box center [438, 592] width 14 height 14
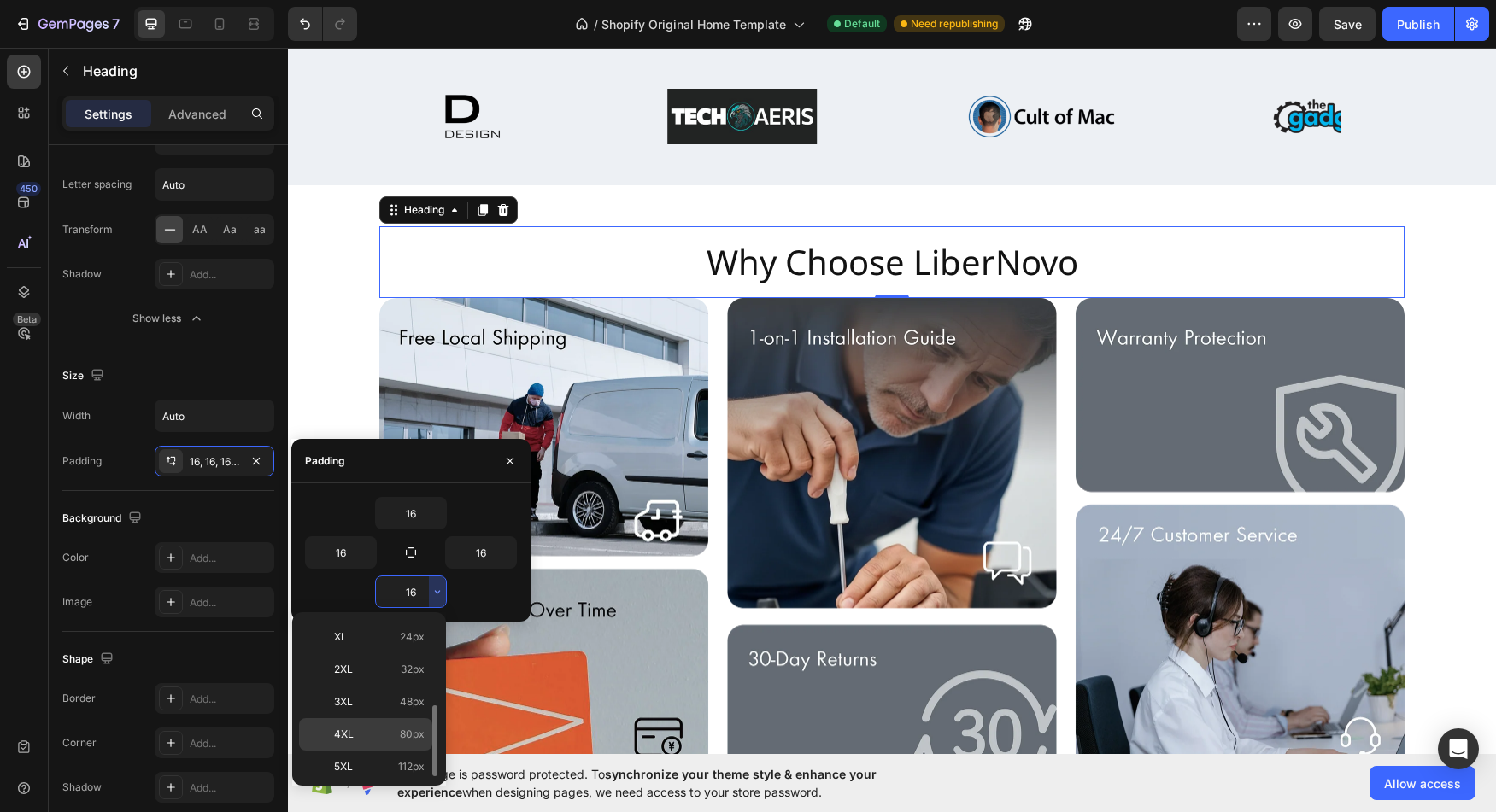
scroll to position [197, 0]
click at [353, 672] on span "2XL" at bounding box center [343, 665] width 19 height 15
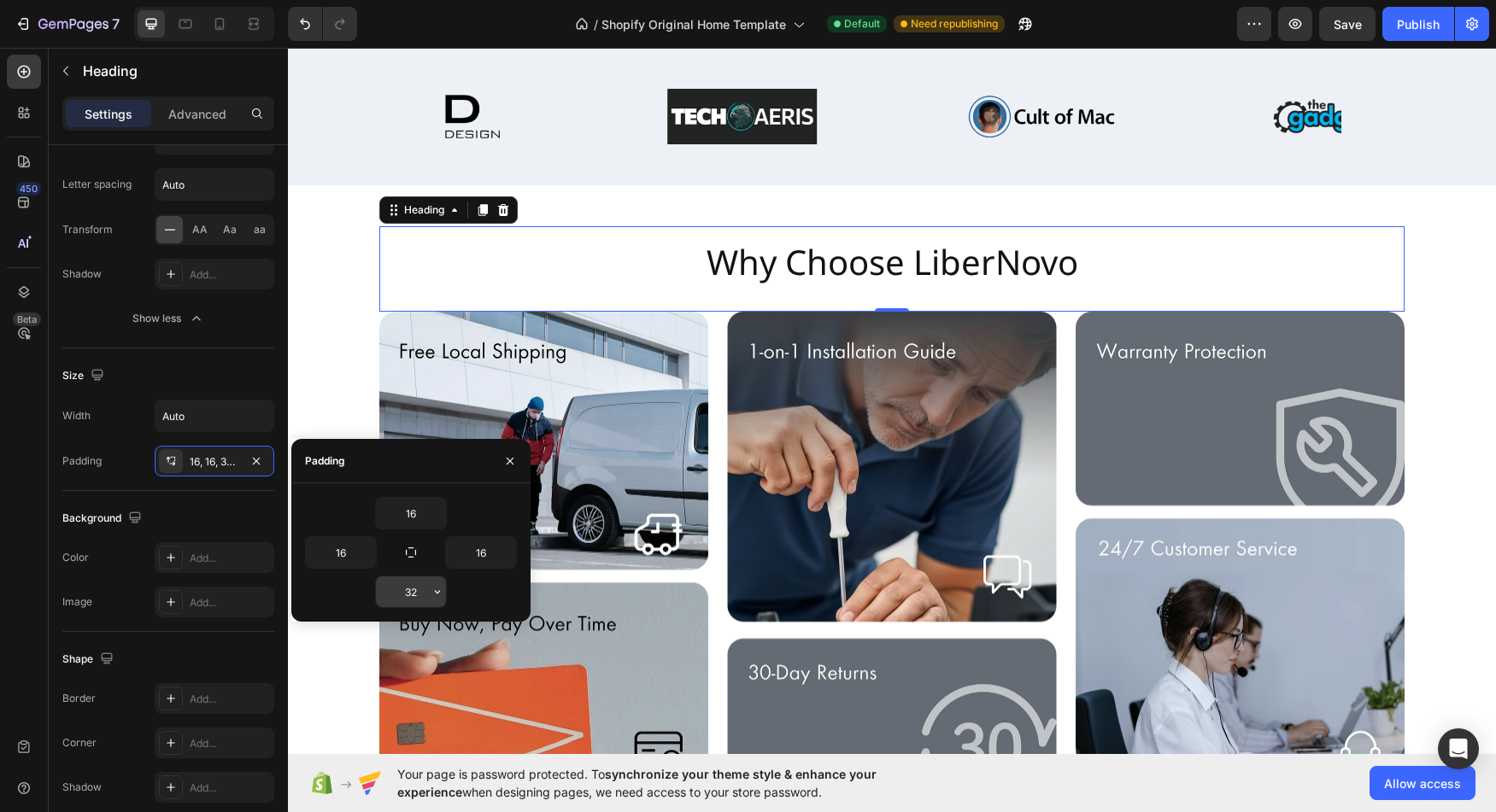
click at [432, 592] on icon "button" at bounding box center [438, 592] width 14 height 14
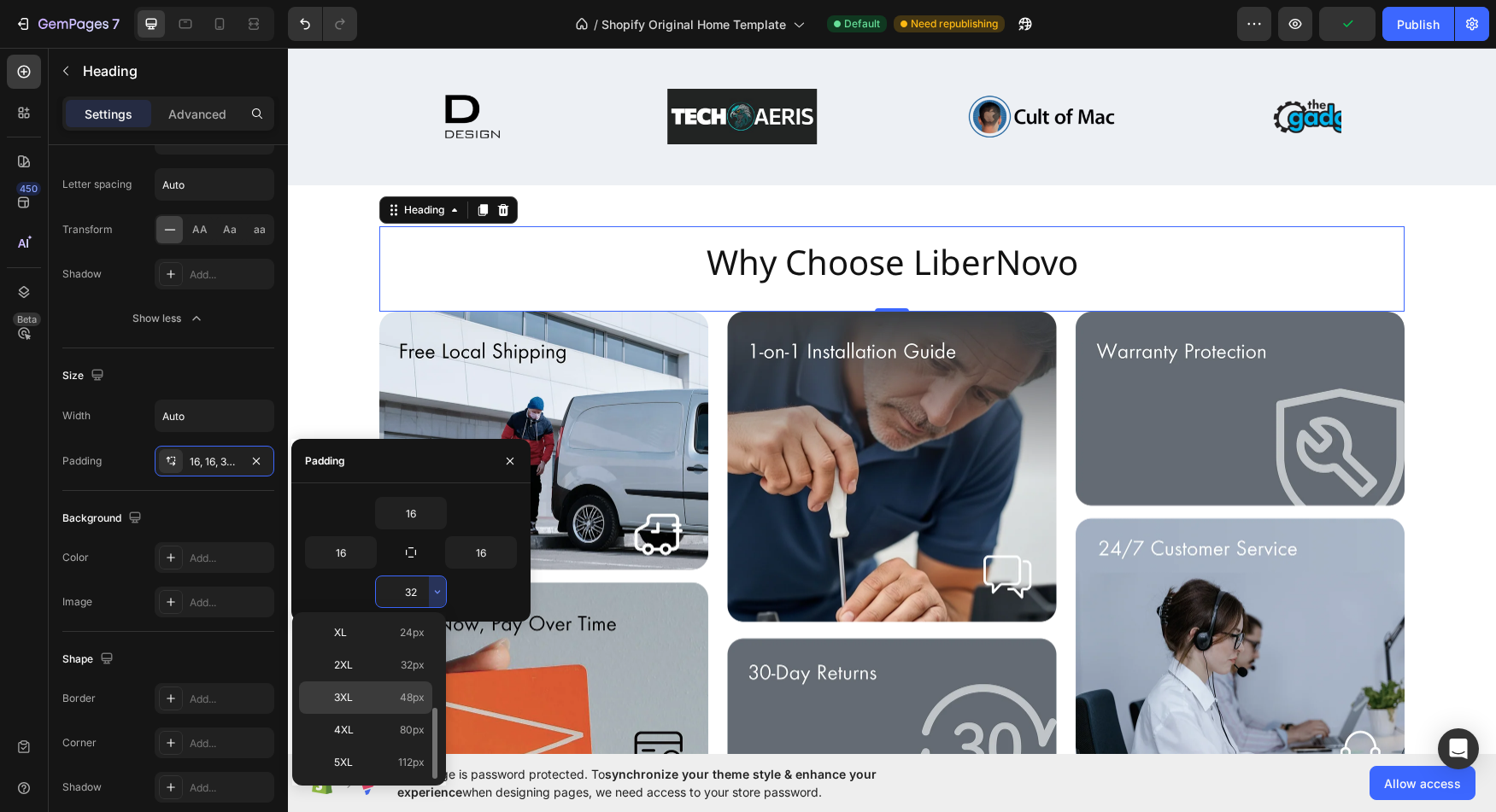
click at [364, 693] on p "3XL 48px" at bounding box center [379, 698] width 91 height 15
type input "48"
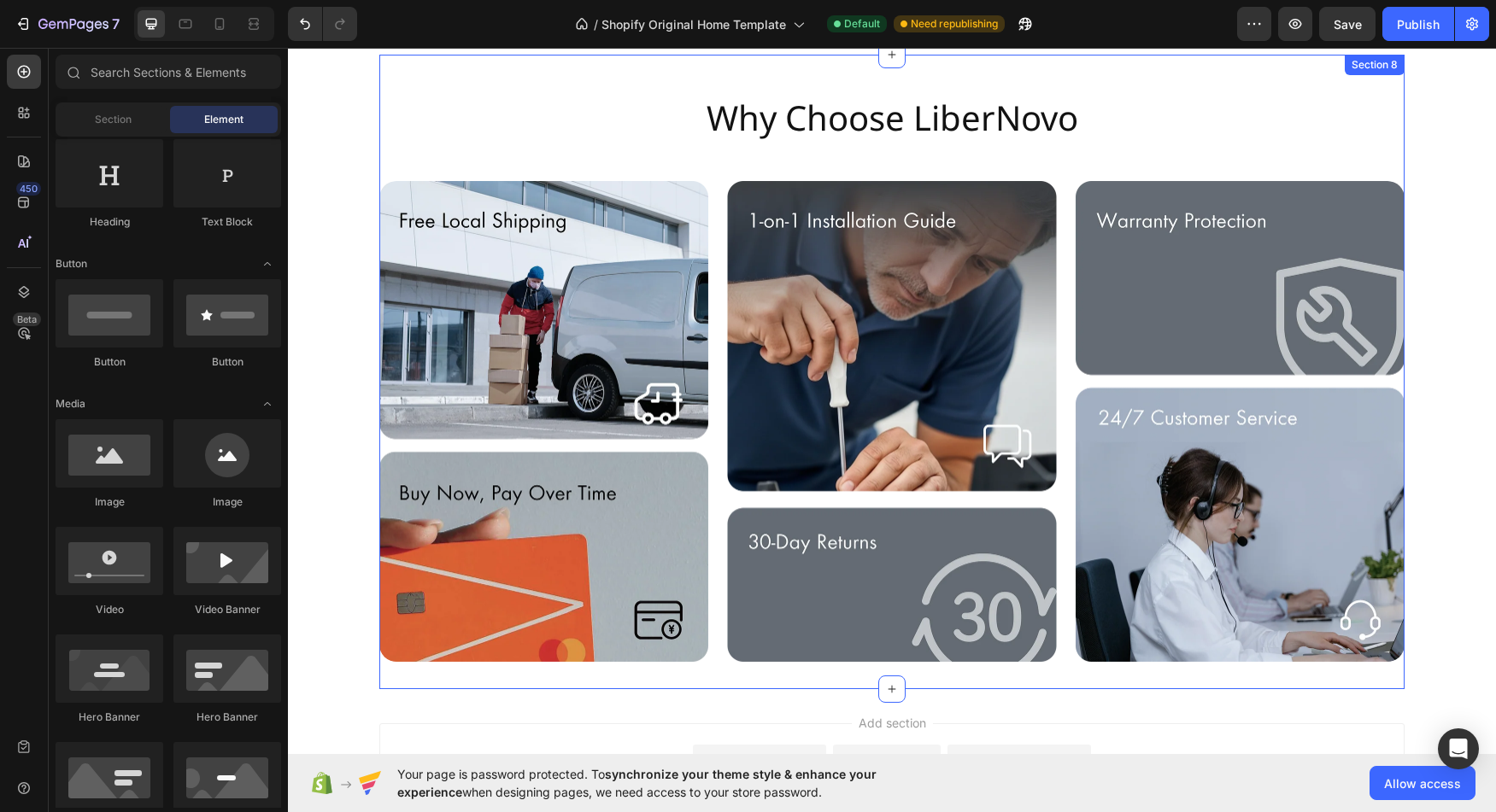
scroll to position [4250, 0]
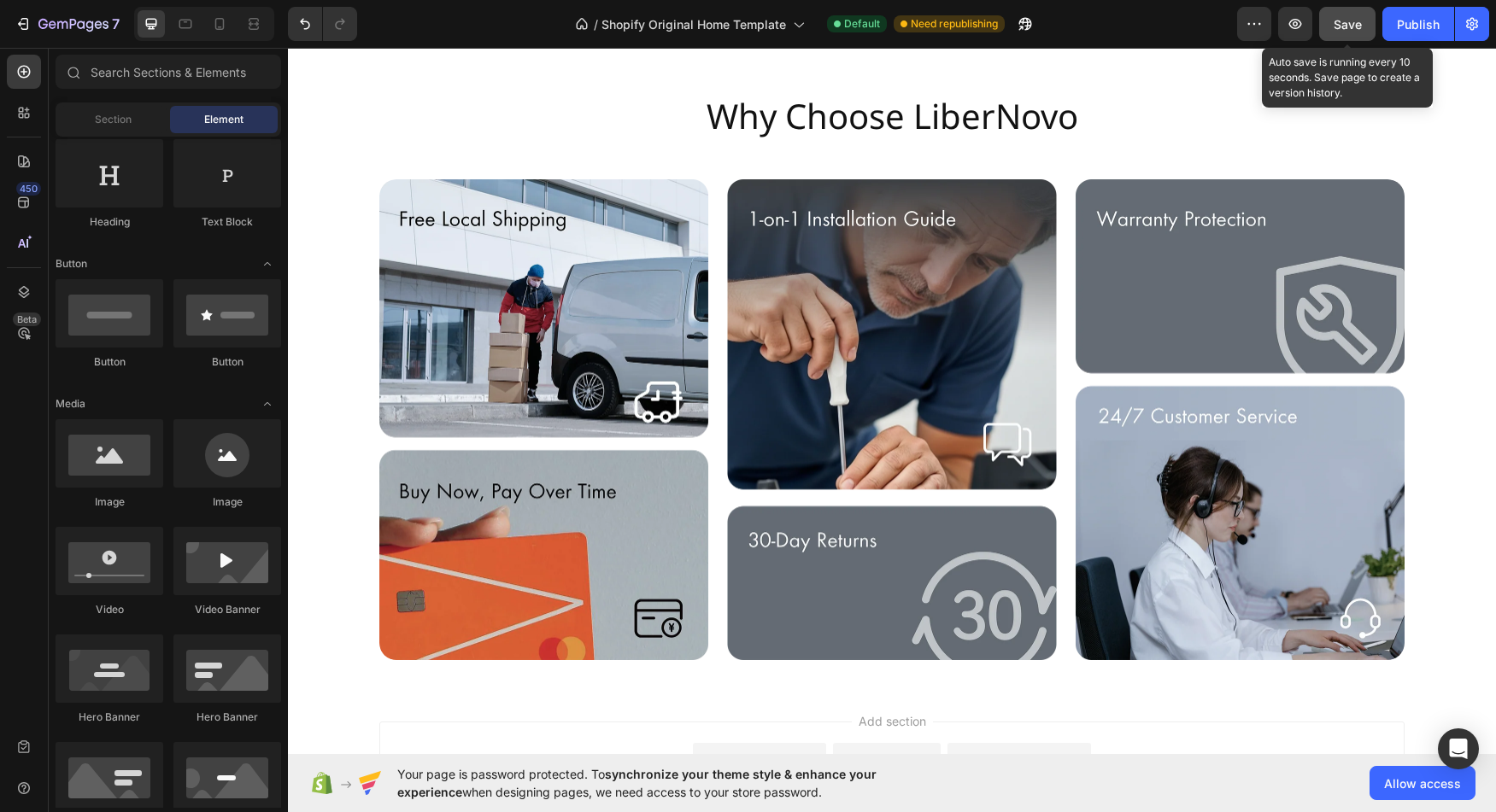
click at [1350, 29] on span "Save" at bounding box center [1348, 24] width 28 height 15
